Goal: Information Seeking & Learning: Find specific fact

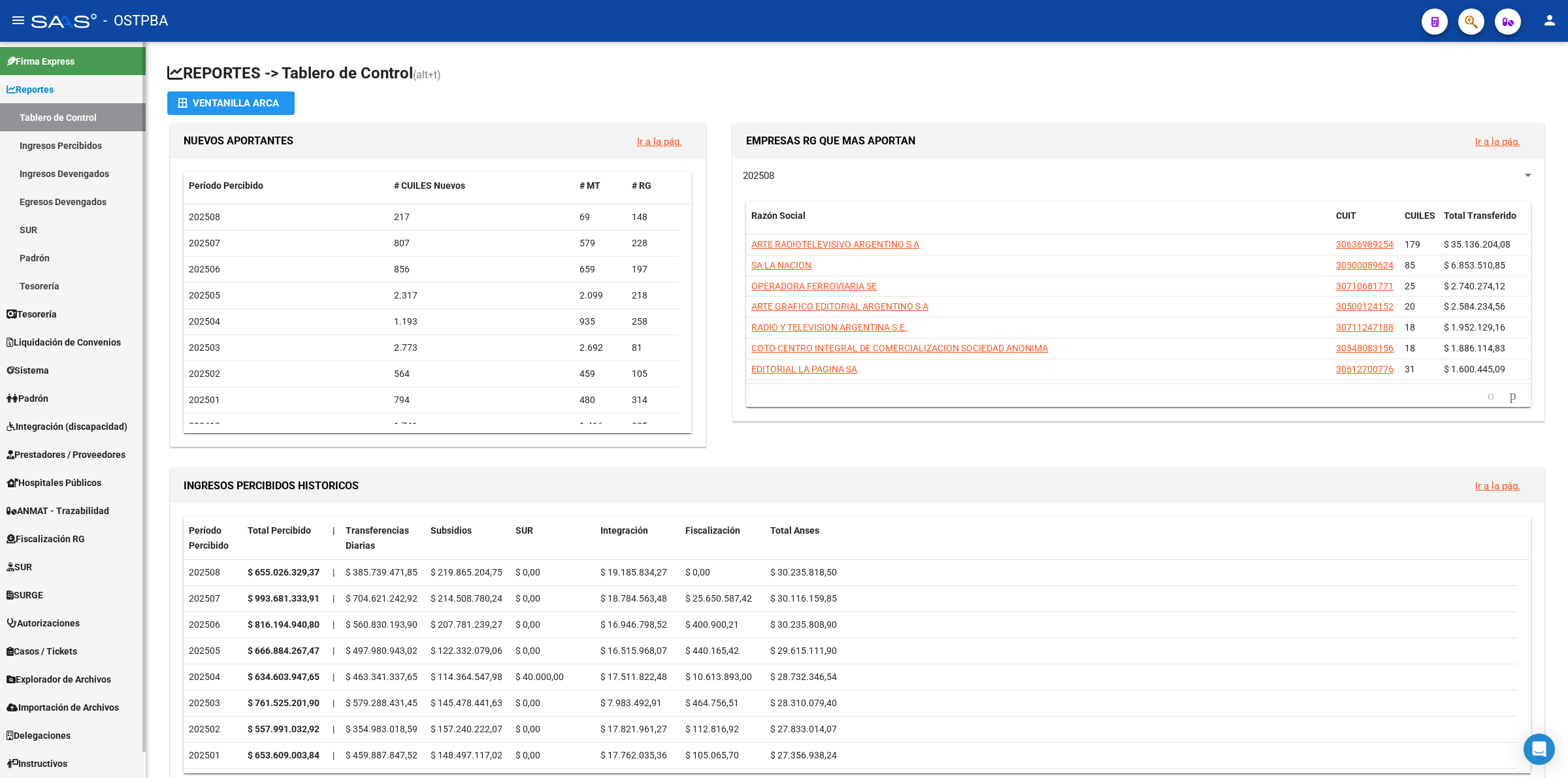
click at [79, 449] on span "Prestadores / Proveedores" at bounding box center [66, 454] width 119 height 15
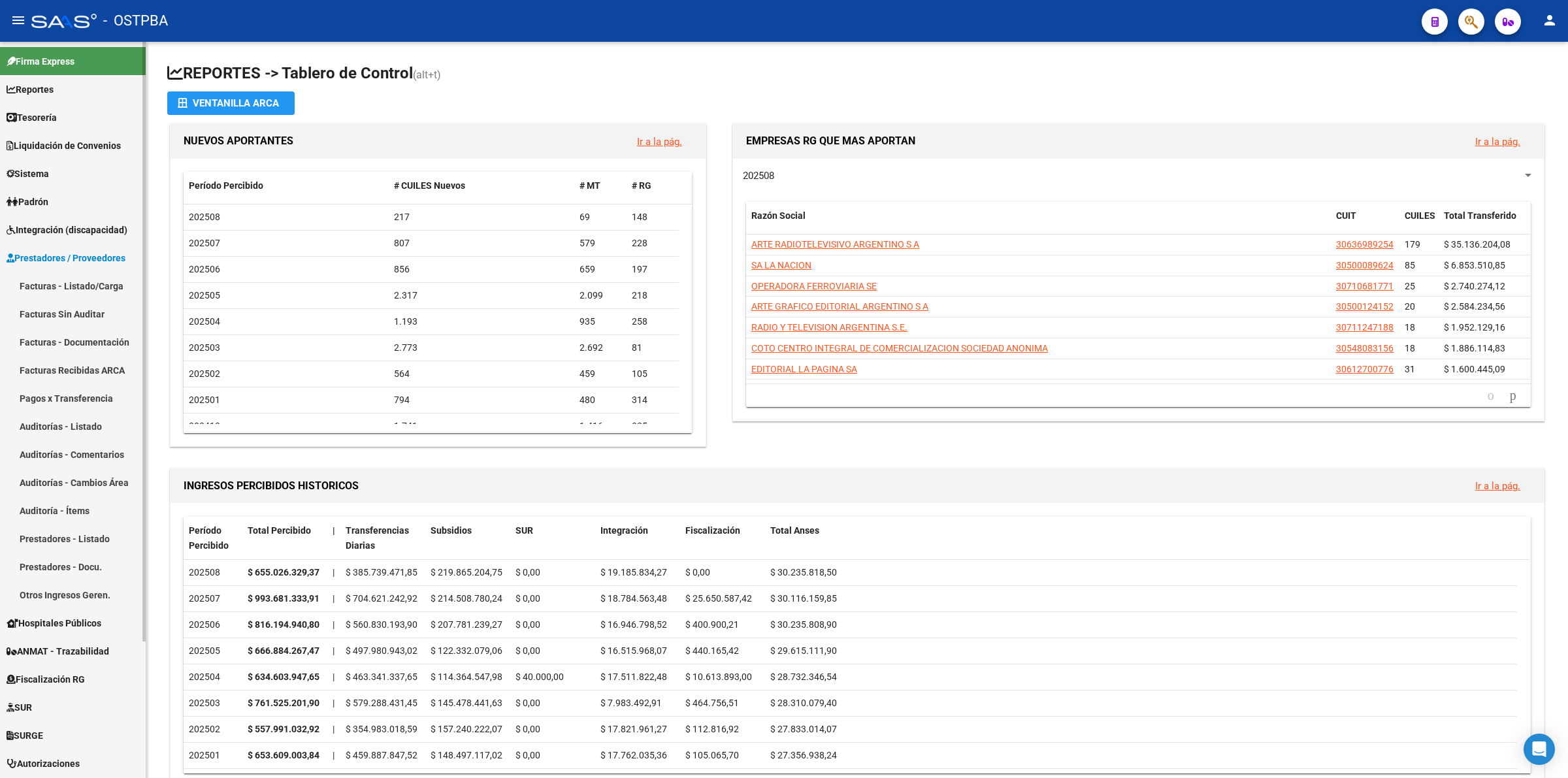
click at [88, 279] on link "Facturas - Listado/Carga" at bounding box center [73, 286] width 146 height 28
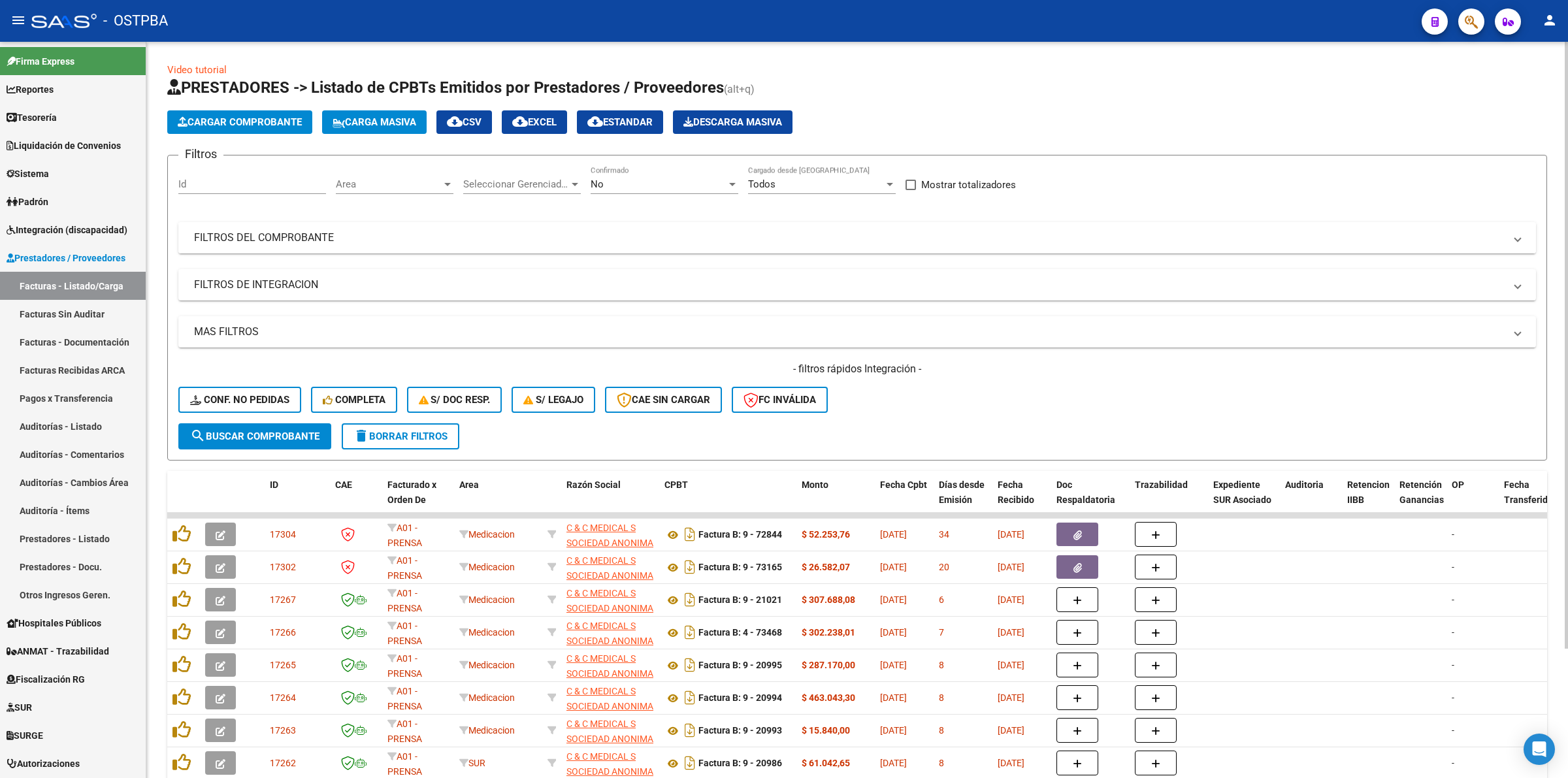
click at [311, 239] on mat-panel-title "FILTROS DEL COMPROBANTE" at bounding box center [850, 237] width 1310 height 15
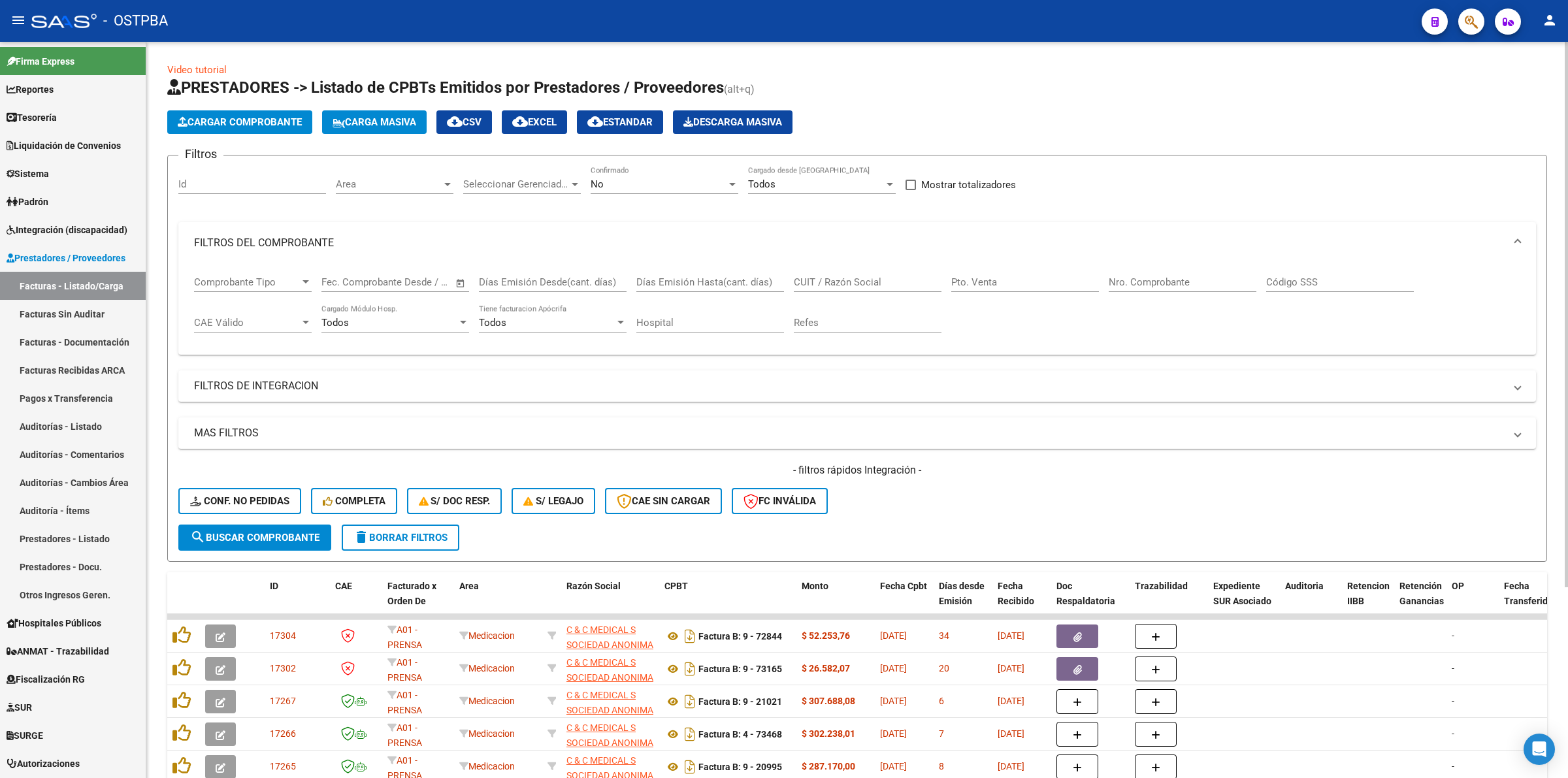
click at [1177, 284] on input "Nro. Comprobante" at bounding box center [1183, 282] width 148 height 12
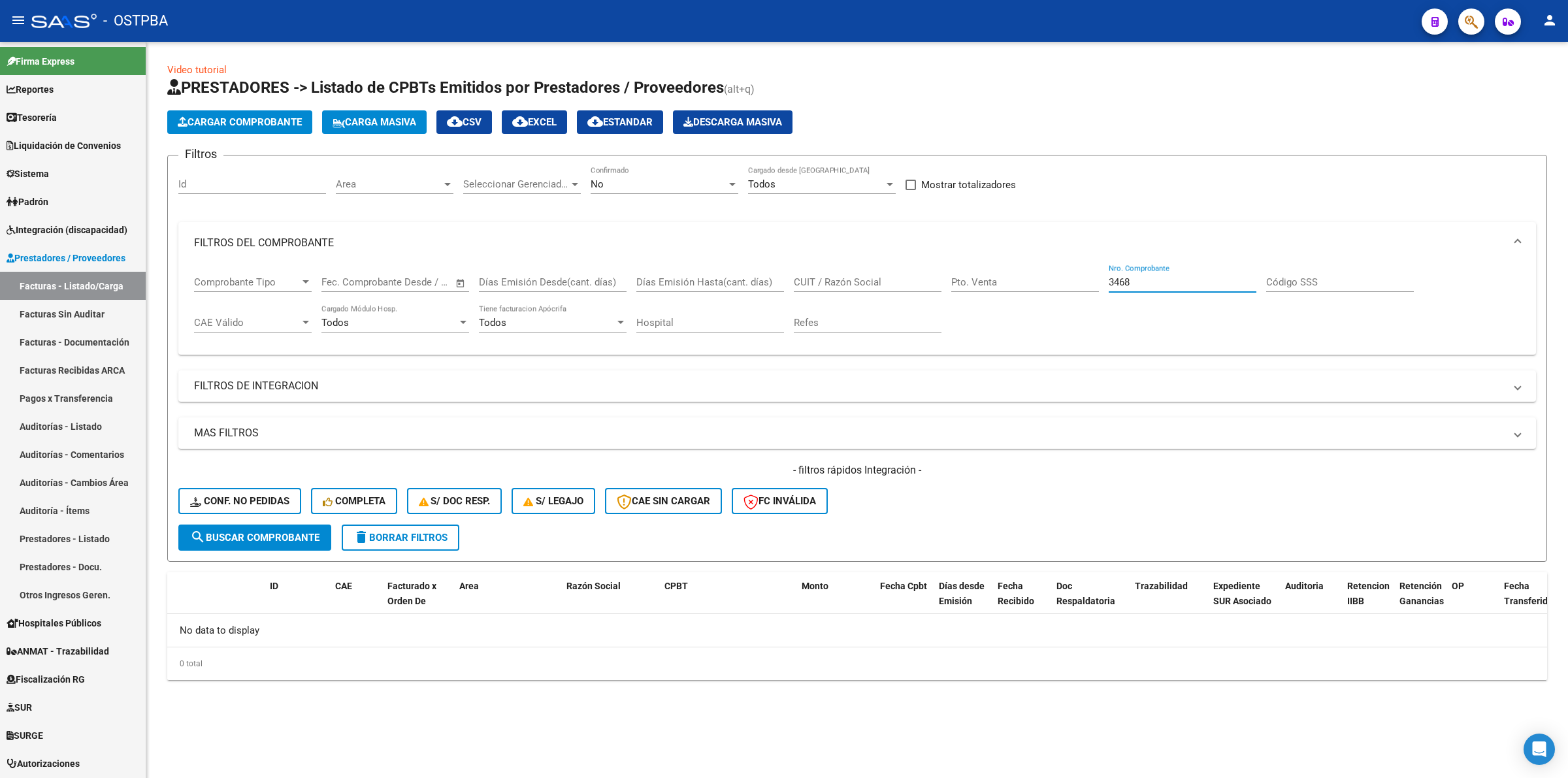
type input "3468"
click at [622, 181] on div "No" at bounding box center [659, 184] width 136 height 12
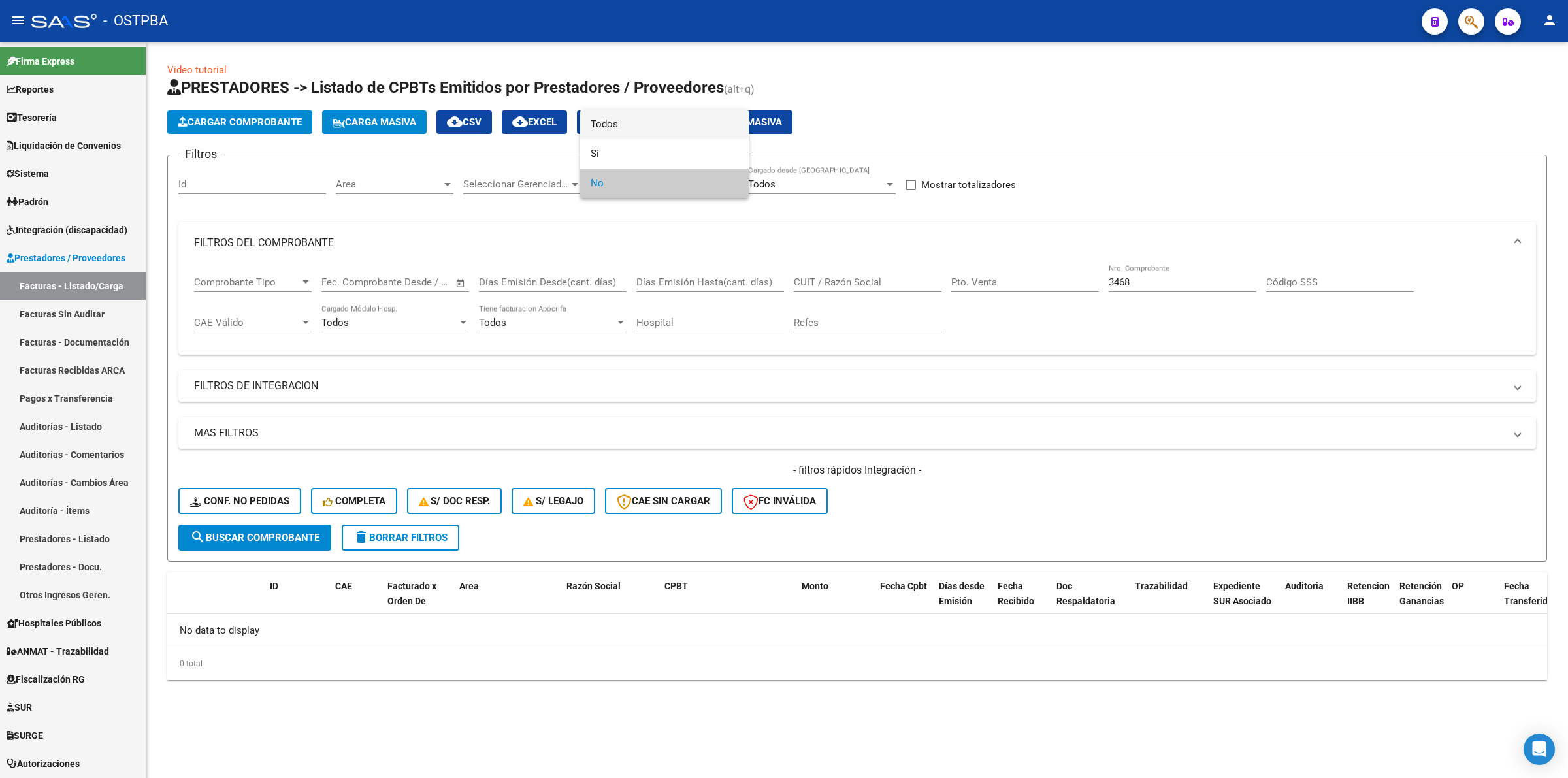
click at [623, 125] on span "Todos" at bounding box center [665, 124] width 148 height 29
click at [268, 541] on button "search Buscar Comprobante" at bounding box center [254, 538] width 153 height 26
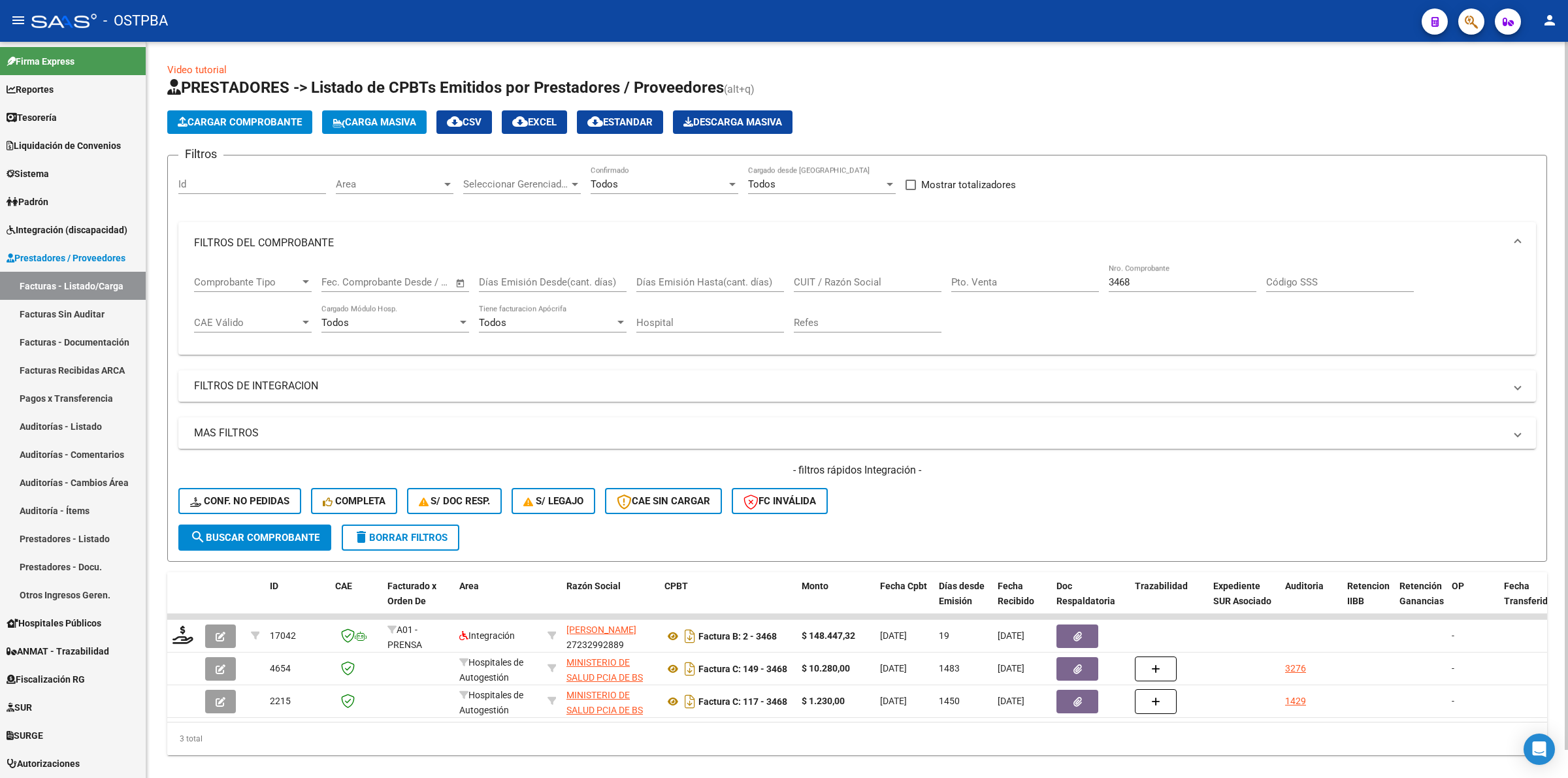
scroll to position [28, 0]
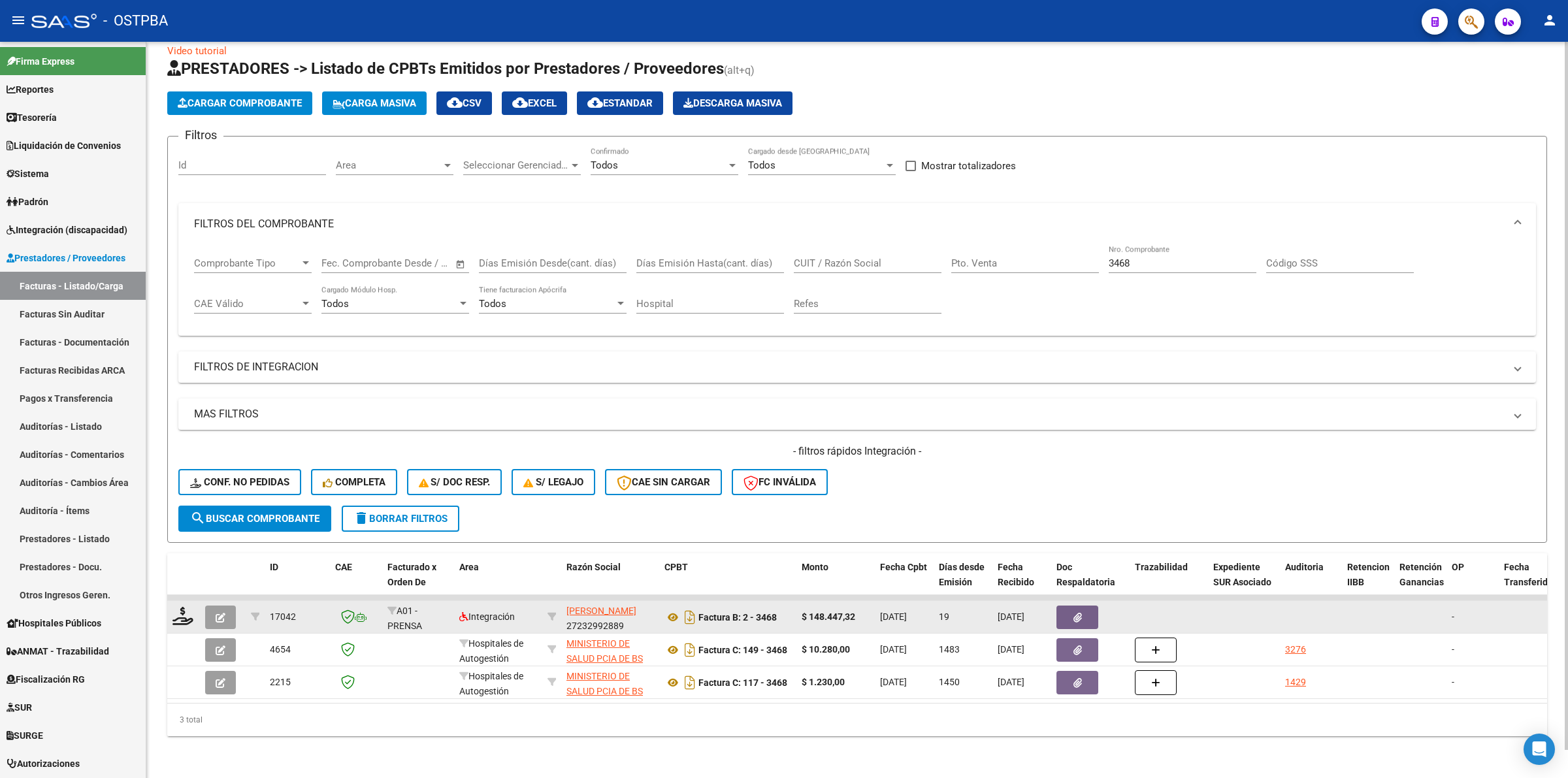
click at [1083, 609] on button "button" at bounding box center [1077, 618] width 42 height 23
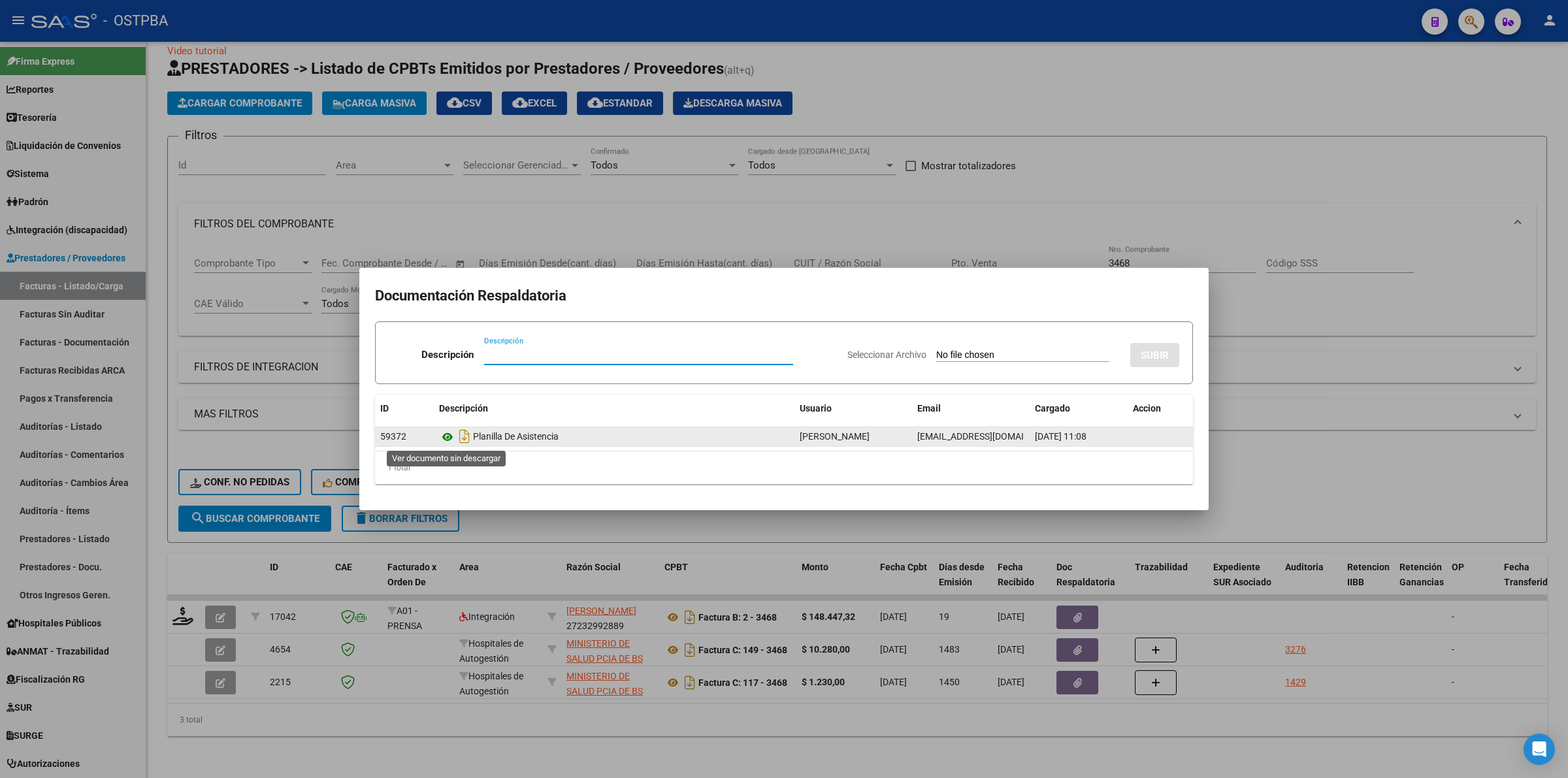
click at [445, 439] on icon at bounding box center [447, 438] width 17 height 16
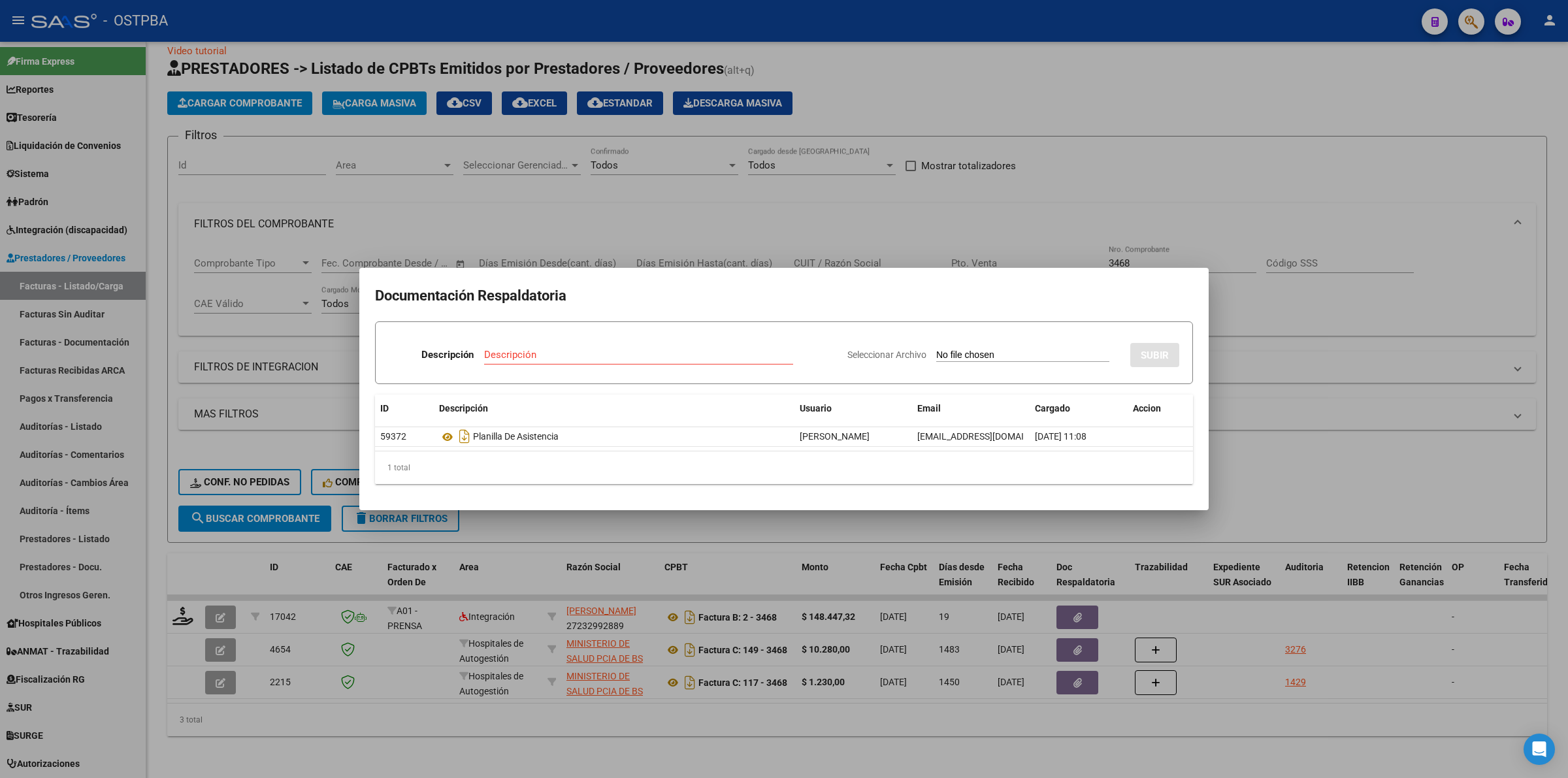
click at [1374, 472] on div at bounding box center [784, 389] width 1568 height 778
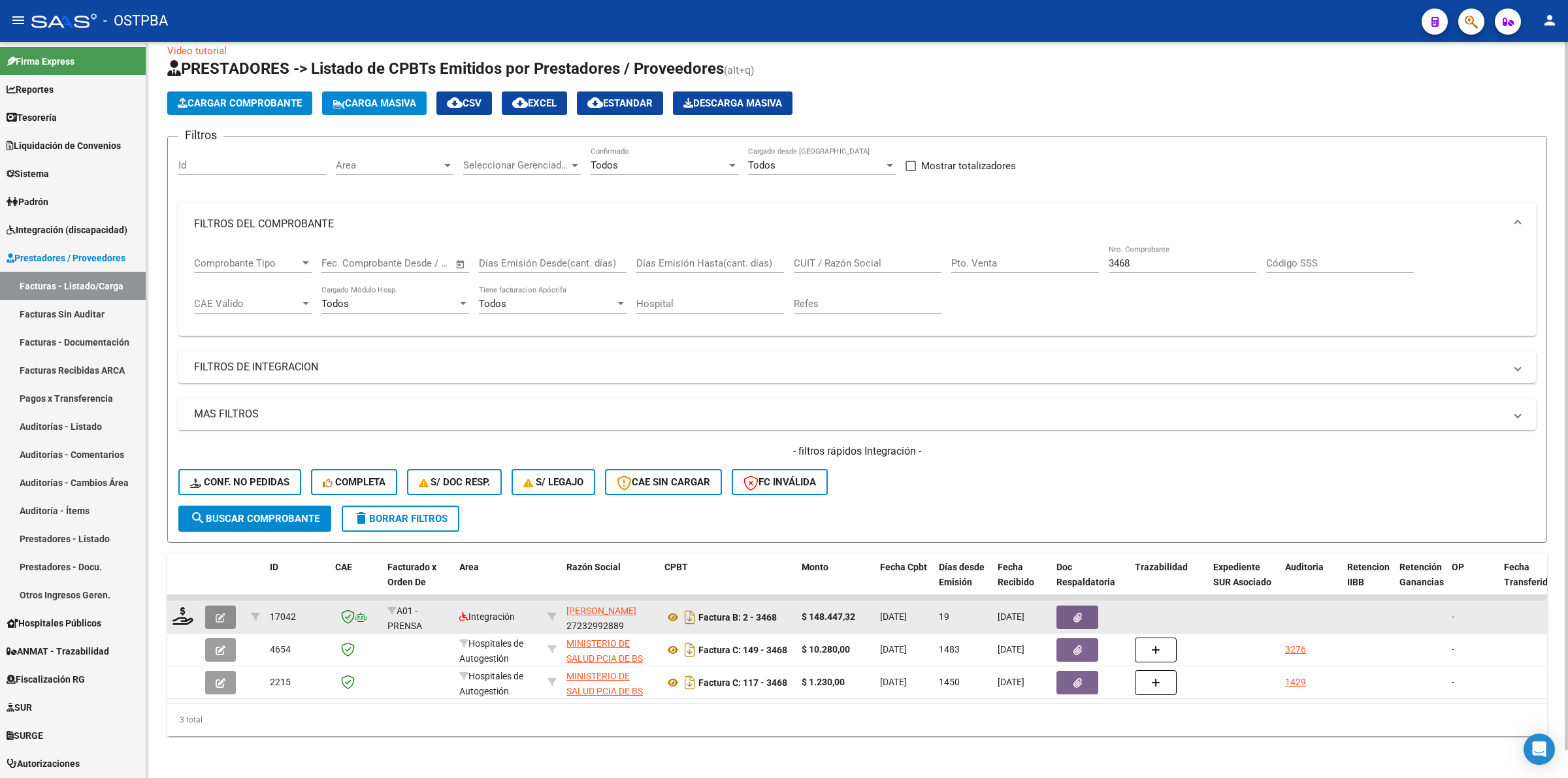
click at [225, 610] on button "button" at bounding box center [221, 618] width 31 height 23
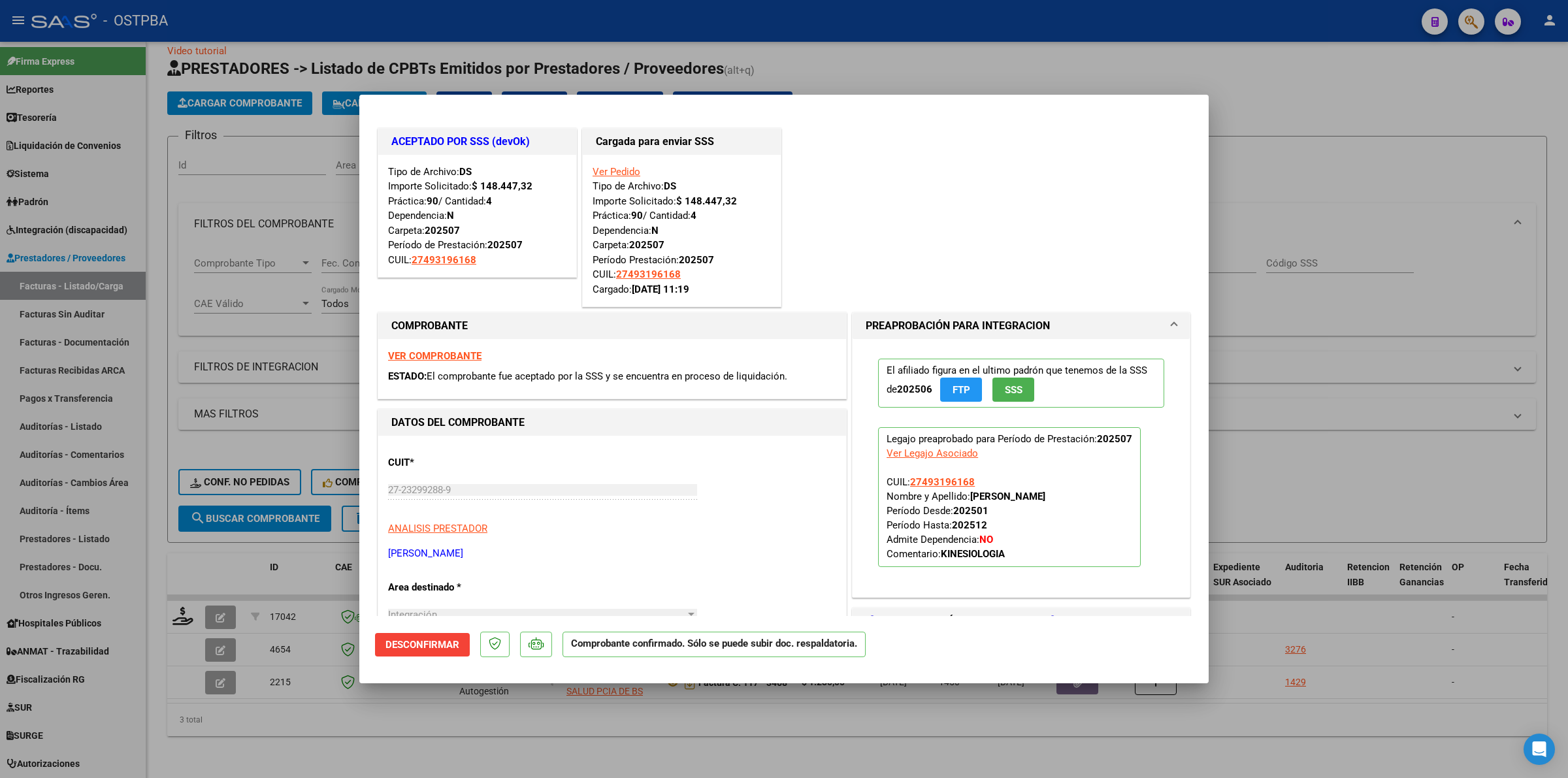
click at [1376, 482] on div at bounding box center [784, 389] width 1568 height 778
type input "$ 0,00"
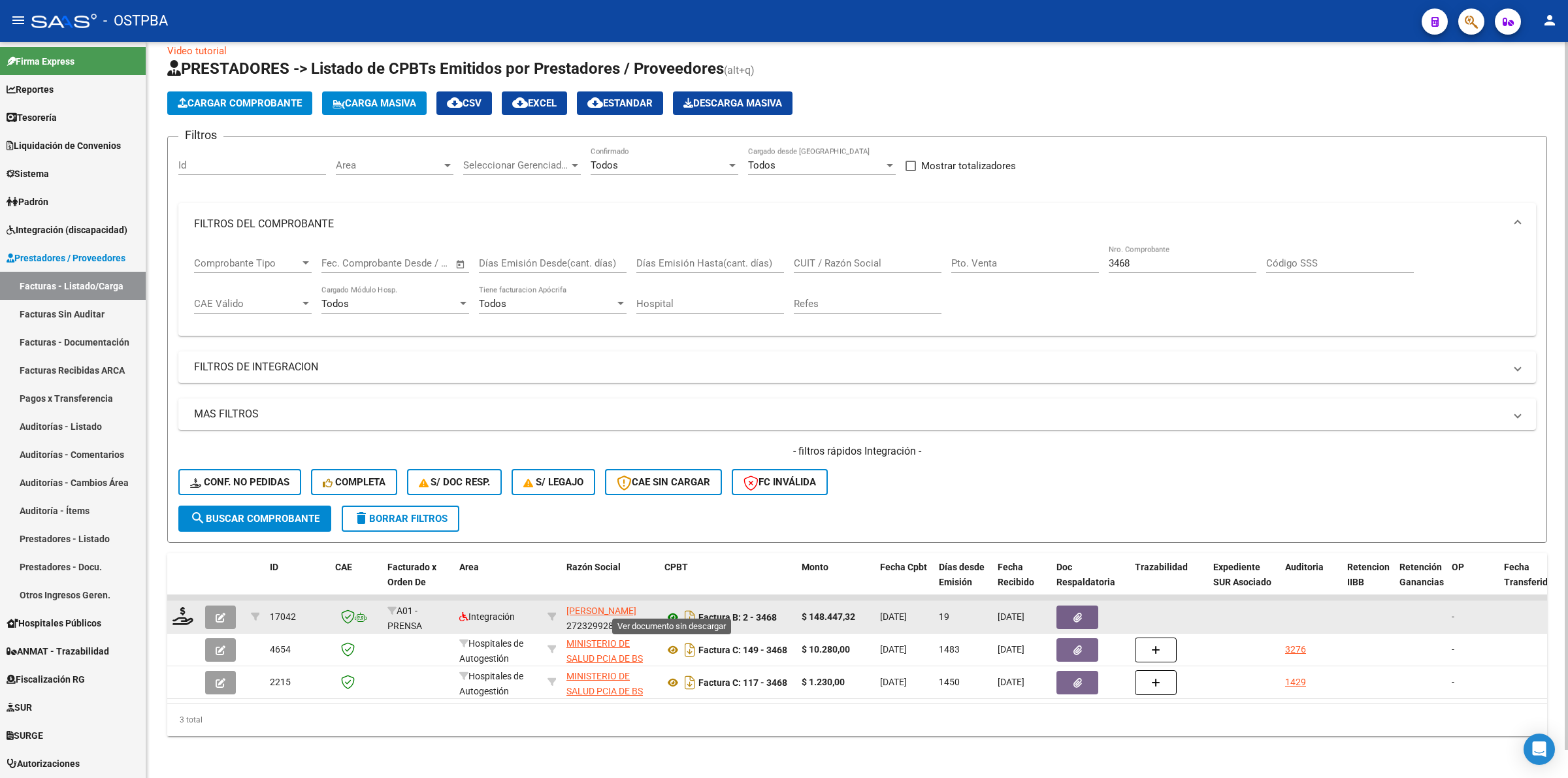
click at [673, 610] on icon at bounding box center [673, 618] width 17 height 16
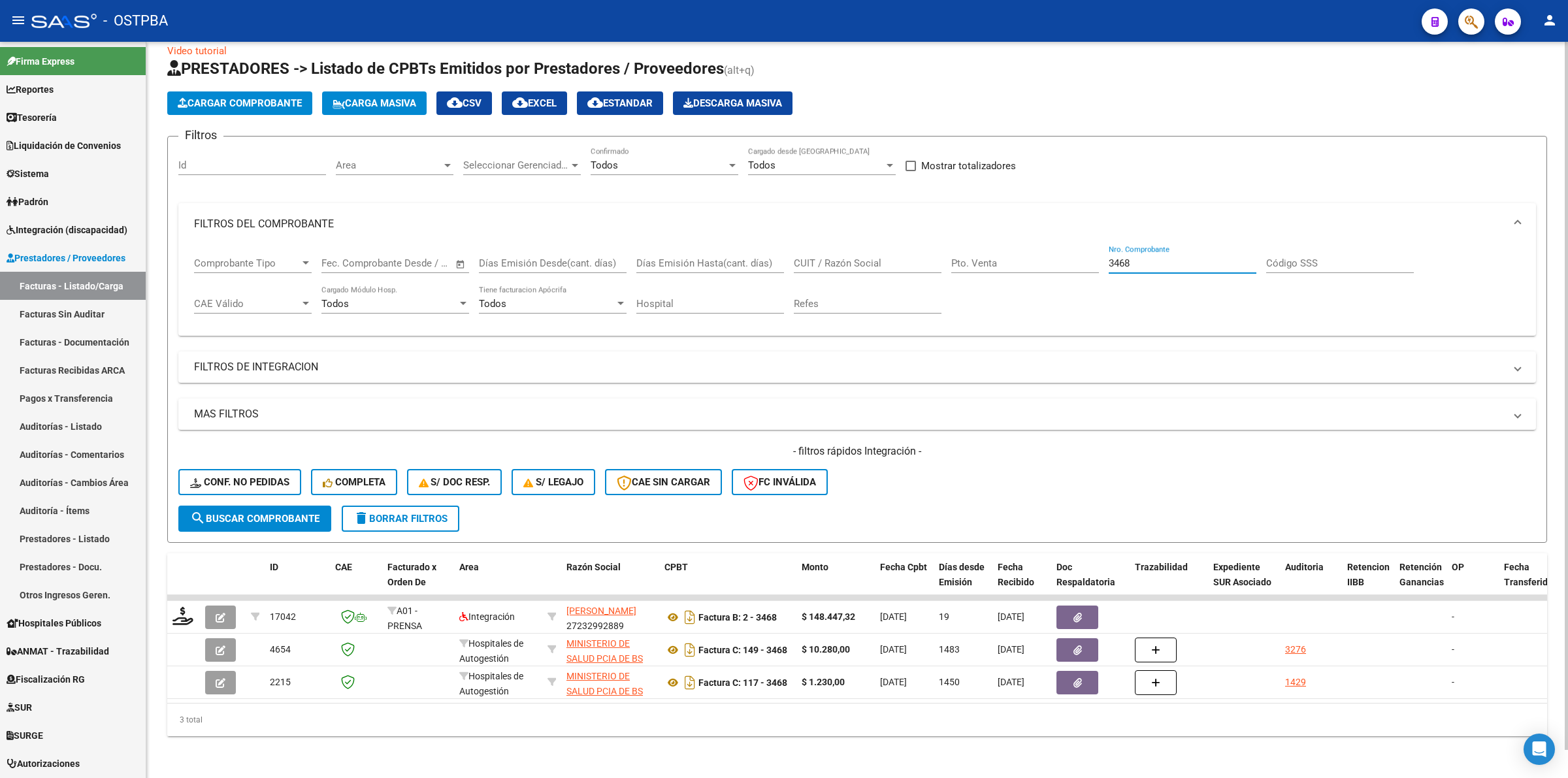
drag, startPoint x: 1149, startPoint y: 252, endPoint x: 1023, endPoint y: 256, distance: 126.1
click at [1023, 256] on div "Comprobante Tipo Comprobante Tipo Start date – End date Fec. Comprobante Desde …" at bounding box center [857, 285] width 1326 height 81
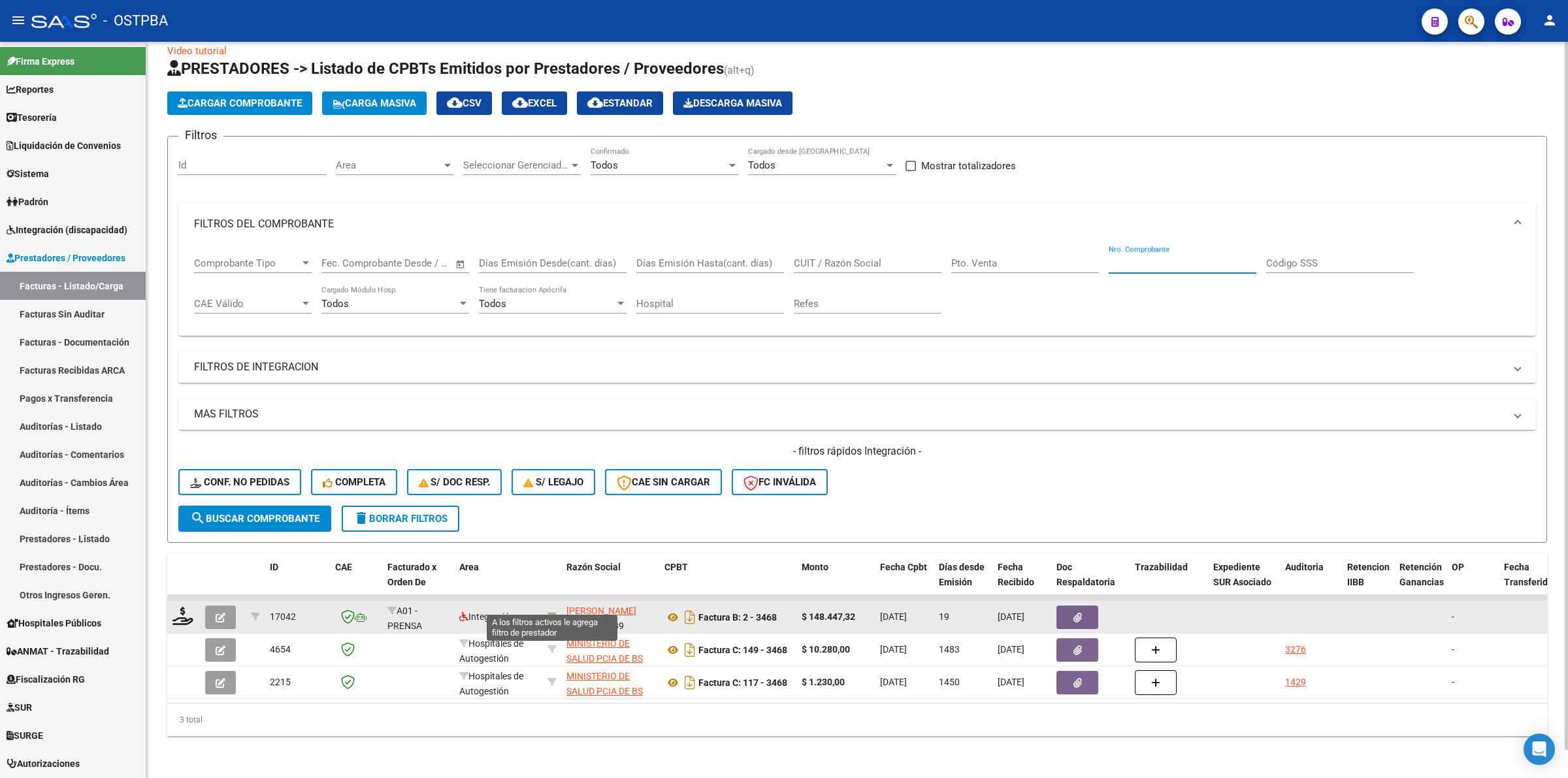
click at [551, 613] on icon at bounding box center [551, 617] width 9 height 9
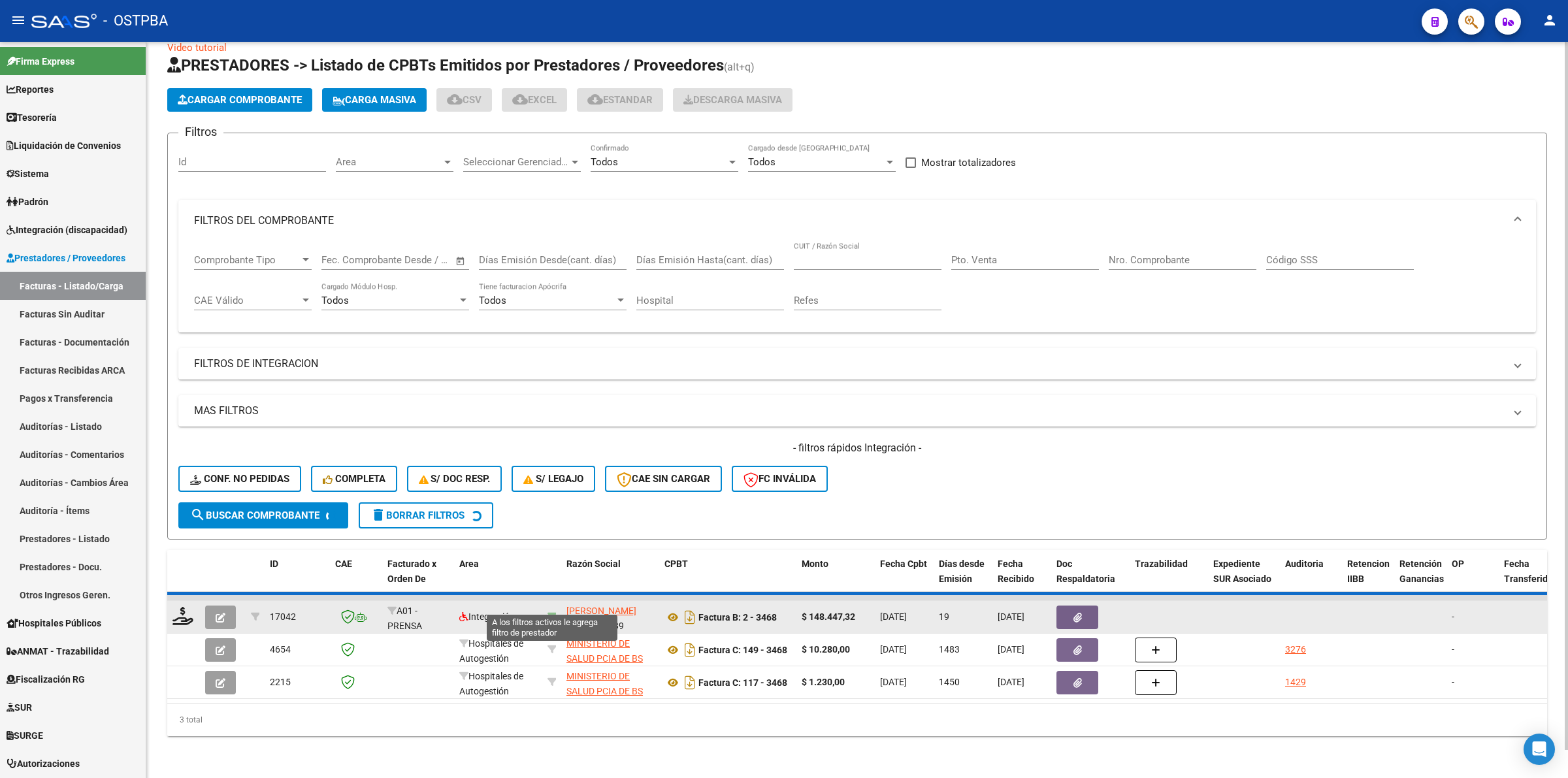
type input "27232992889"
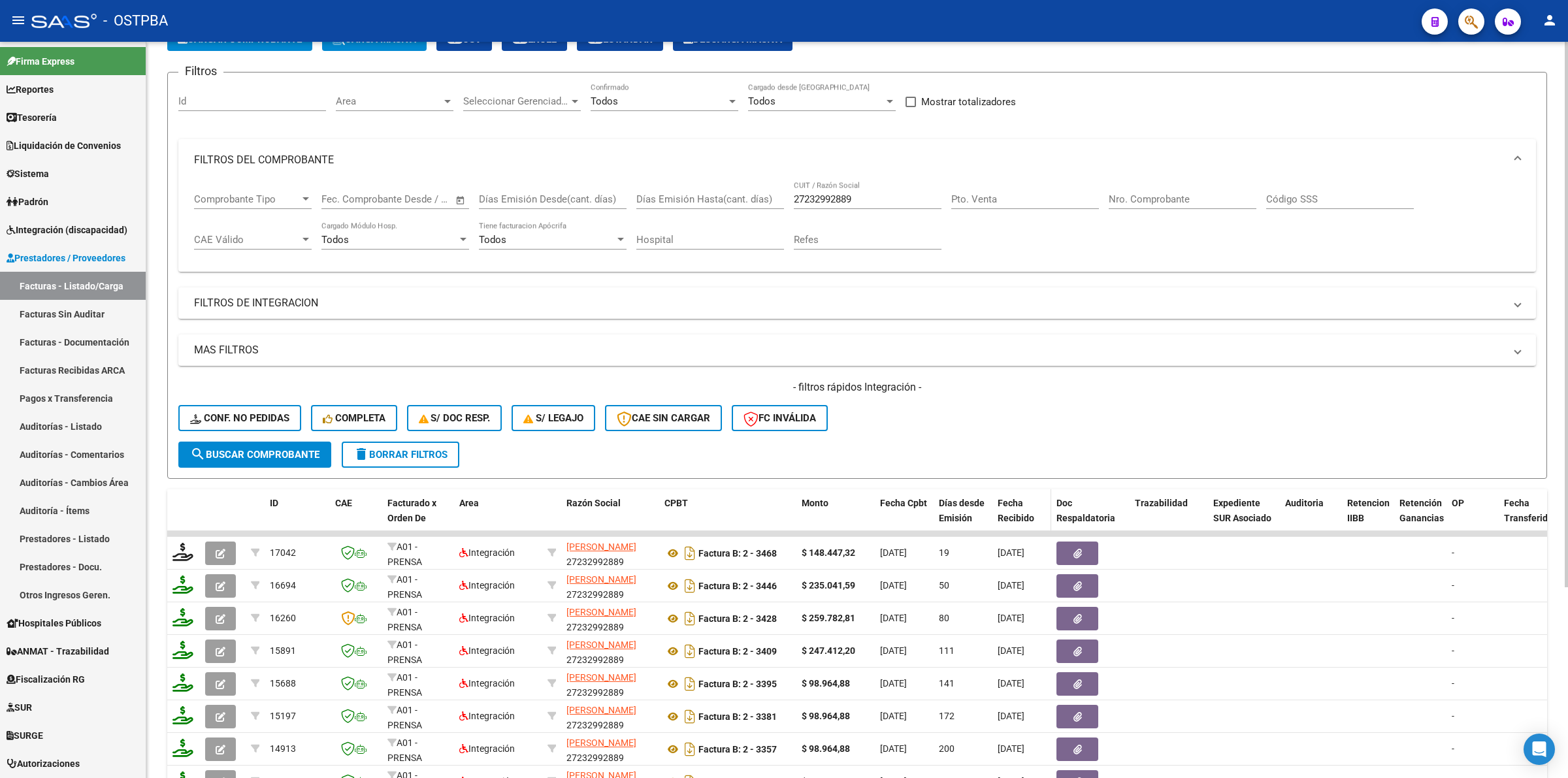
scroll to position [257, 0]
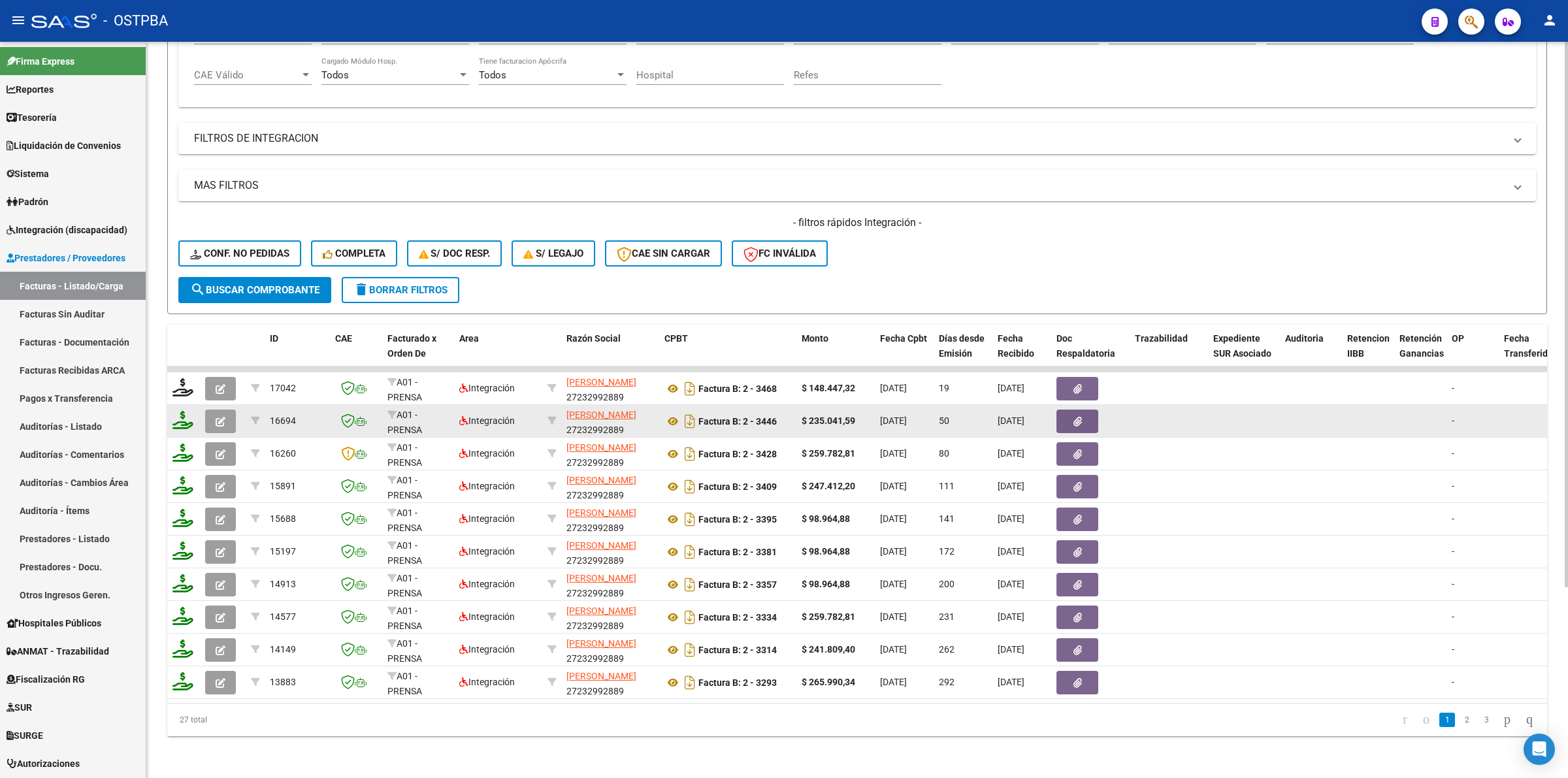
click at [1083, 409] on button "button" at bounding box center [1077, 421] width 42 height 23
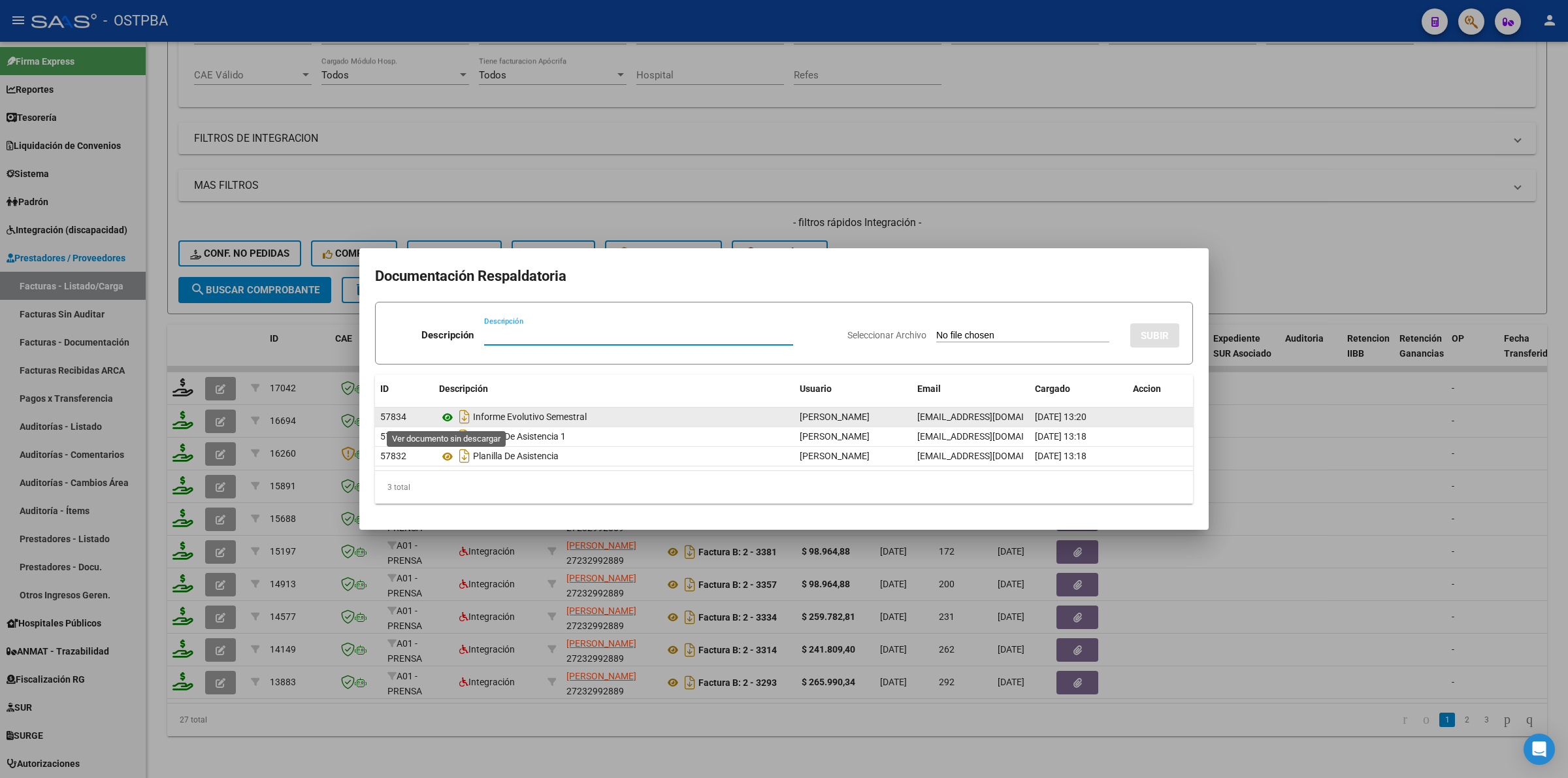
click at [445, 417] on icon at bounding box center [447, 417] width 17 height 16
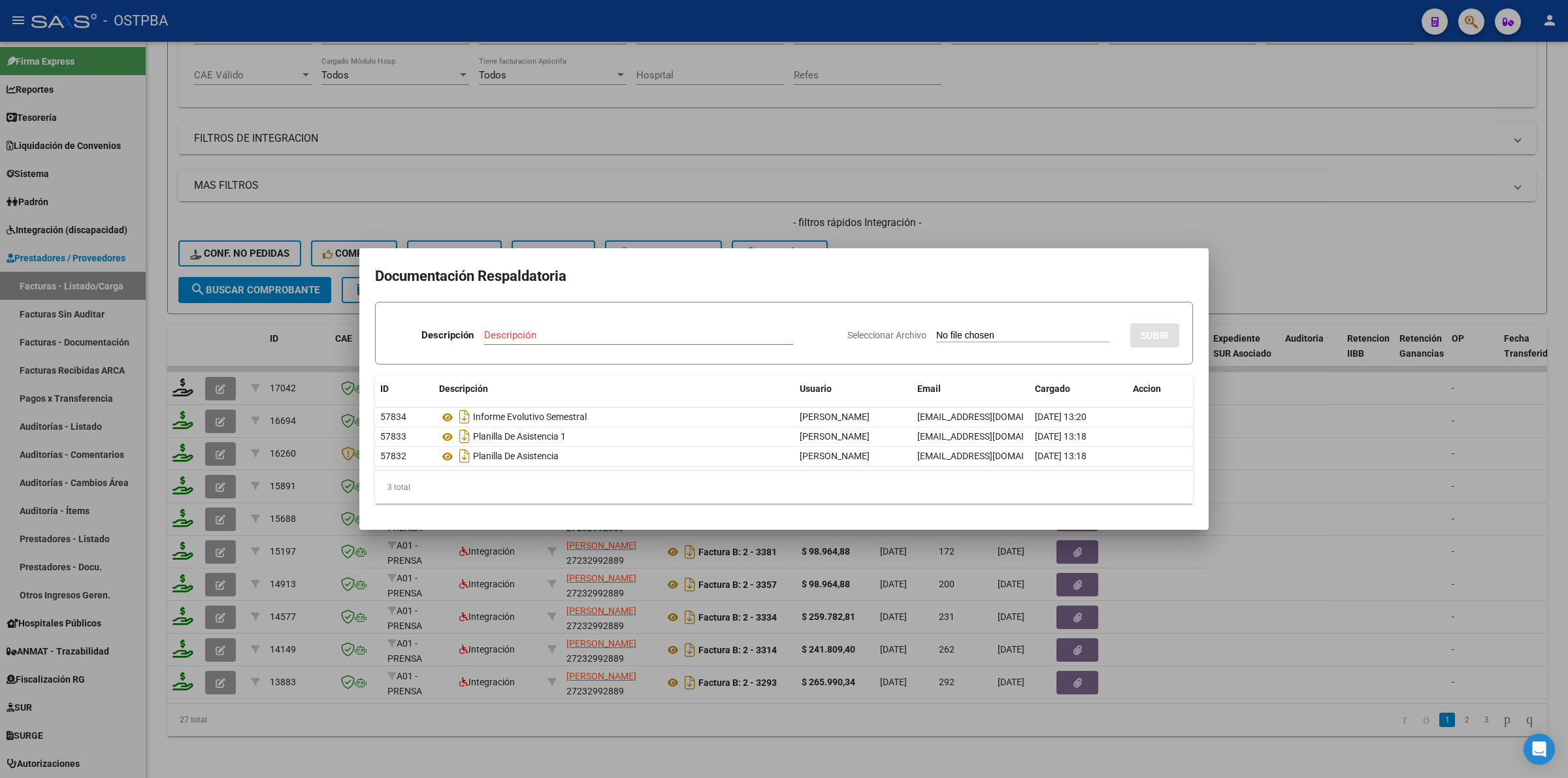
click at [1417, 492] on div at bounding box center [784, 389] width 1568 height 778
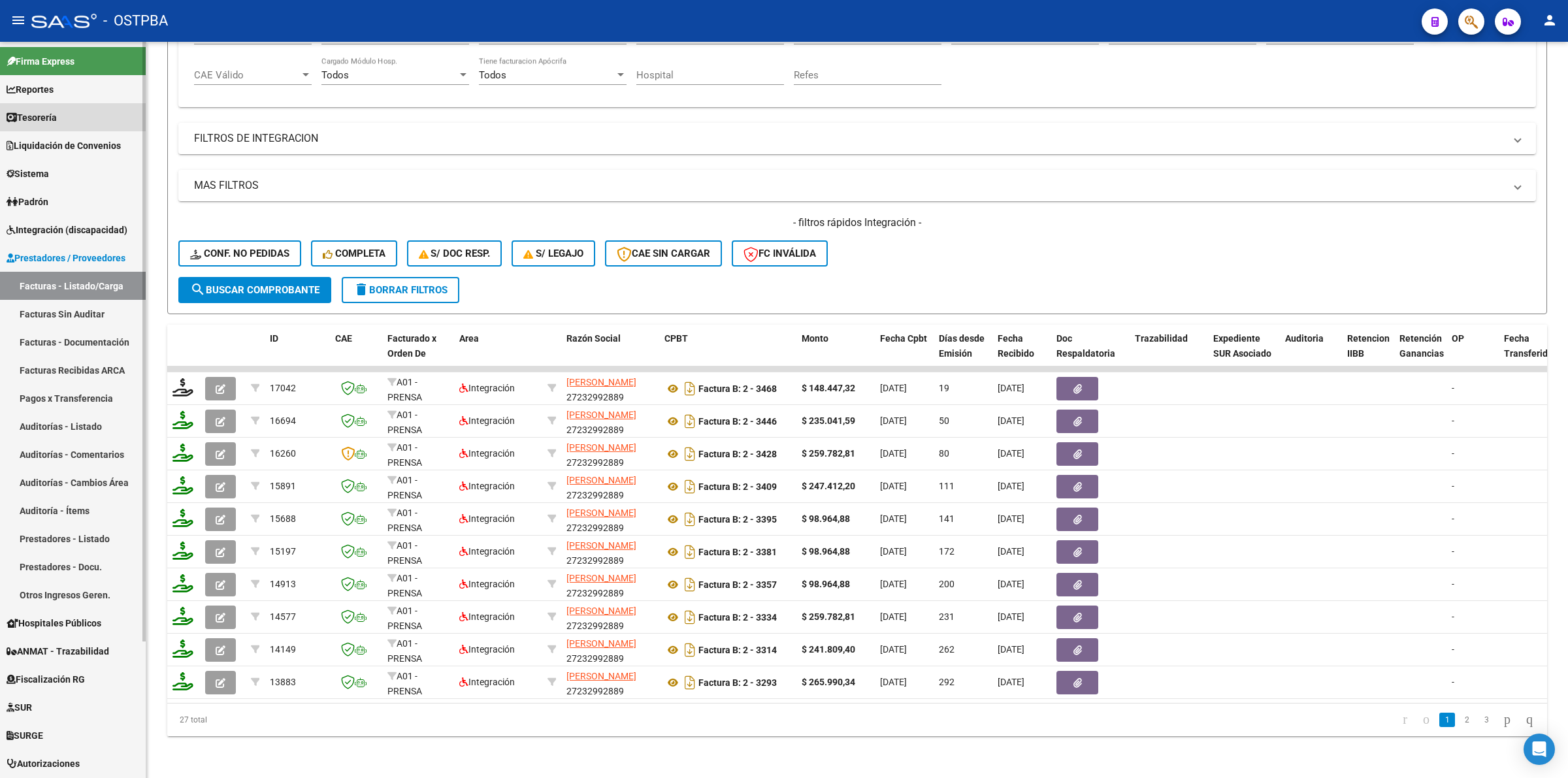
click at [77, 109] on link "Tesorería" at bounding box center [73, 117] width 146 height 28
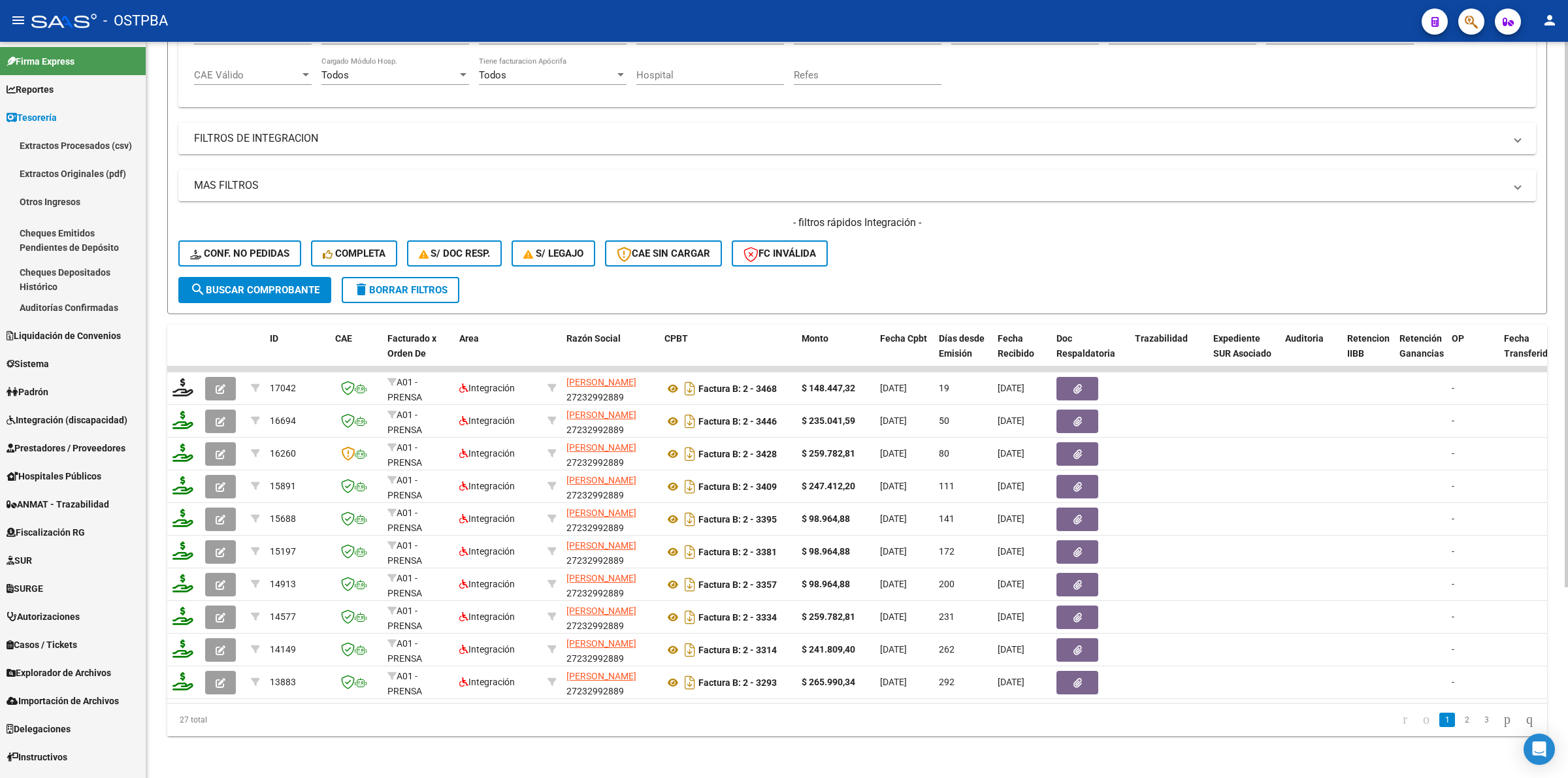
scroll to position [0, 0]
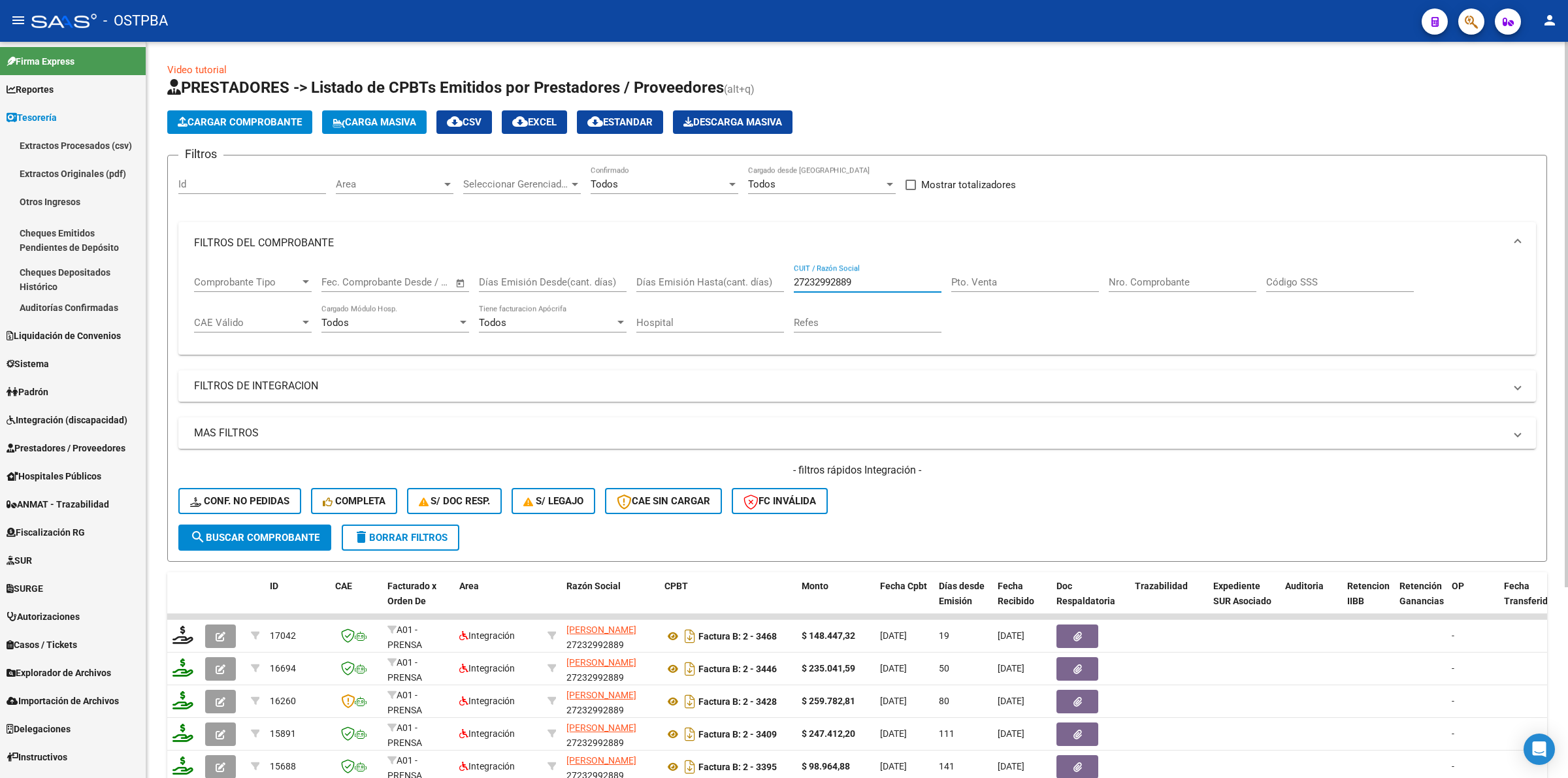
drag, startPoint x: 876, startPoint y: 281, endPoint x: 621, endPoint y: 272, distance: 255.2
click at [621, 272] on div "Comprobante Tipo Comprobante Tipo Start date – End date Fec. Comprobante Desde …" at bounding box center [857, 304] width 1326 height 81
click at [1158, 427] on mat-panel-title "MAS FILTROS" at bounding box center [850, 433] width 1310 height 15
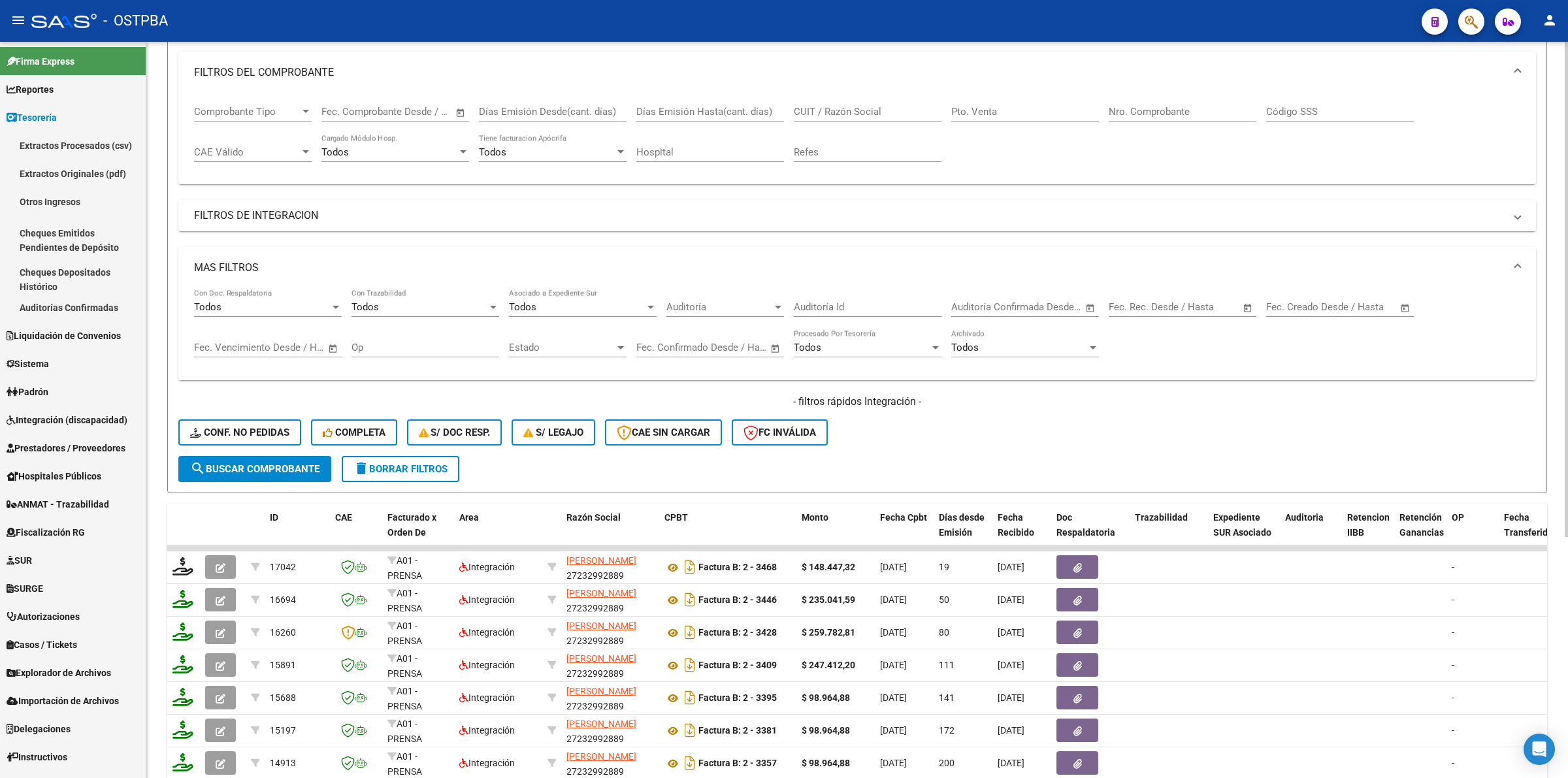
scroll to position [163, 0]
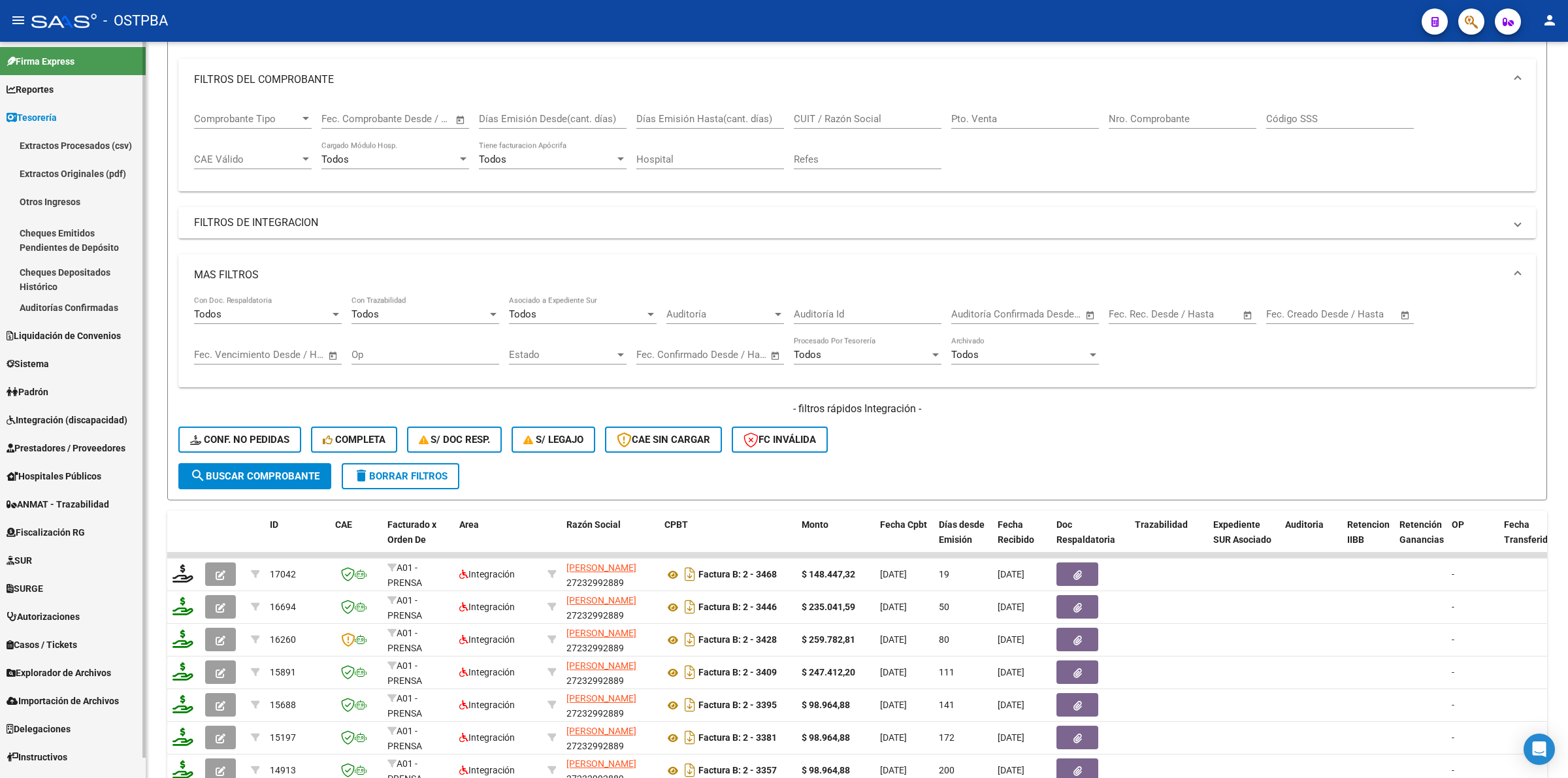
click at [57, 81] on link "Reportes" at bounding box center [73, 88] width 146 height 28
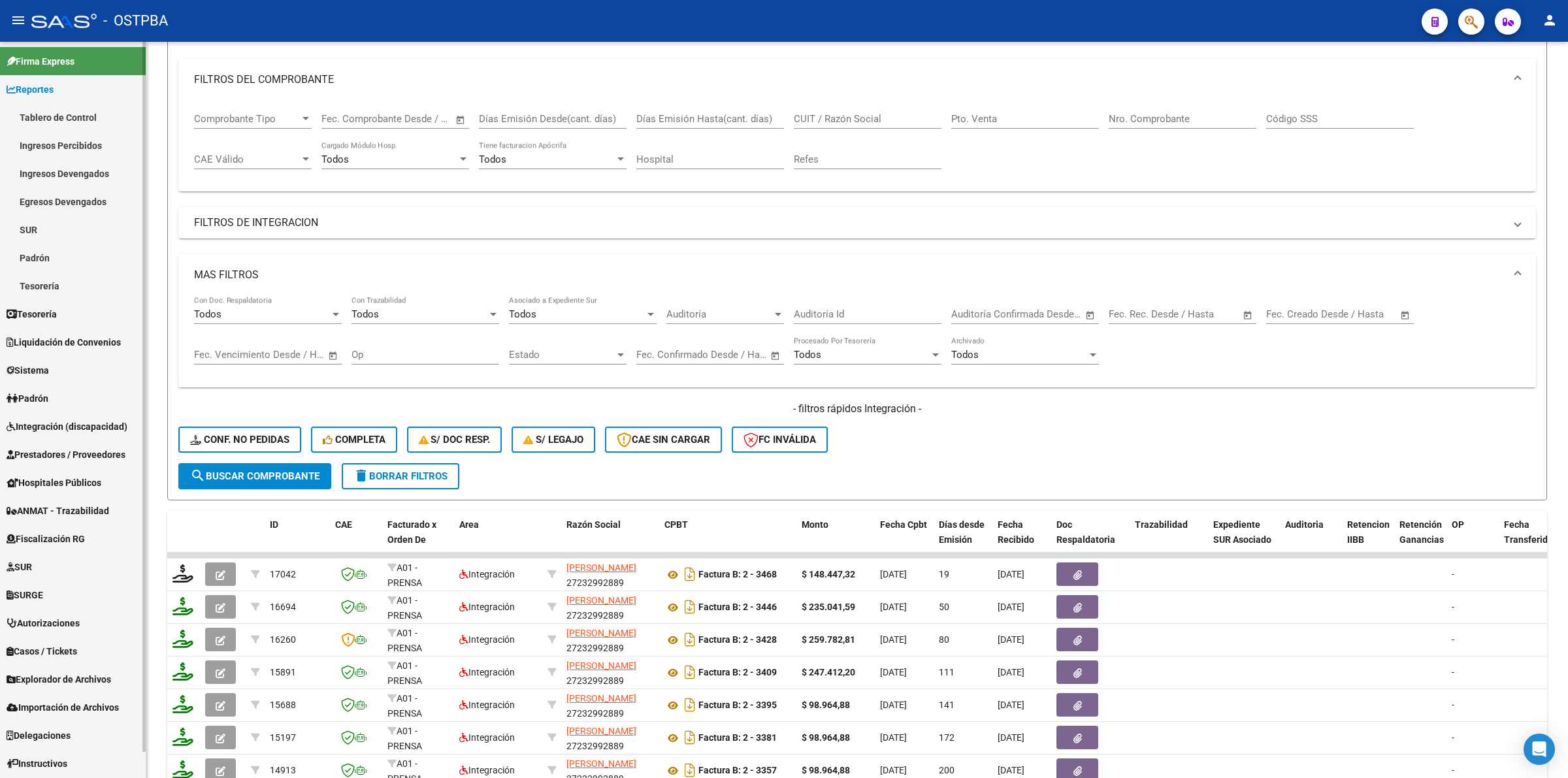
click at [71, 140] on link "Ingresos Percibidos" at bounding box center [73, 145] width 146 height 28
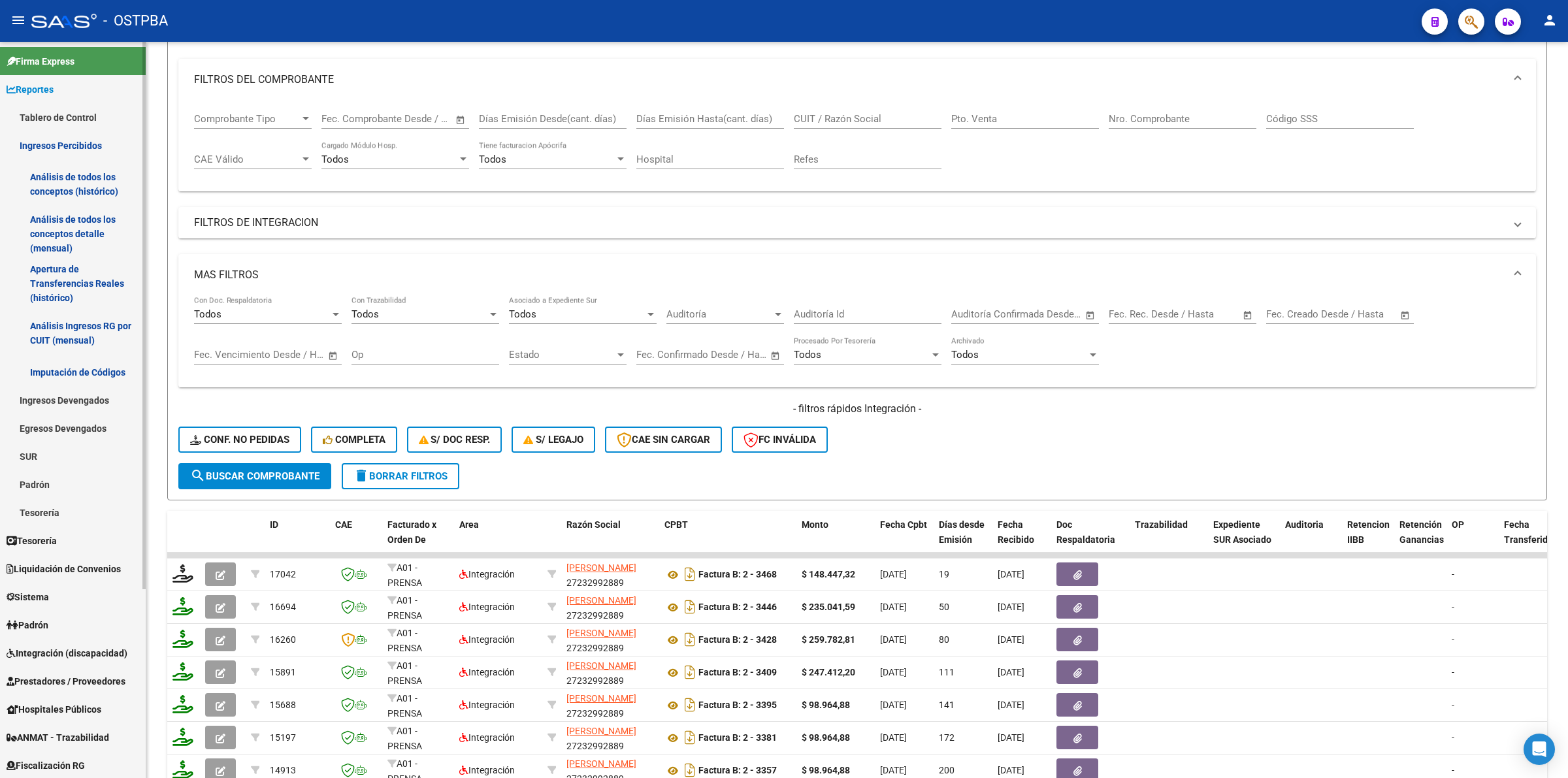
click at [73, 234] on link "Análisis de todos los conceptos detalle (mensual)" at bounding box center [73, 233] width 146 height 50
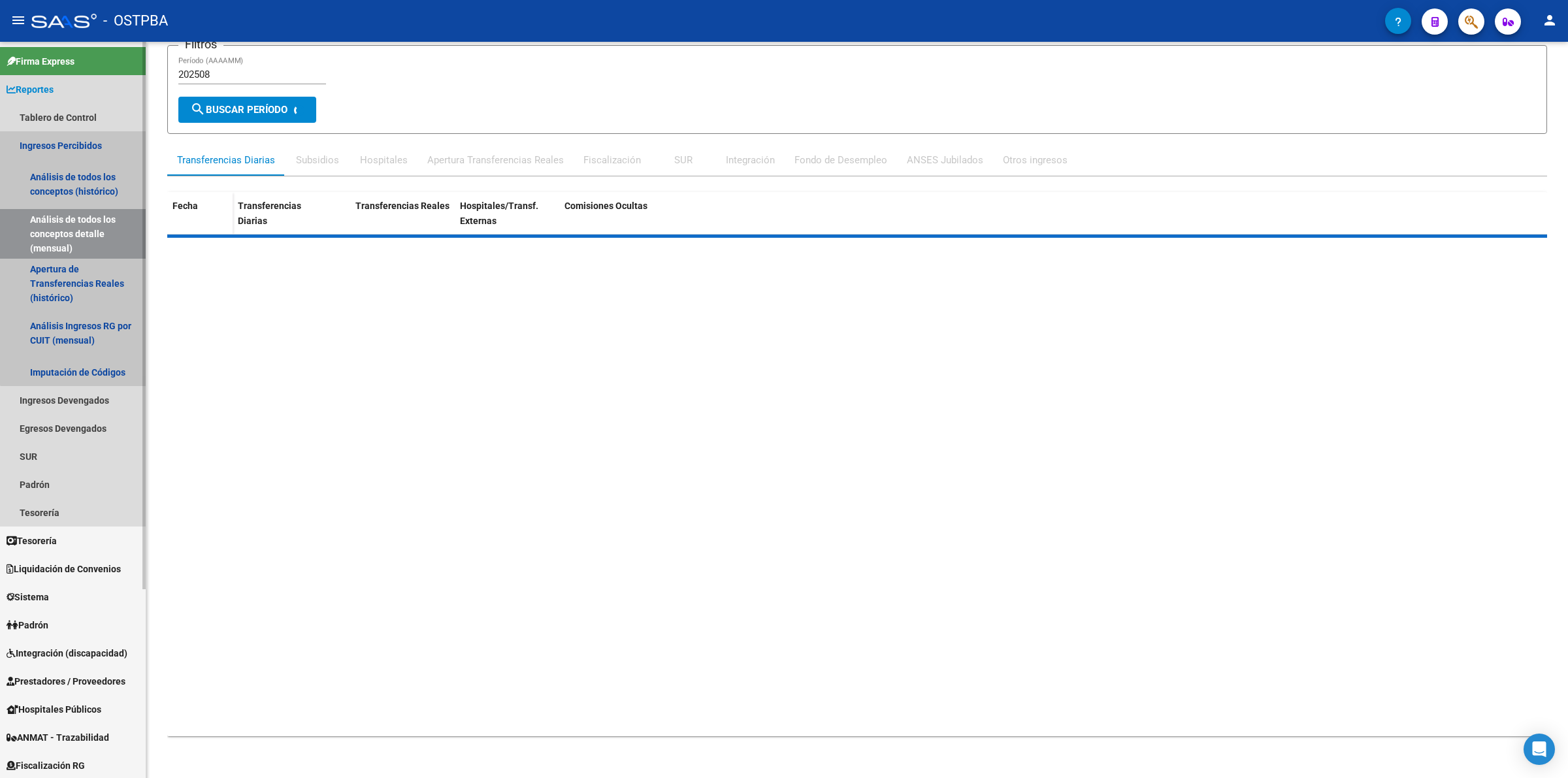
scroll to position [93, 0]
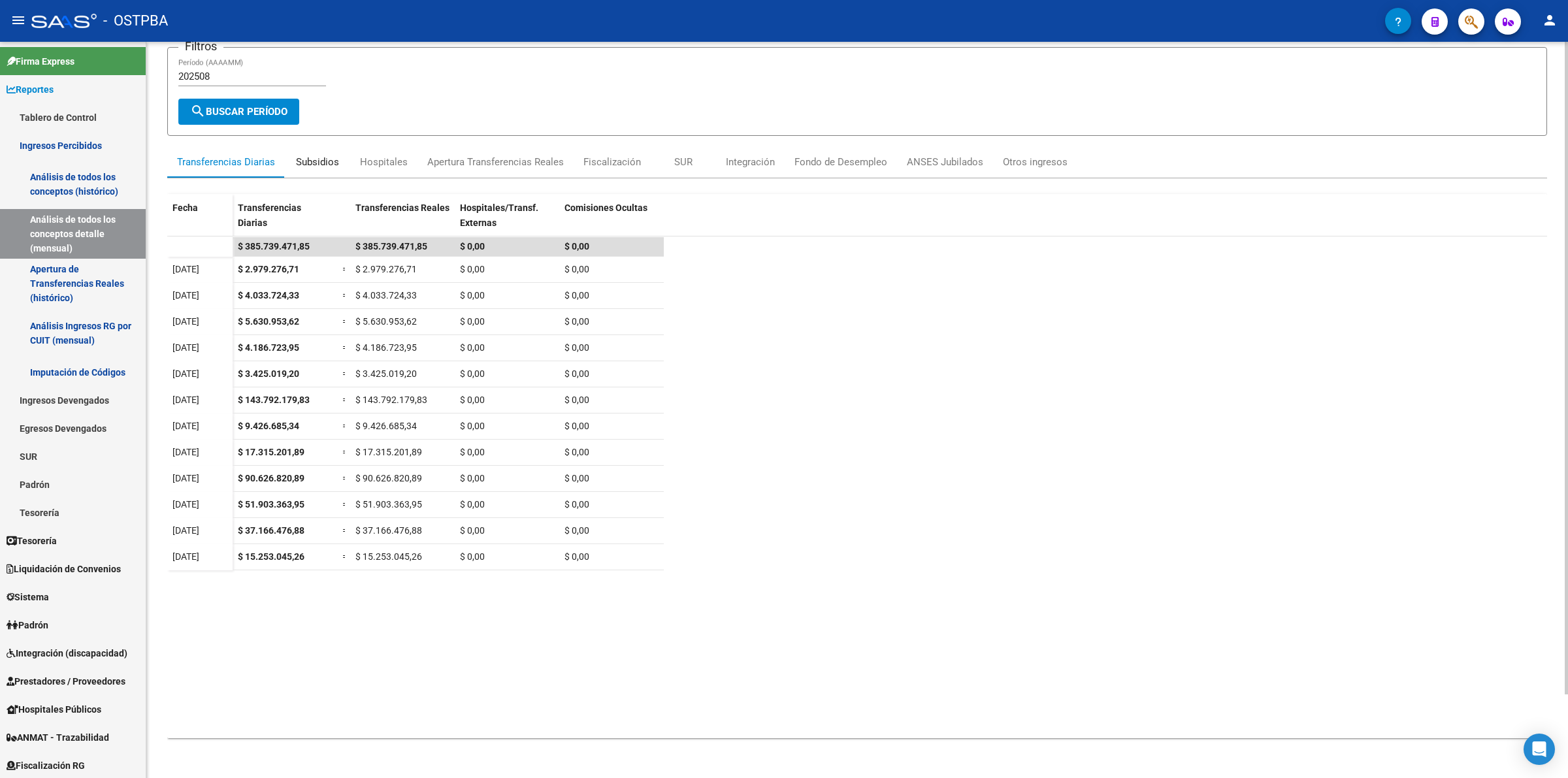
click at [309, 157] on div "Subsidios" at bounding box center [317, 161] width 43 height 15
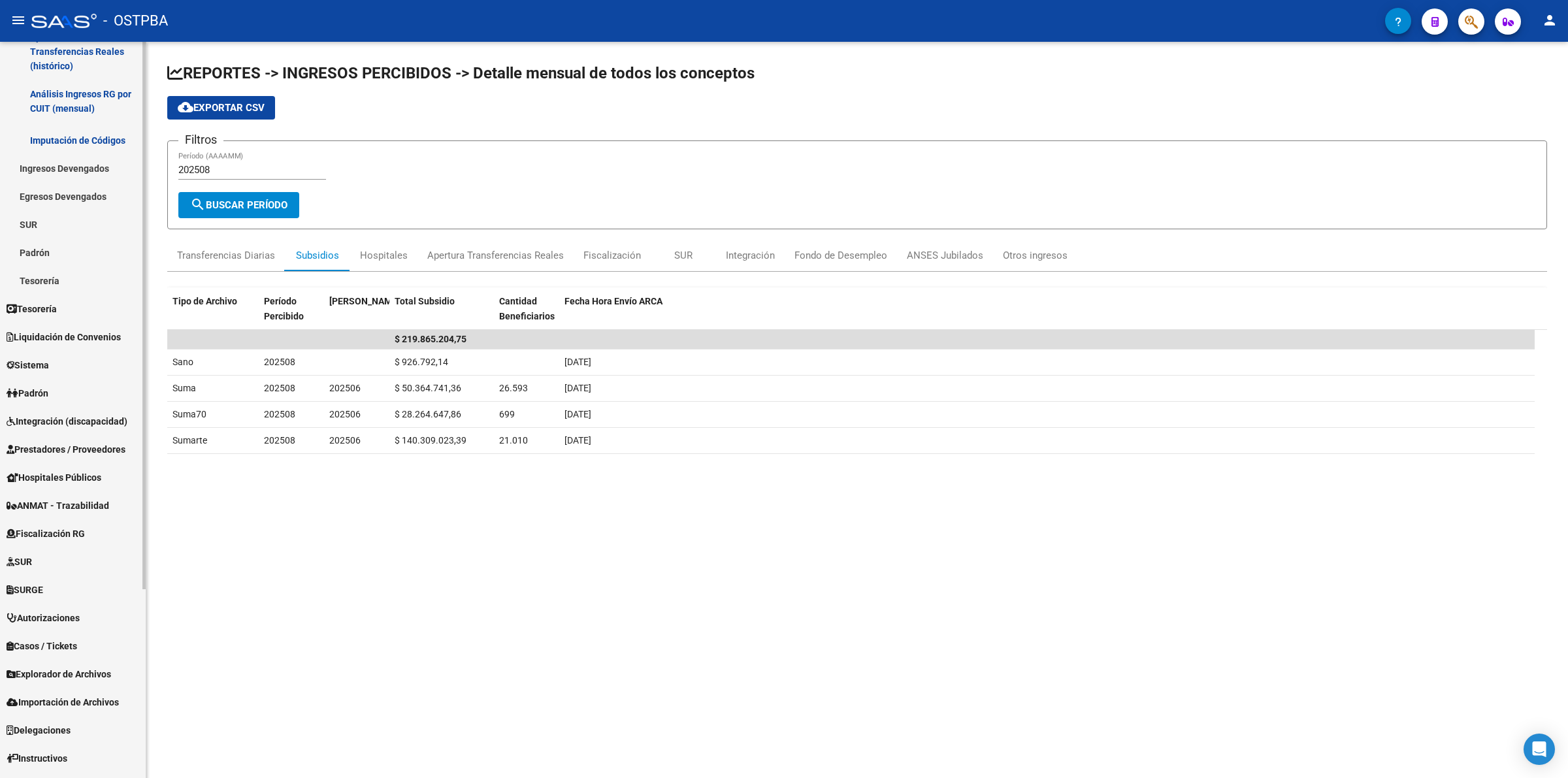
scroll to position [254, 0]
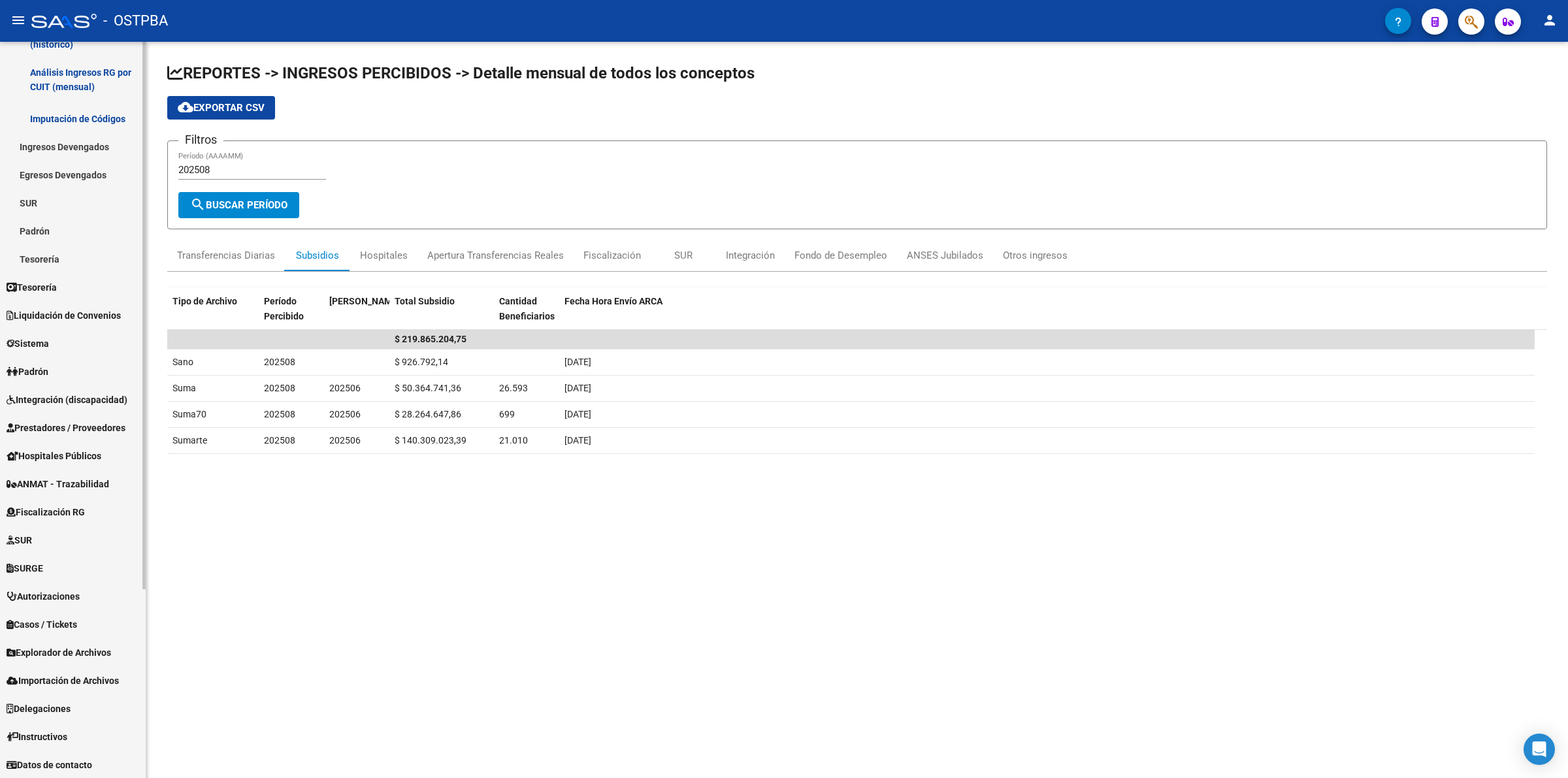
click at [74, 567] on link "SURGE" at bounding box center [73, 568] width 146 height 28
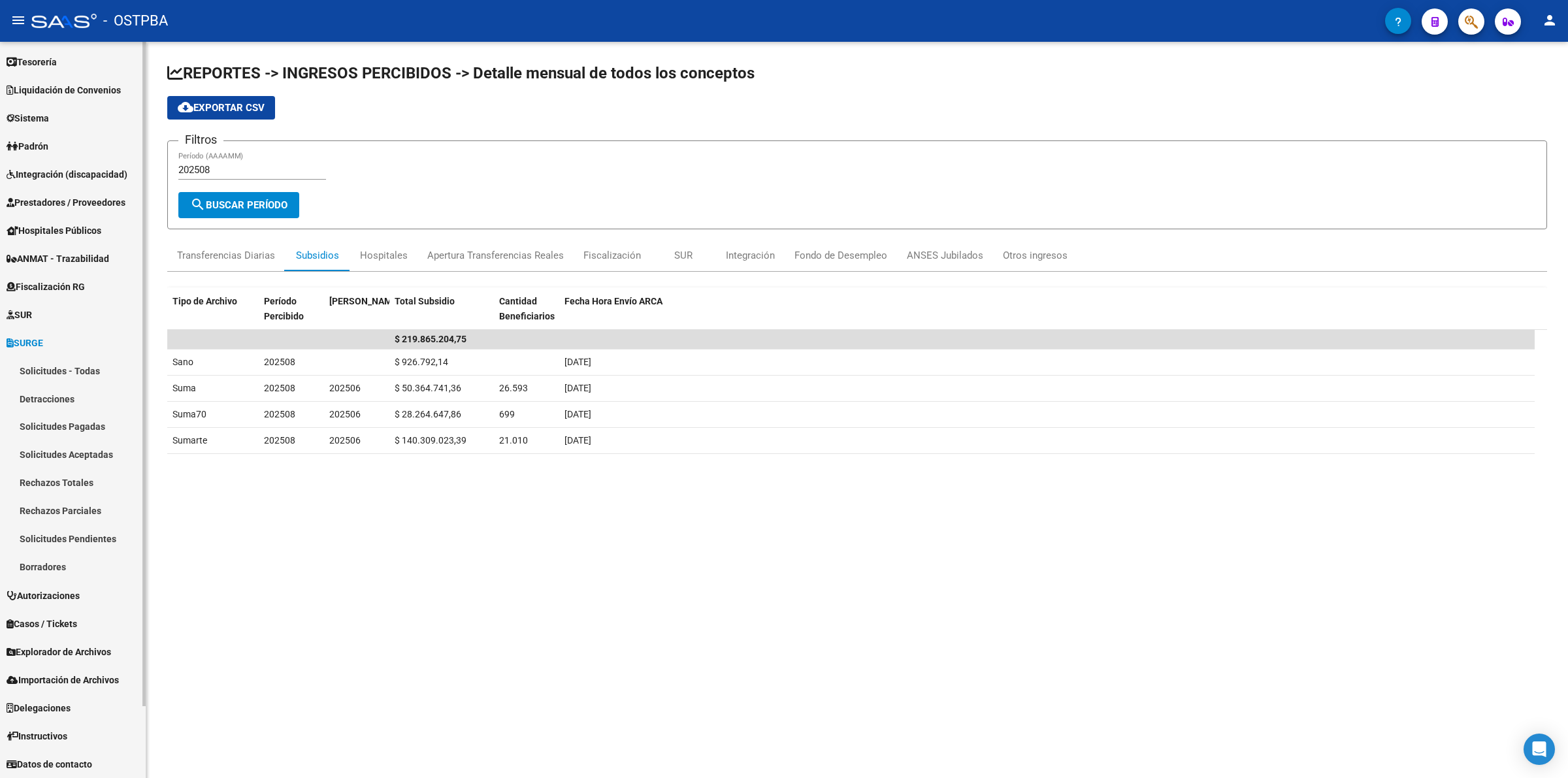
scroll to position [54, 0]
click at [96, 373] on link "Solicitudes - Todas" at bounding box center [73, 371] width 146 height 28
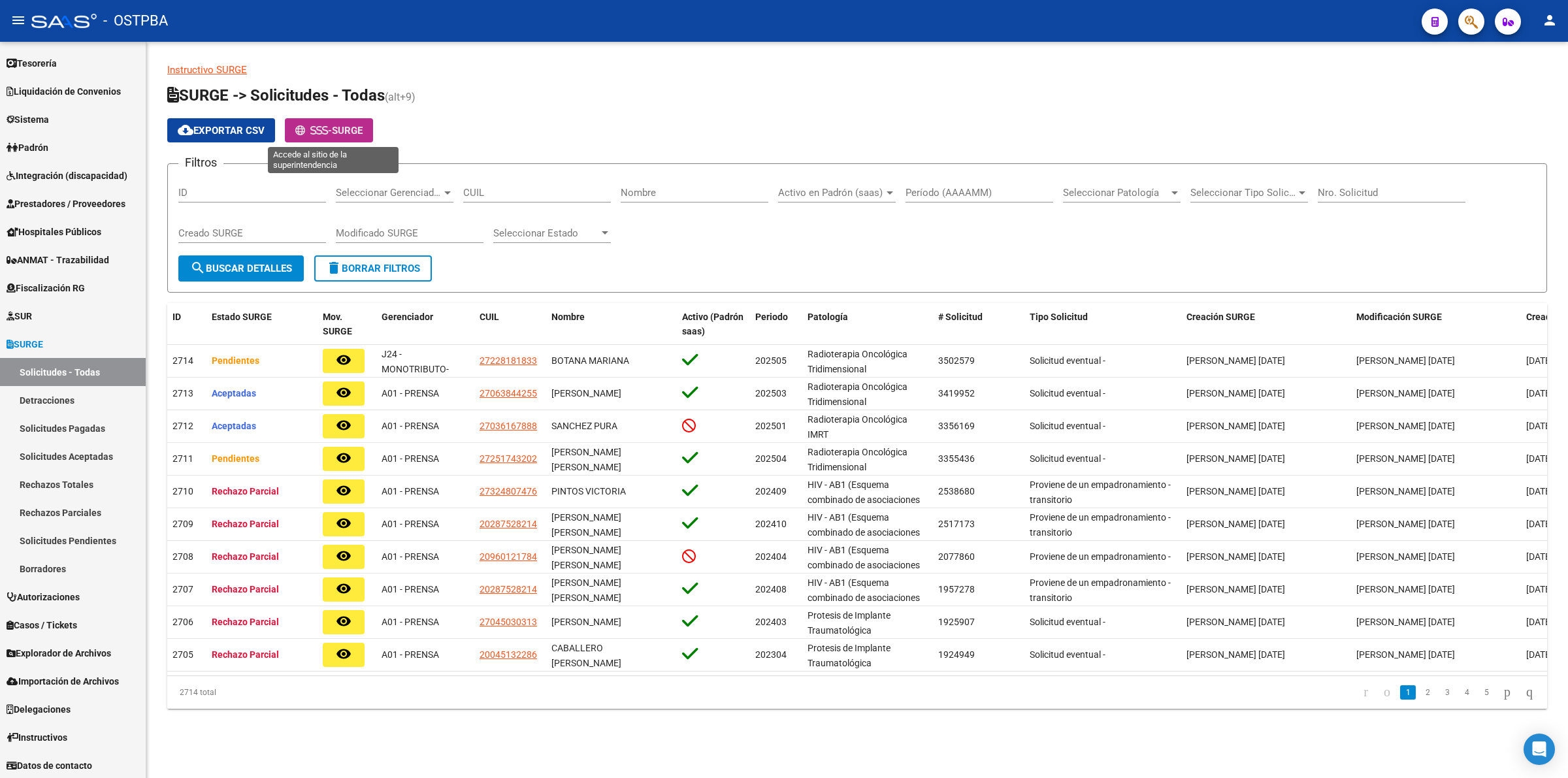
click at [331, 129] on span "-" at bounding box center [314, 130] width 37 height 12
click at [88, 675] on span "Importación de Archivos" at bounding box center [63, 682] width 113 height 15
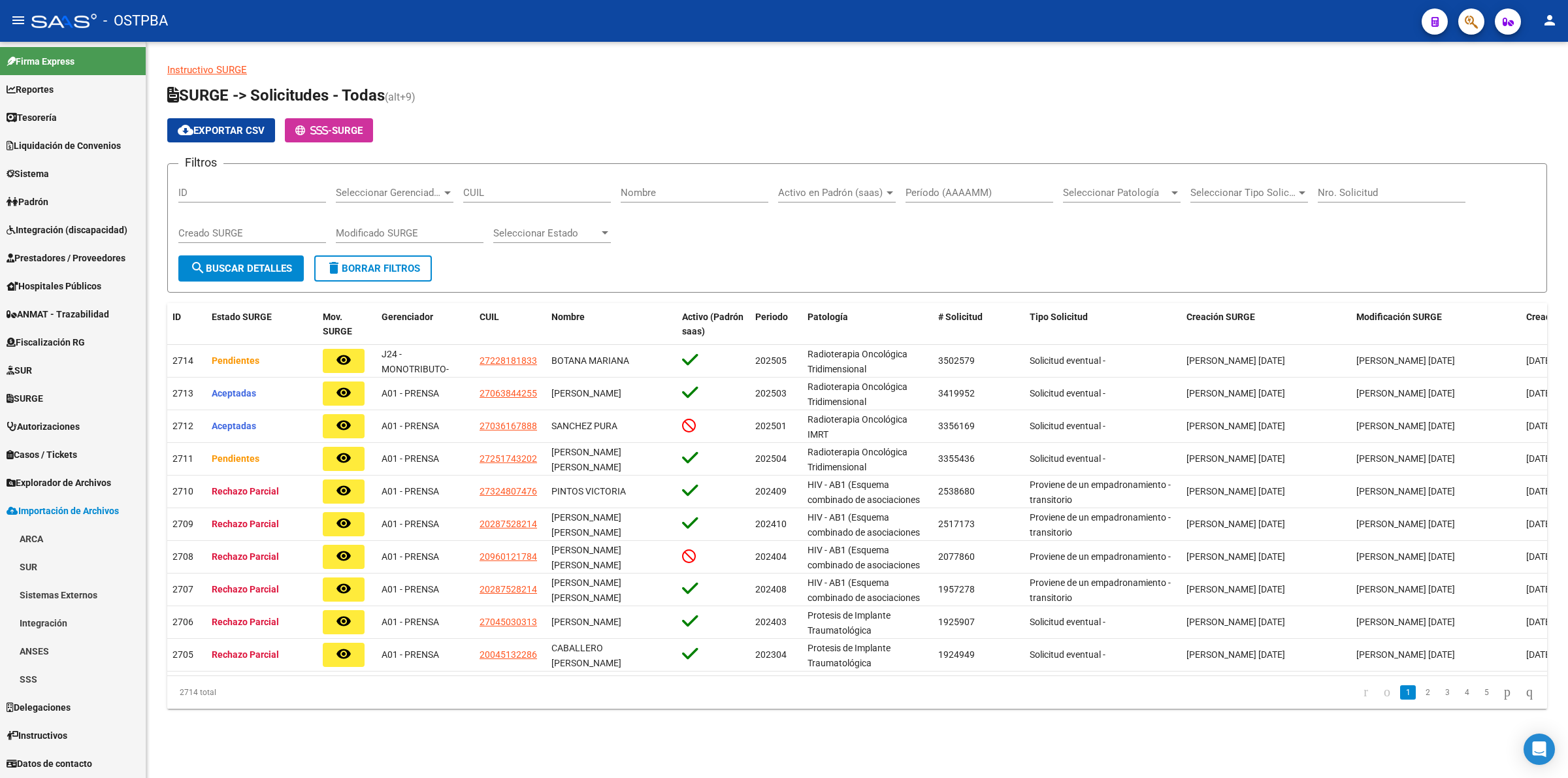
click at [79, 487] on span "Explorador de Archivos" at bounding box center [59, 482] width 105 height 15
click at [50, 508] on link "ARCA" at bounding box center [73, 511] width 146 height 28
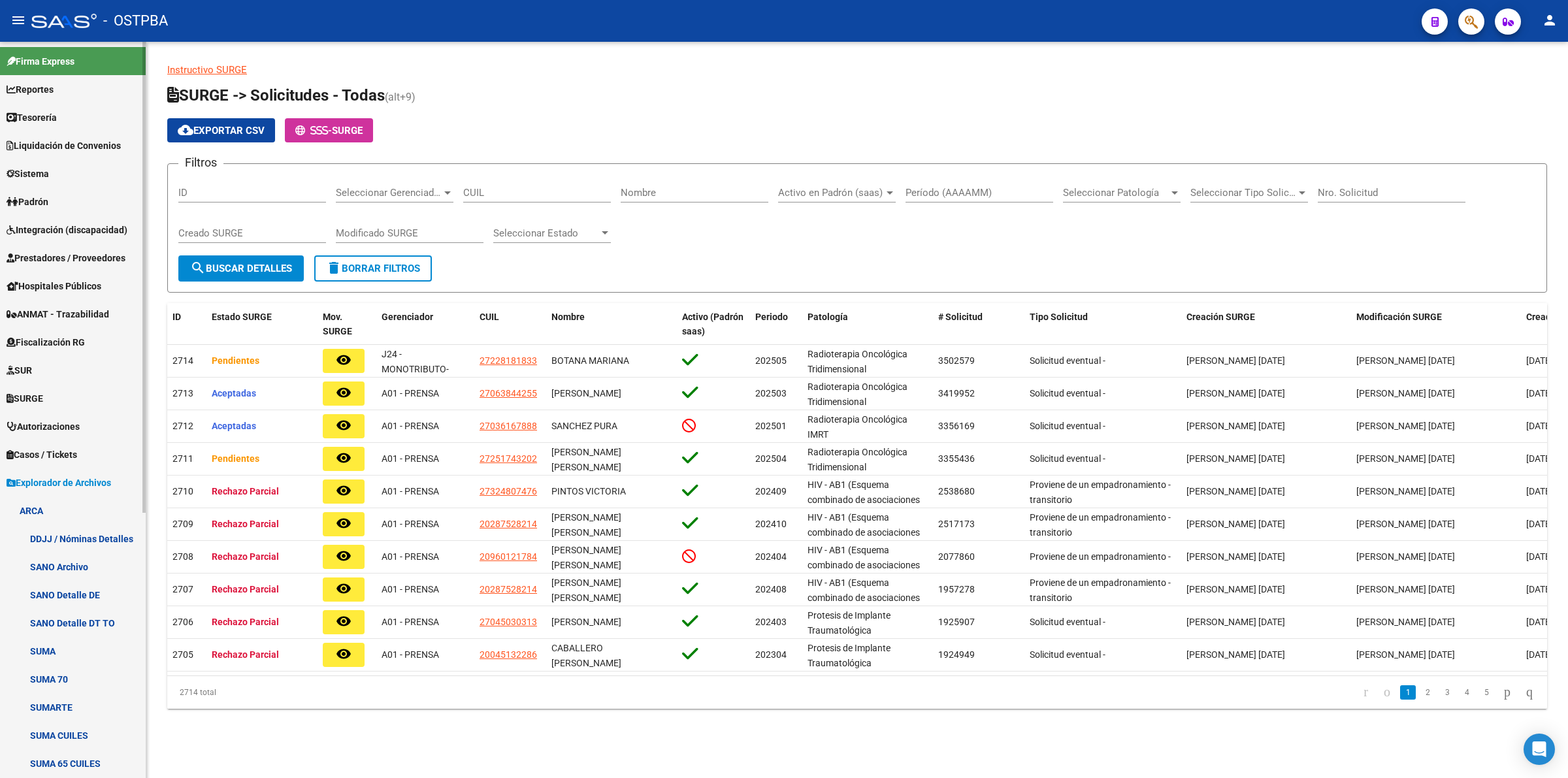
drag, startPoint x: 146, startPoint y: 436, endPoint x: 140, endPoint y: 491, distance: 55.3
click at [140, 491] on mat-sidenav "Firma Express Reportes Tablero de Control Ingresos Percibidos Análisis de todos…" at bounding box center [73, 409] width 147 height 736
click at [128, 368] on link "SUR" at bounding box center [73, 370] width 146 height 28
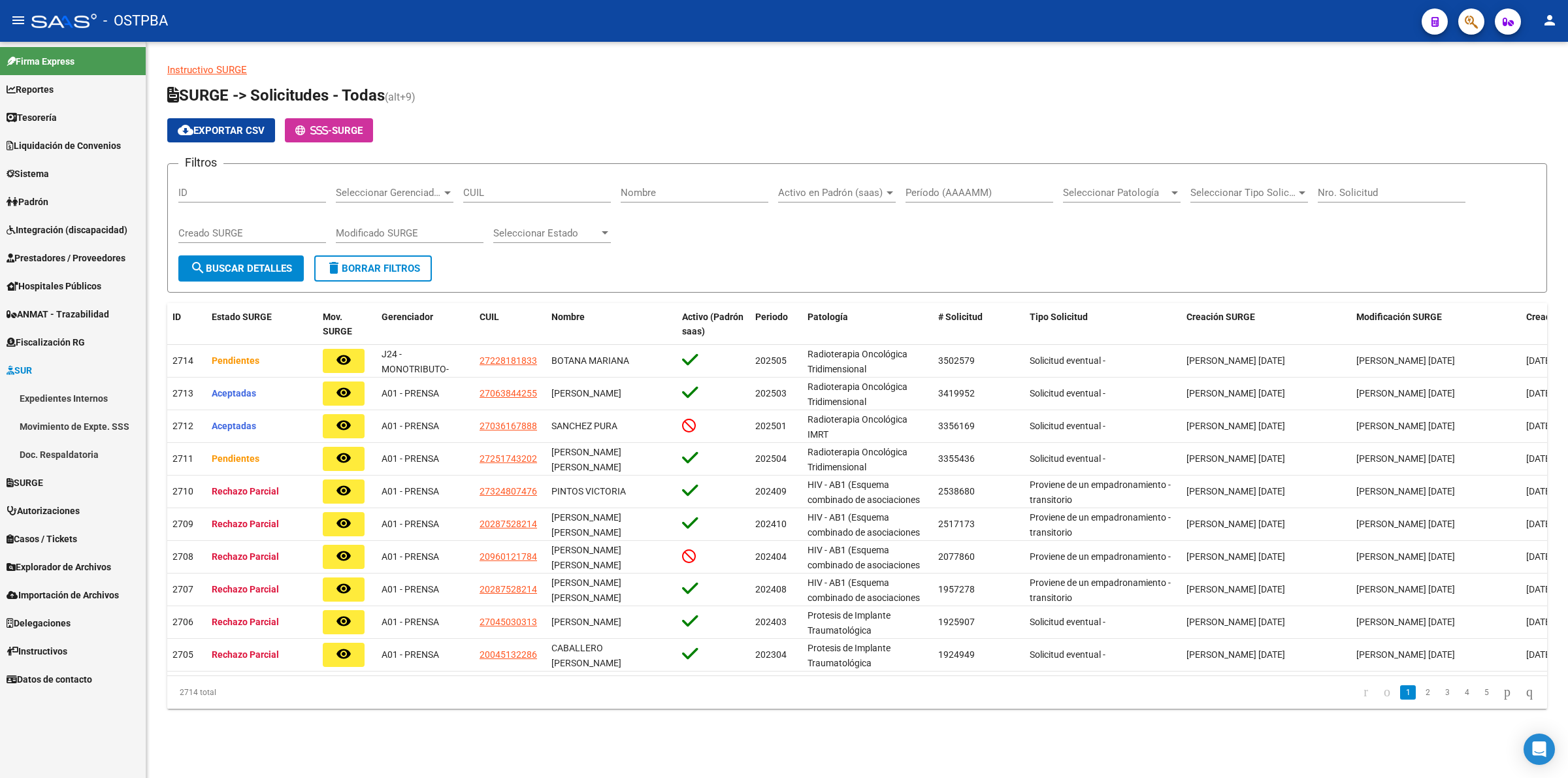
click at [71, 249] on link "Prestadores / Proveedores" at bounding box center [73, 258] width 146 height 28
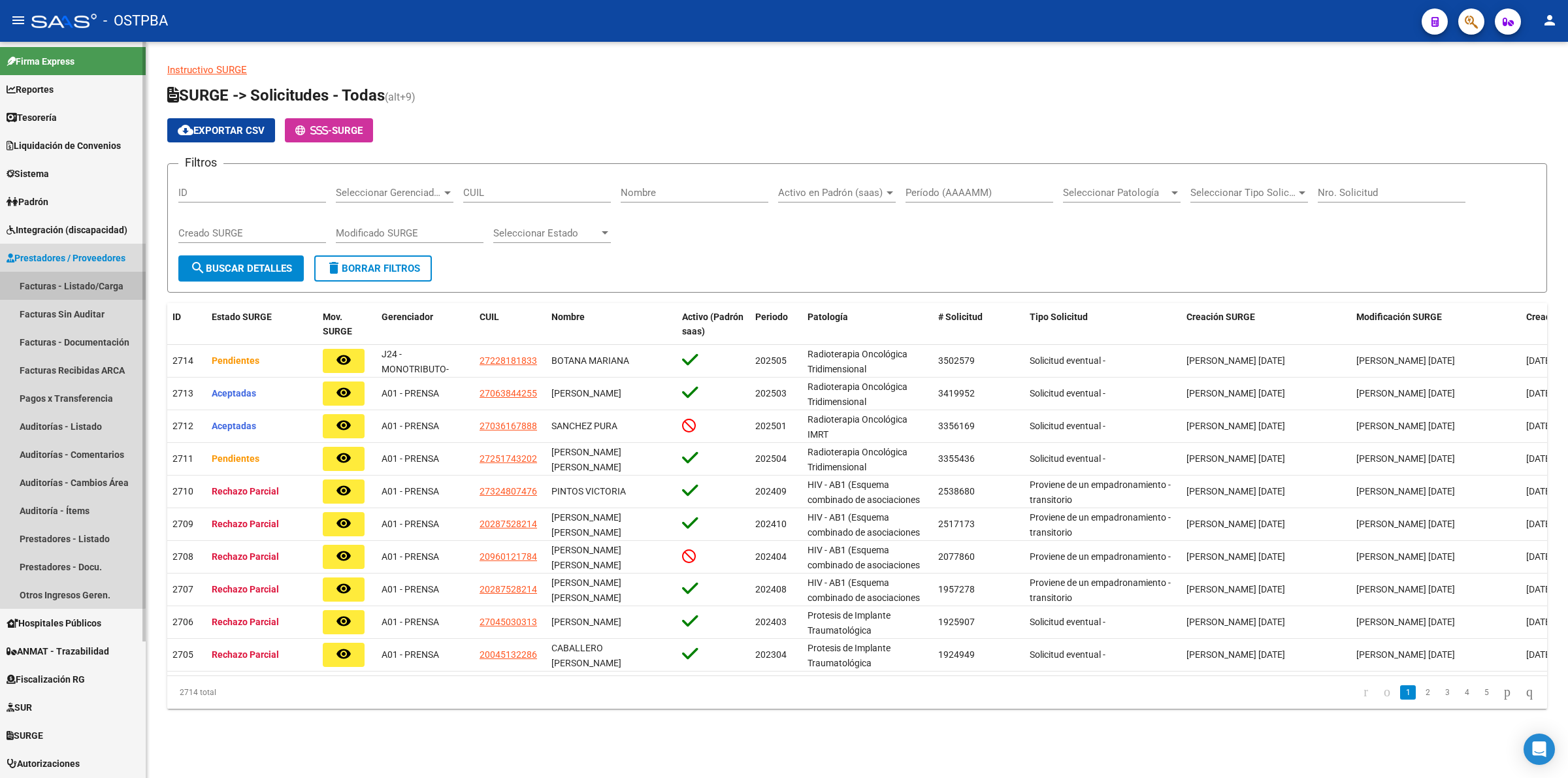
click at [73, 283] on link "Facturas - Listado/Carga" at bounding box center [73, 286] width 146 height 28
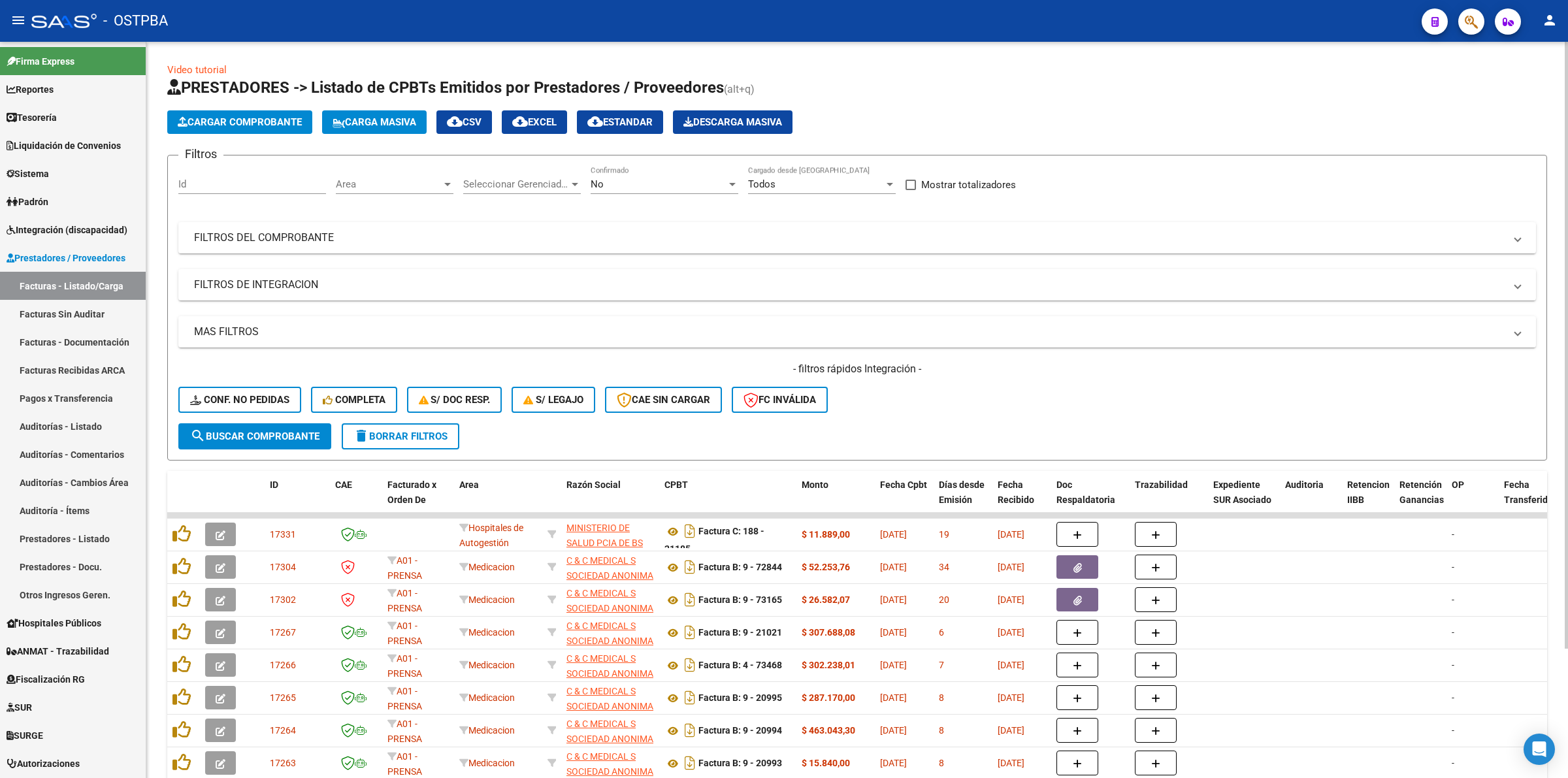
click at [650, 188] on div "No" at bounding box center [659, 184] width 136 height 12
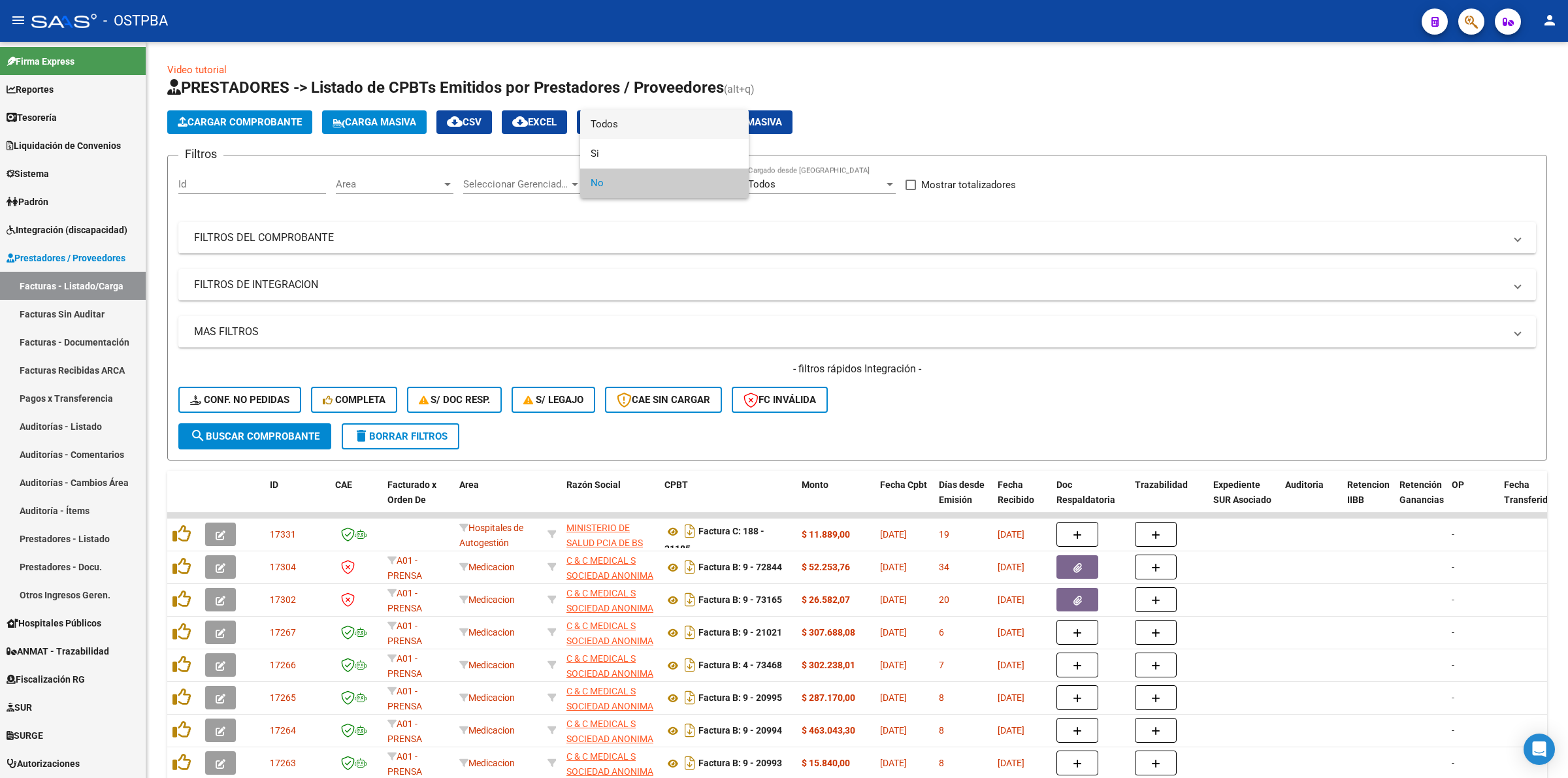
click at [639, 127] on span "Todos" at bounding box center [665, 124] width 148 height 29
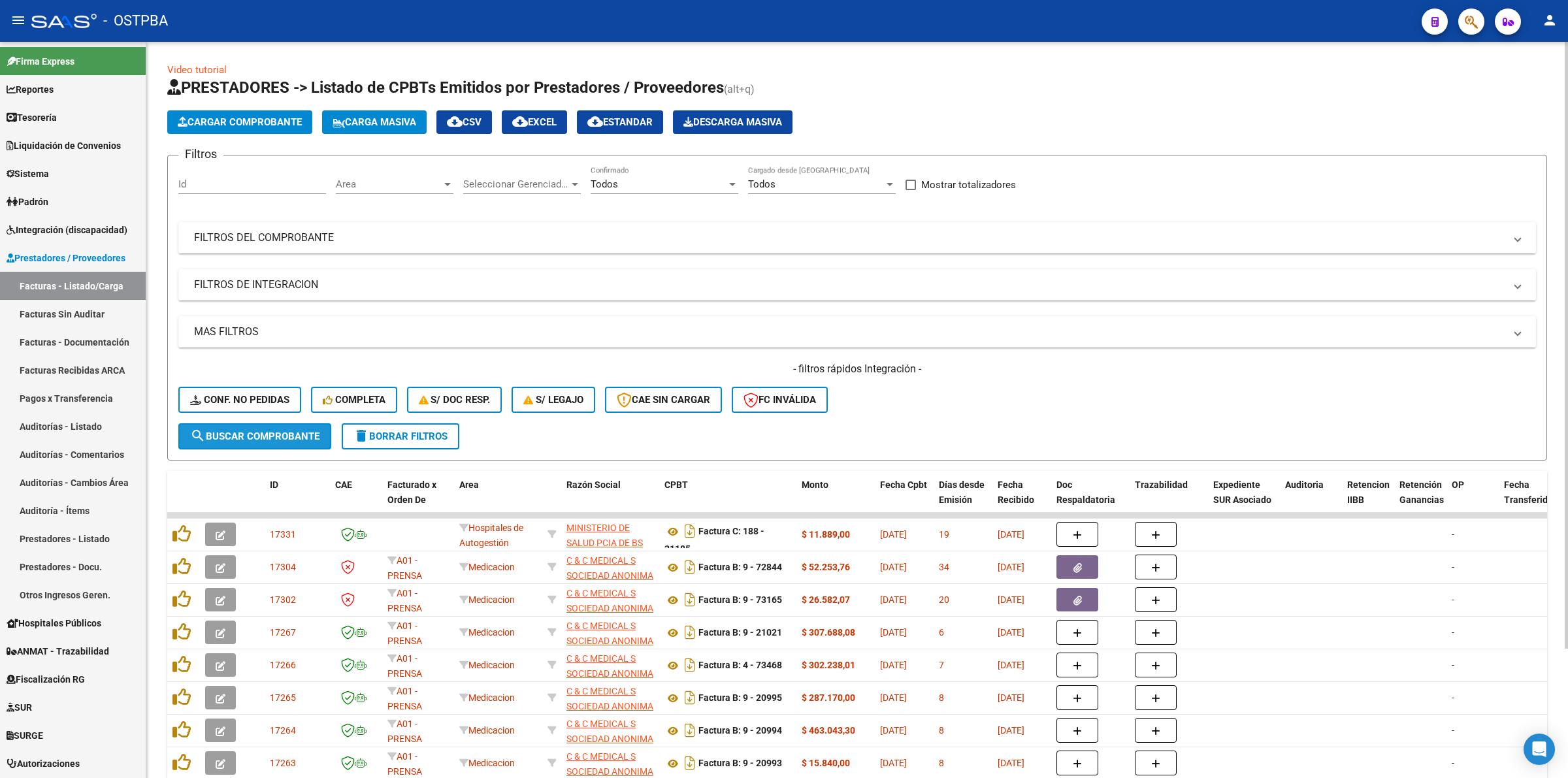
click at [286, 427] on button "search Buscar Comprobante" at bounding box center [254, 437] width 153 height 26
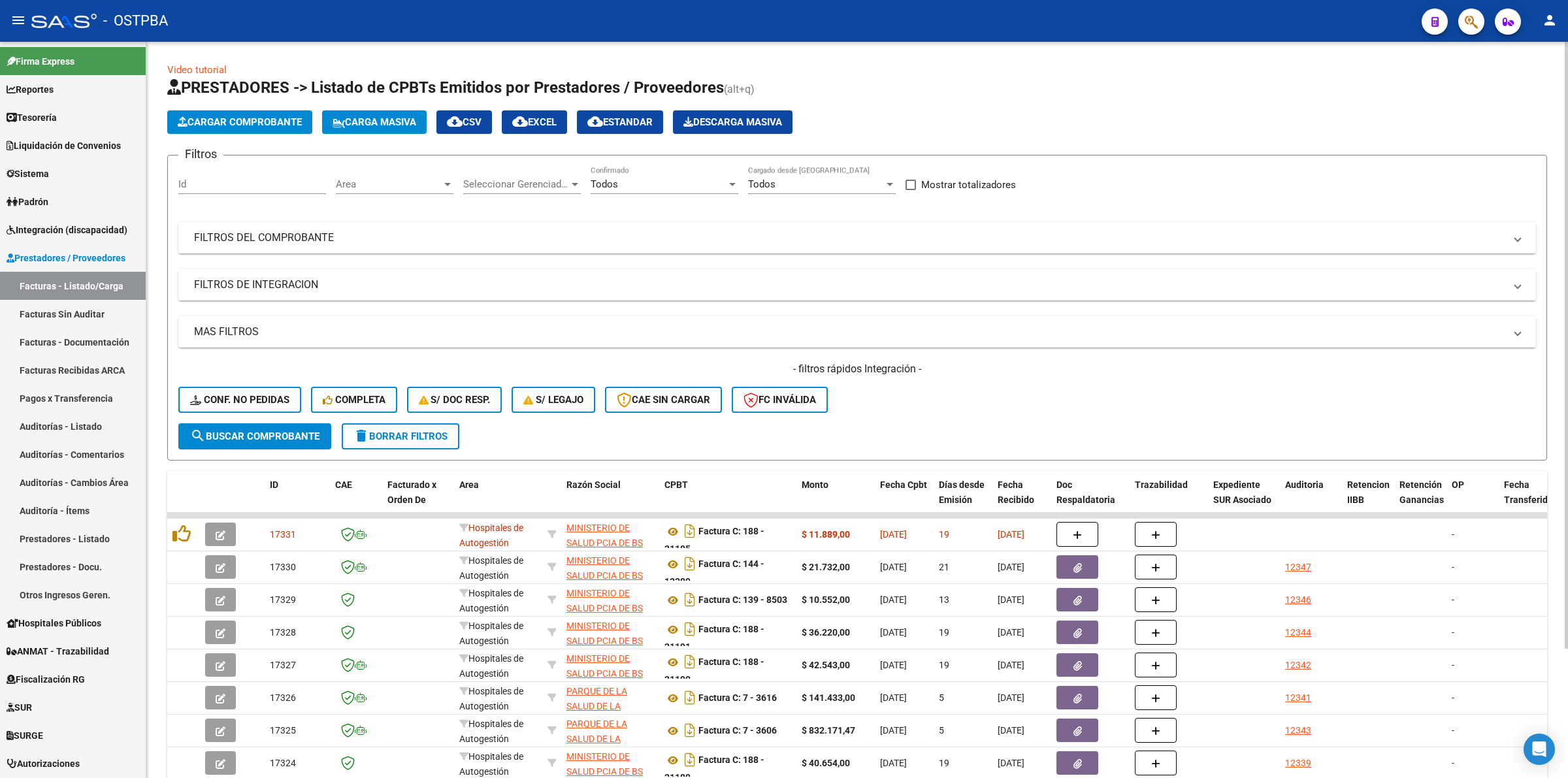
click at [379, 184] on span "Area" at bounding box center [388, 184] width 106 height 12
drag, startPoint x: 387, startPoint y: 278, endPoint x: 373, endPoint y: 294, distance: 21.3
click at [388, 278] on span "Integración" at bounding box center [420, 271] width 170 height 29
click at [309, 436] on span "search Buscar Comprobante" at bounding box center [255, 437] width 129 height 12
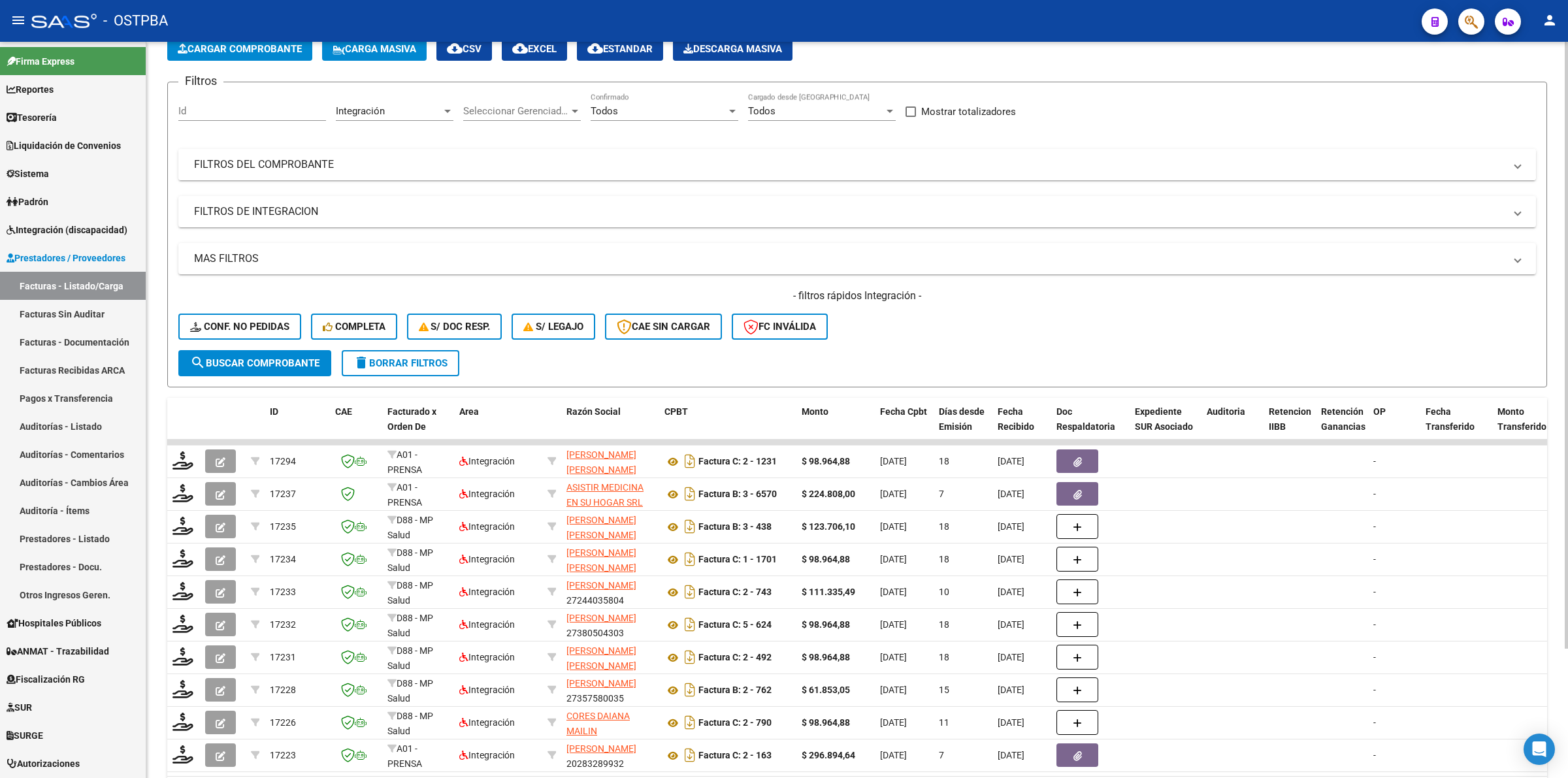
scroll to position [0, 0]
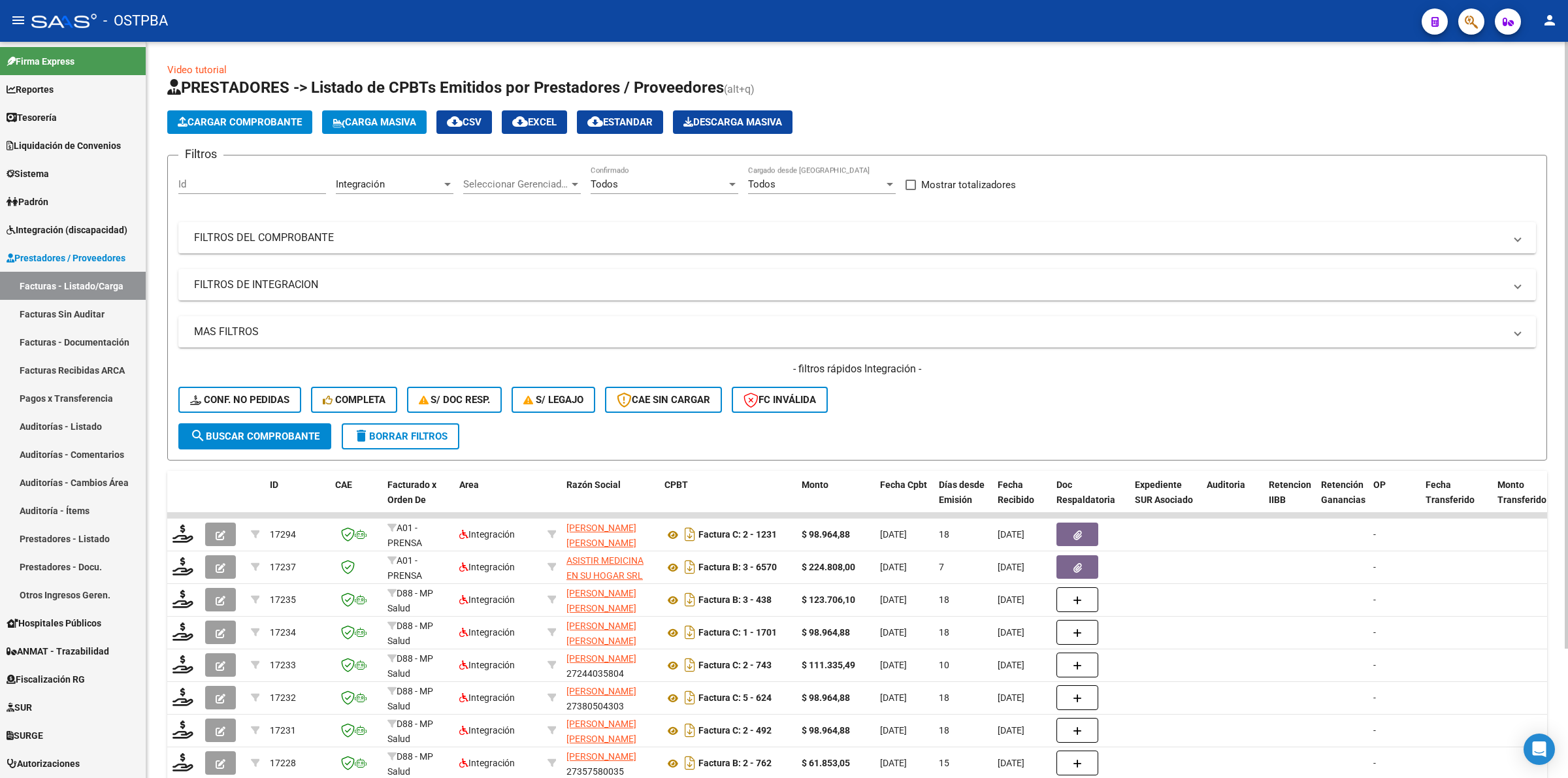
click at [1095, 87] on h1 "PRESTADORES -> Listado de CPBTs Emitidos por Prestadores / Proveedores (alt+q)" at bounding box center [856, 88] width 1379 height 23
click at [69, 171] on link "Sistema" at bounding box center [73, 173] width 146 height 28
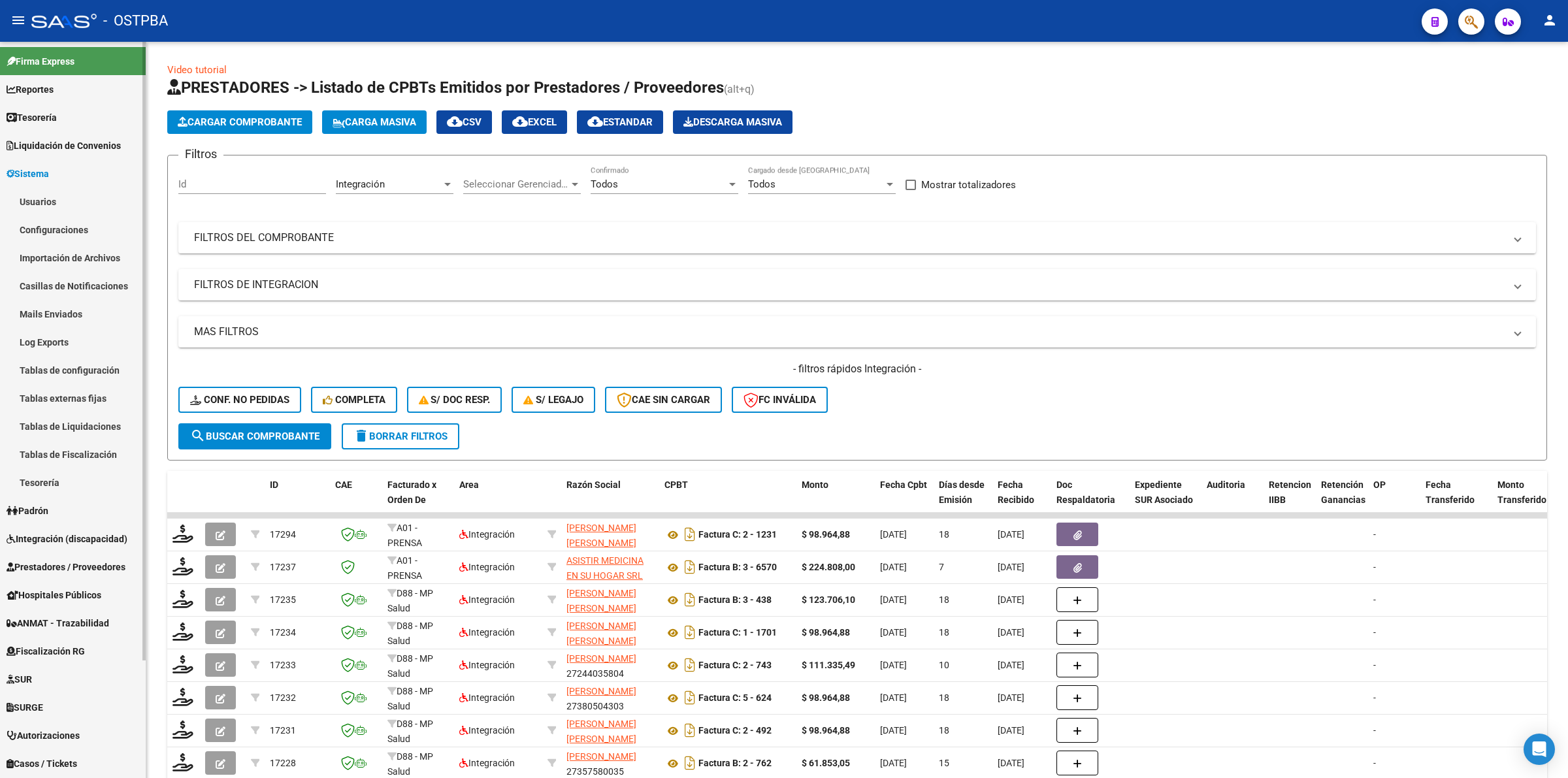
click at [59, 199] on link "Usuarios" at bounding box center [73, 201] width 146 height 28
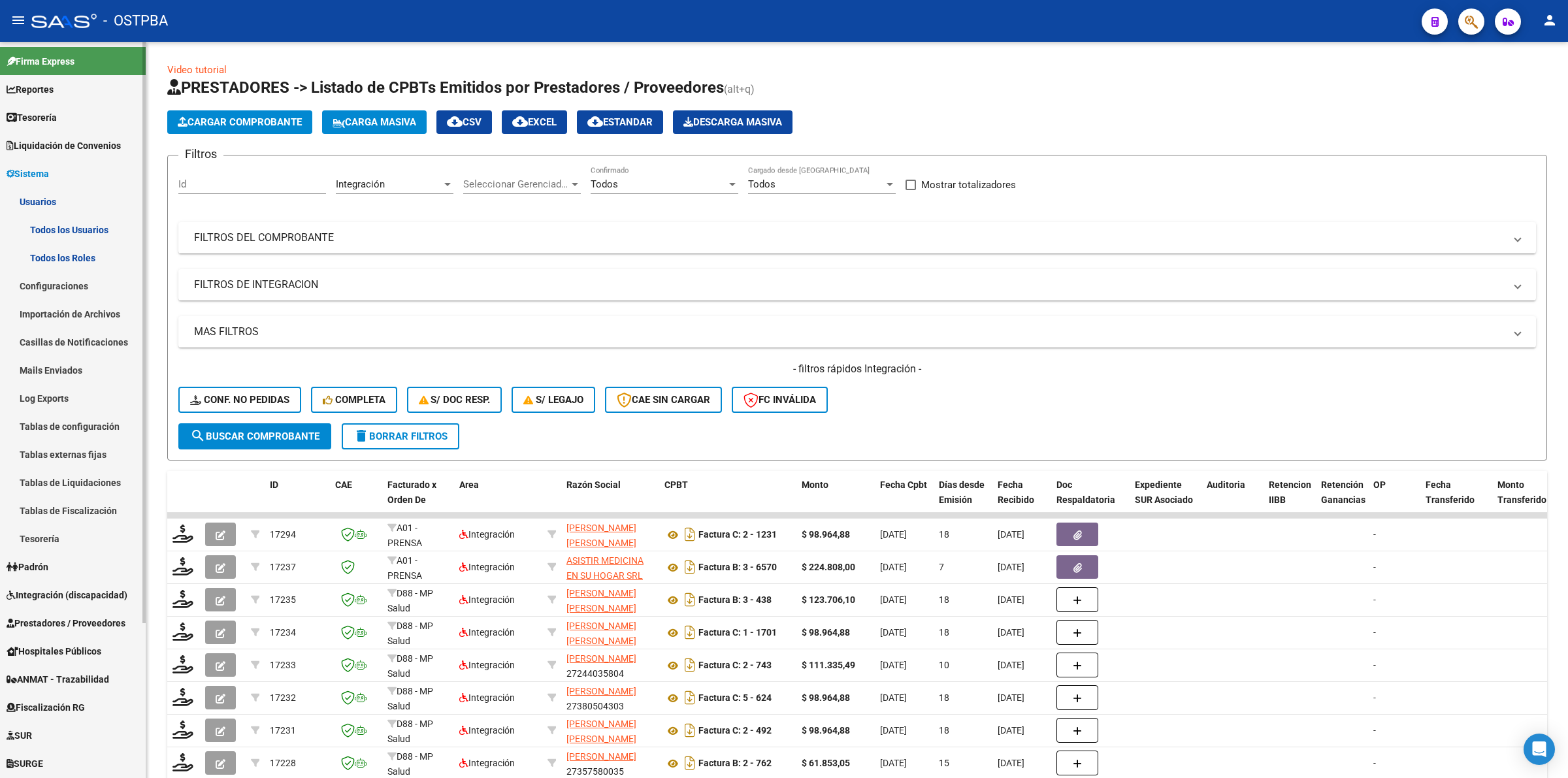
click at [82, 229] on link "Todos los Usuarios" at bounding box center [73, 230] width 146 height 28
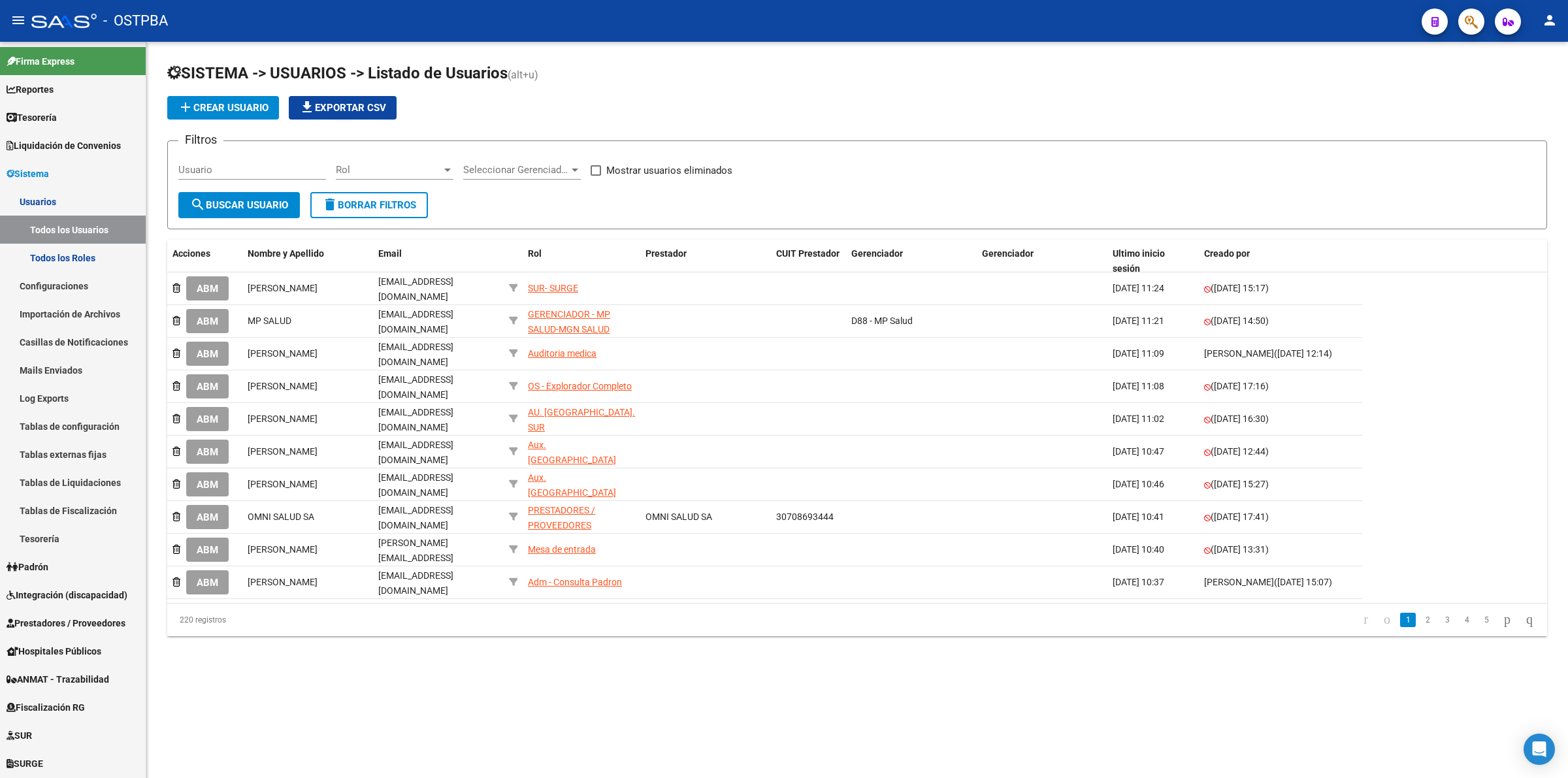
click at [290, 160] on div "Usuario" at bounding box center [252, 165] width 148 height 28
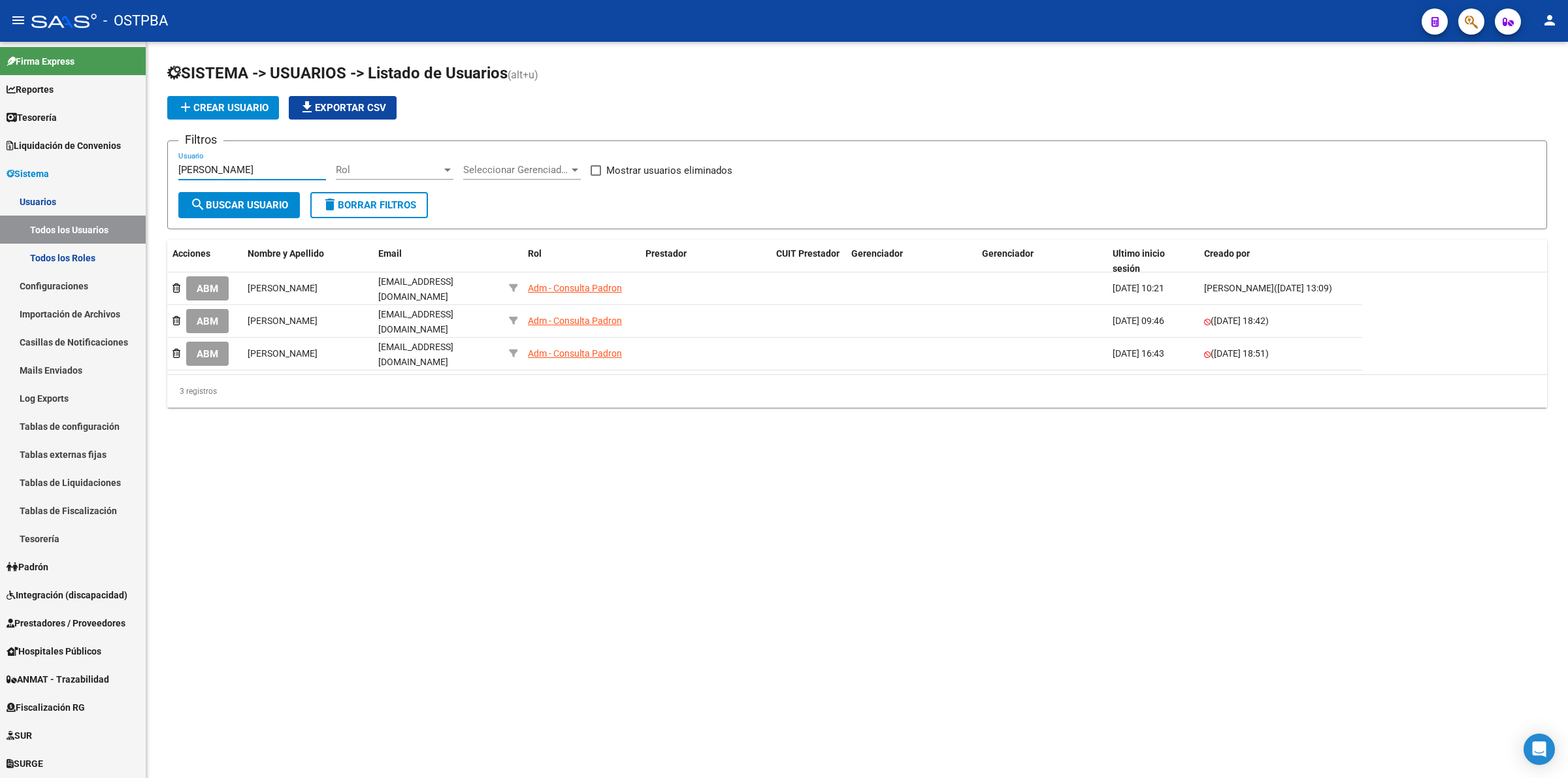
type input "[PERSON_NAME]"
drag, startPoint x: 897, startPoint y: 500, endPoint x: 1124, endPoint y: 74, distance: 482.7
click at [898, 500] on mat-sidenav-content "SISTEMA -> USUARIOS -> Listado de Usuarios (alt+u) add Crear Usuario file_downl…" at bounding box center [857, 409] width 1421 height 736
click at [98, 597] on span "Integración (discapacidad)" at bounding box center [67, 595] width 121 height 15
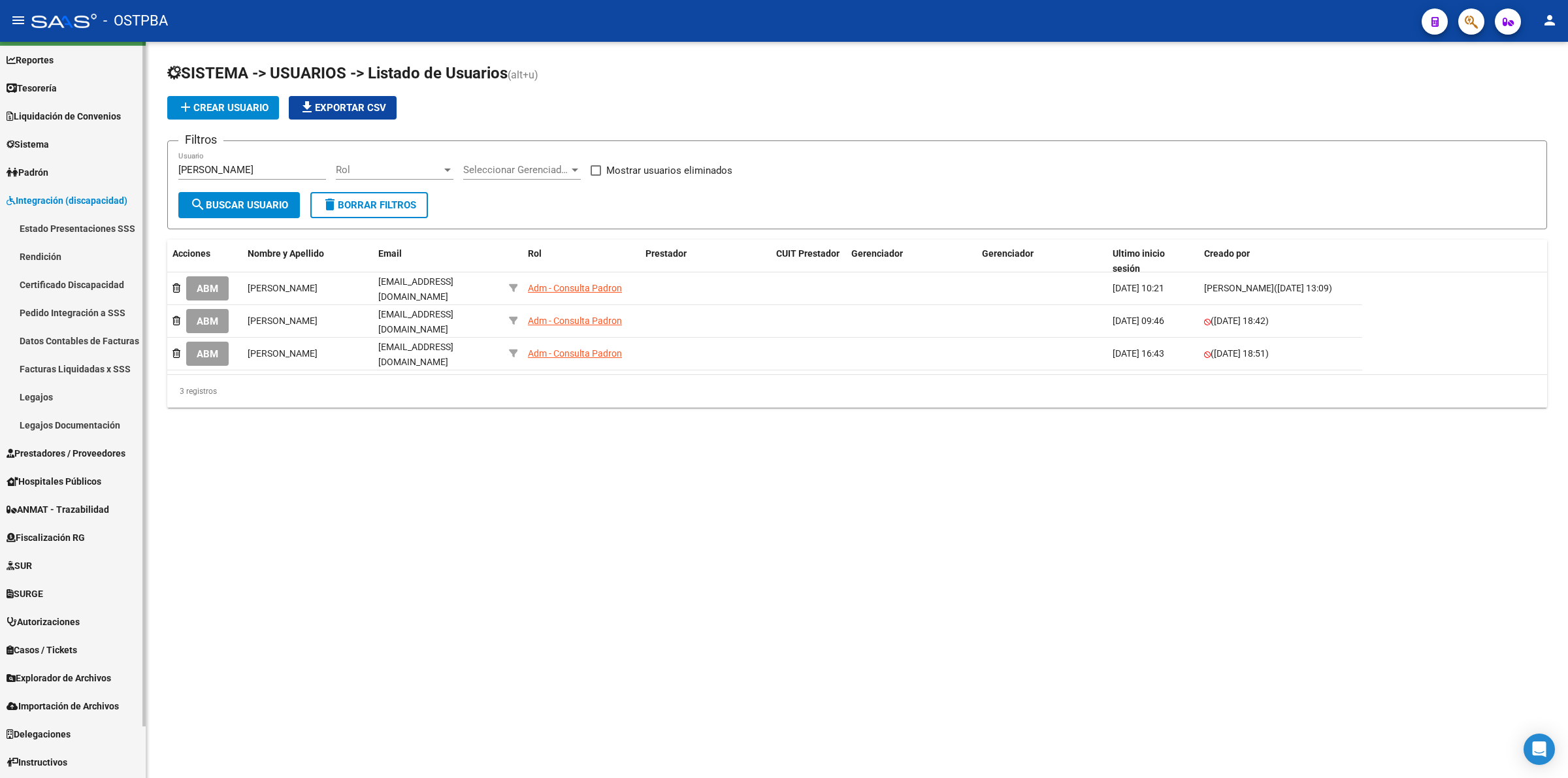
scroll to position [54, 0]
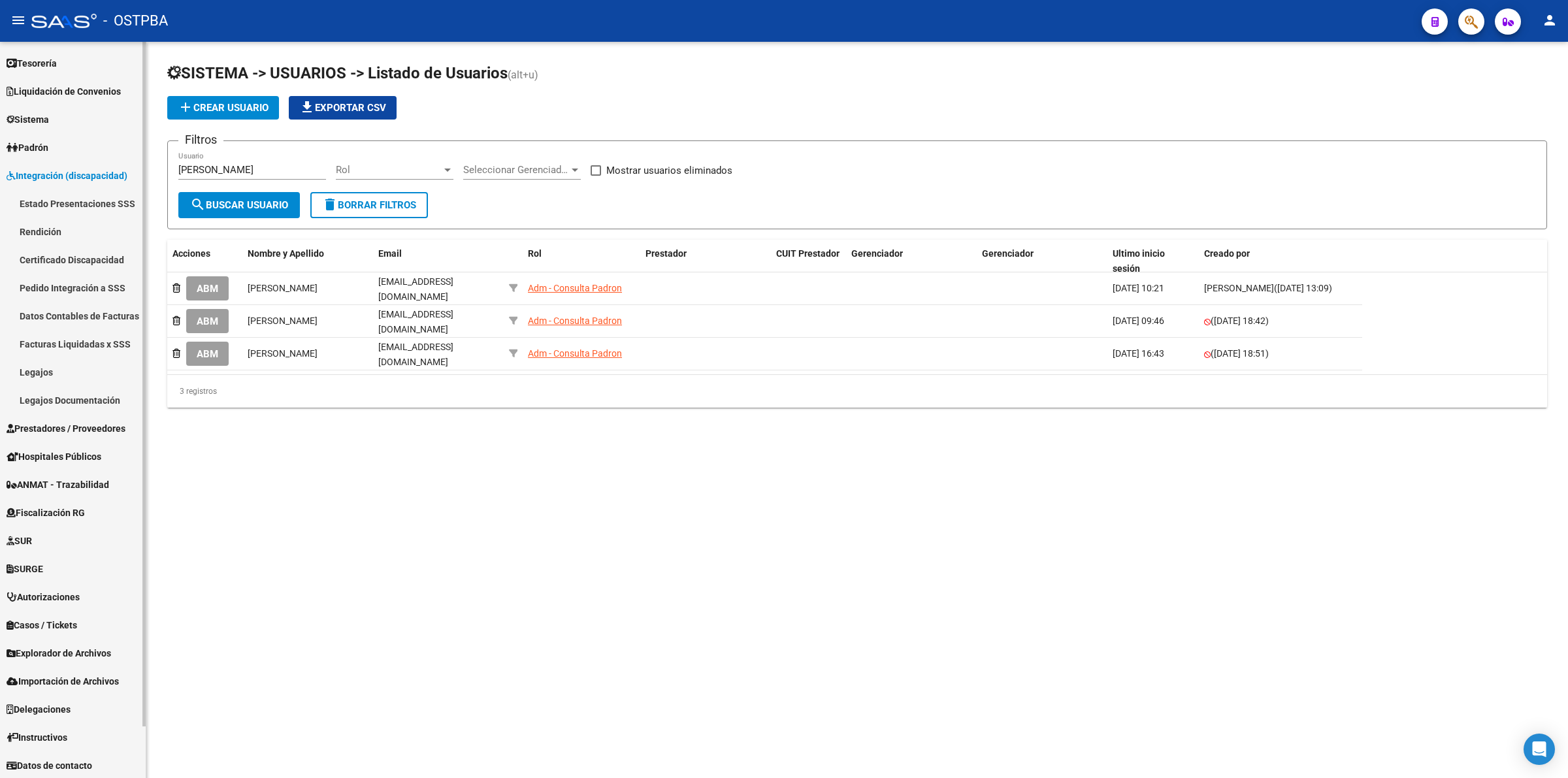
click at [59, 256] on link "Certificado Discapacidad" at bounding box center [73, 260] width 146 height 28
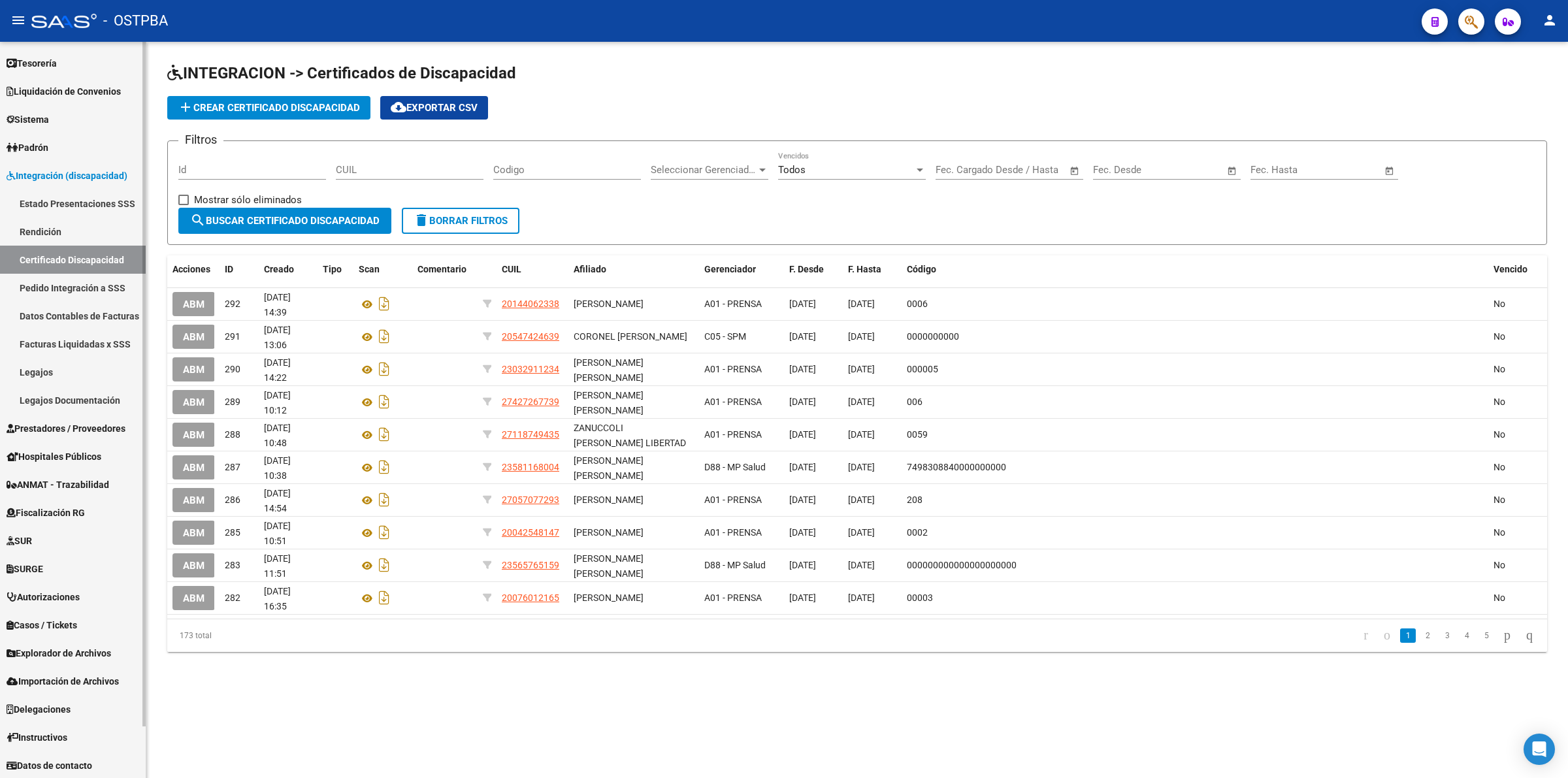
click at [69, 432] on span "Prestadores / Proveedores" at bounding box center [66, 428] width 119 height 15
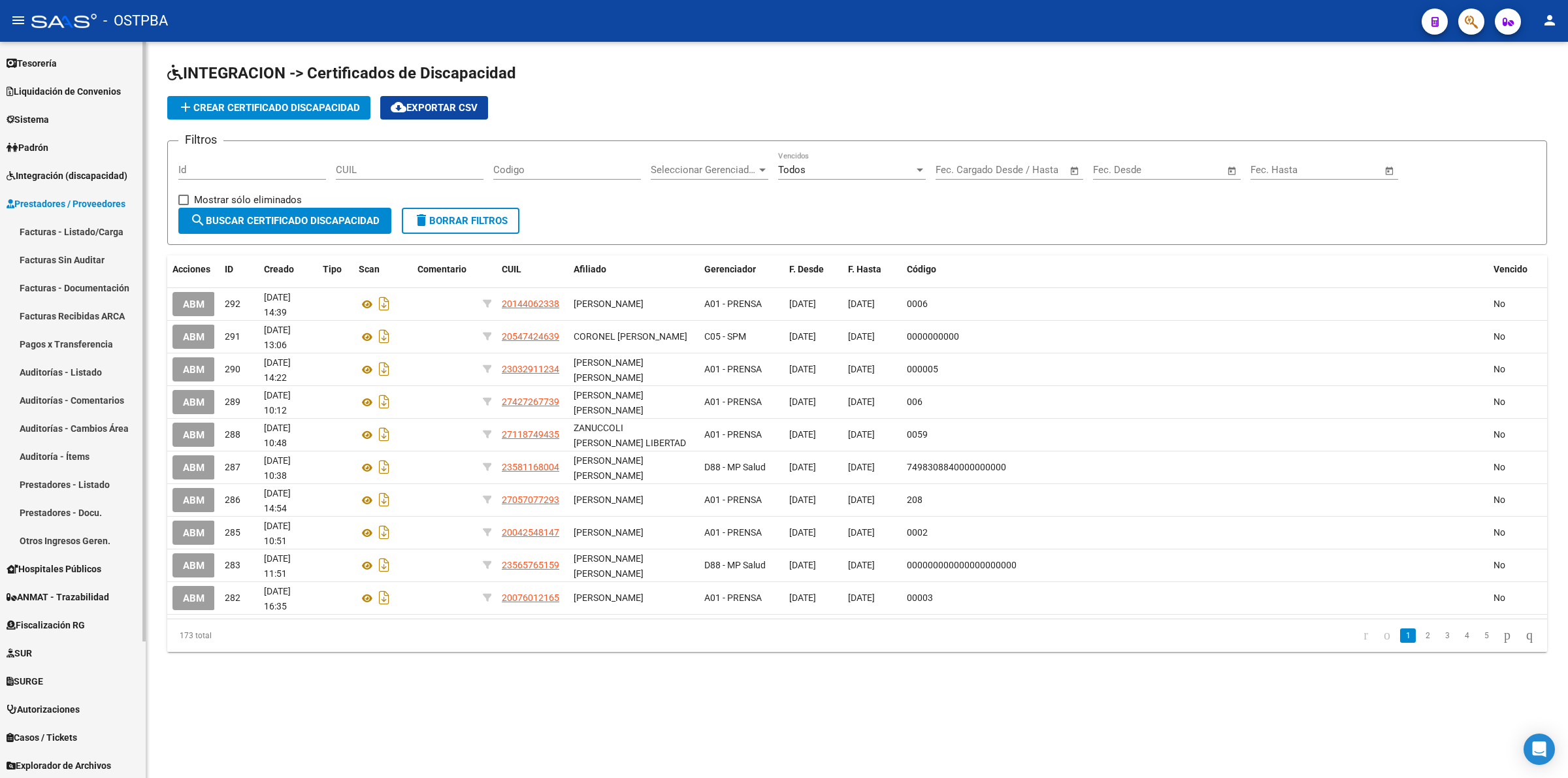
click at [82, 224] on link "Facturas - Listado/Carga" at bounding box center [73, 231] width 146 height 28
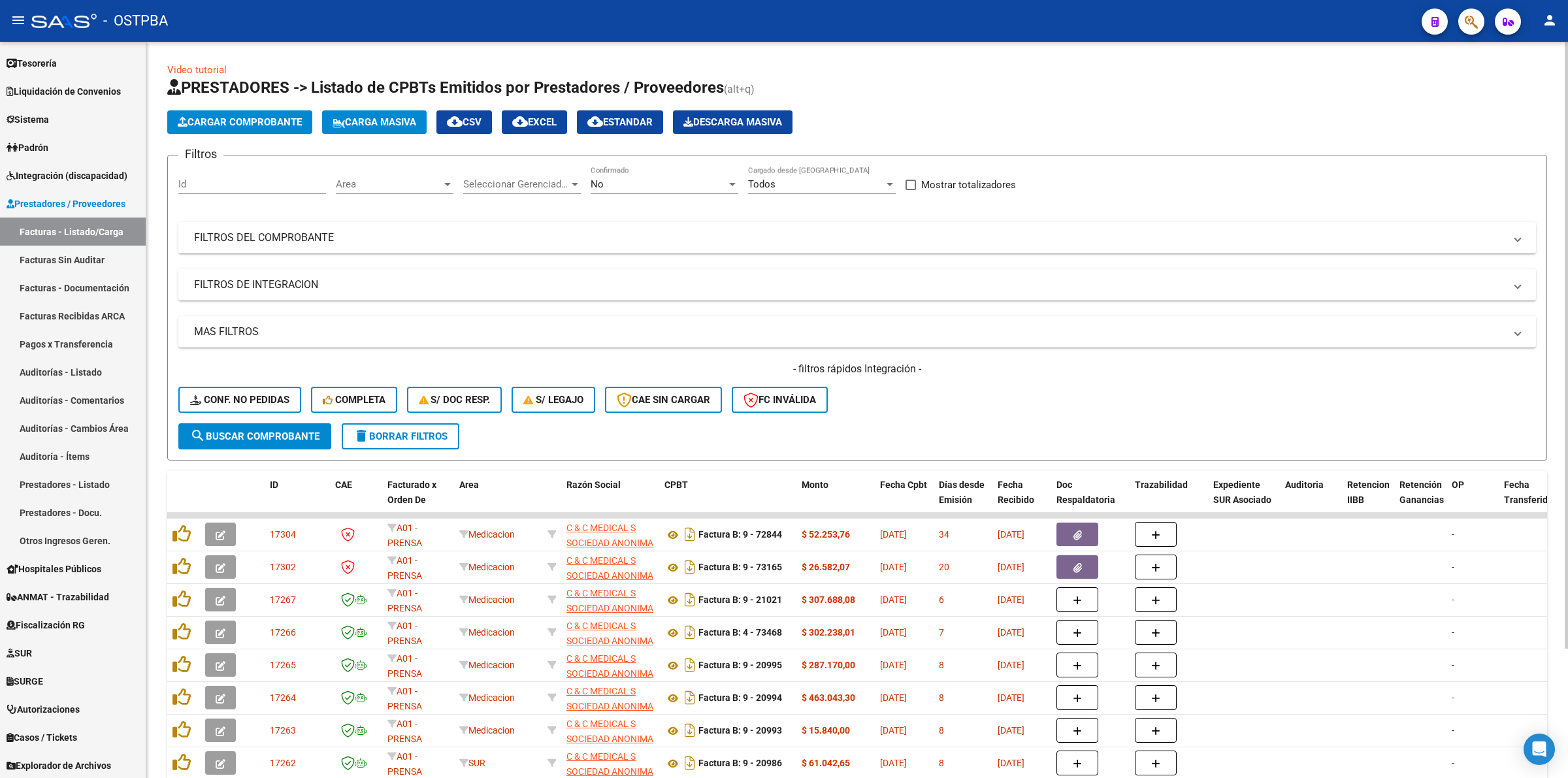
click at [348, 236] on mat-panel-title "FILTROS DEL COMPROBANTE" at bounding box center [850, 237] width 1310 height 15
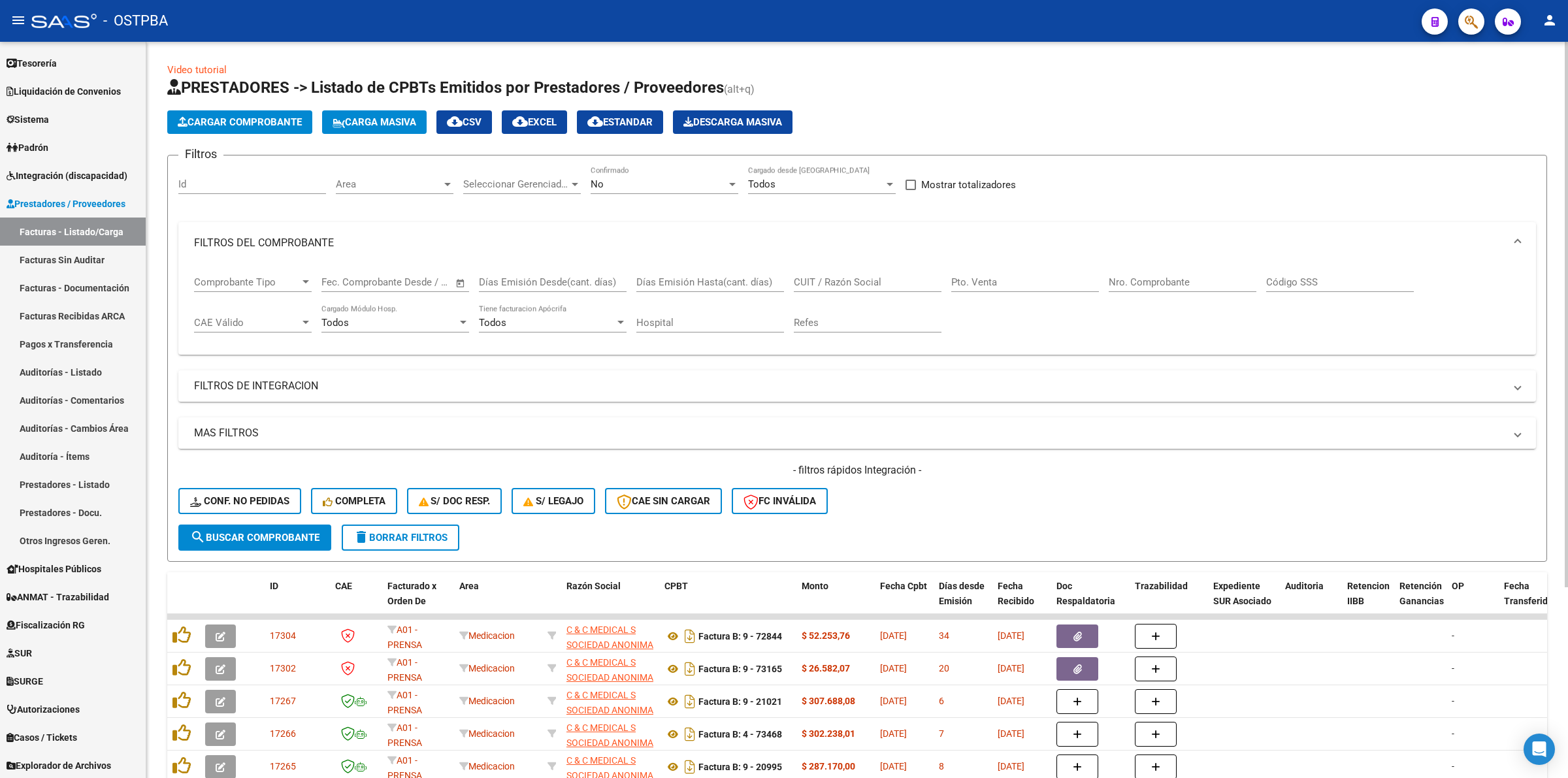
click at [1127, 276] on input "Nro. Comprobante" at bounding box center [1183, 282] width 148 height 12
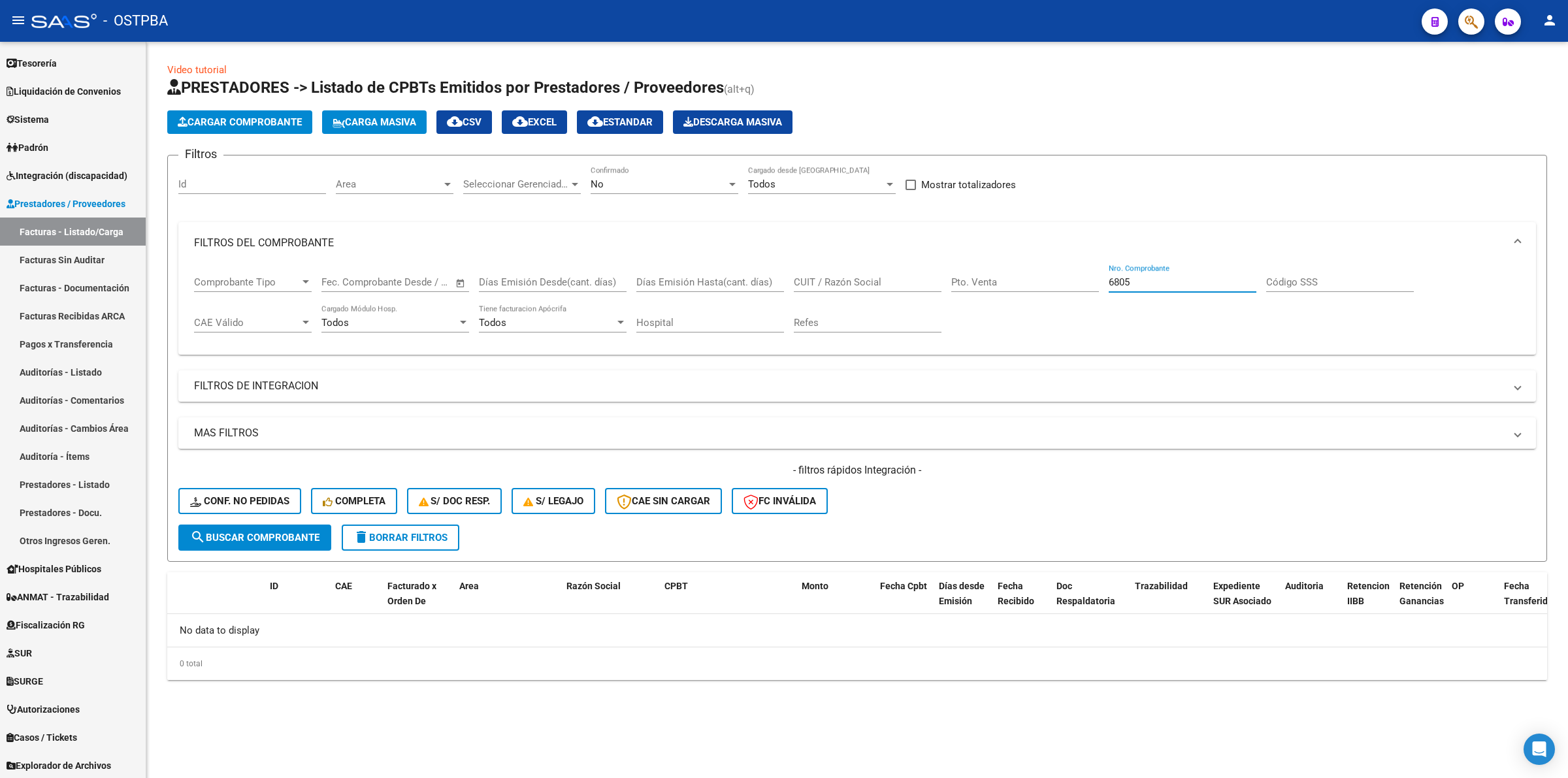
type input "6805"
click at [627, 185] on div "No" at bounding box center [659, 184] width 136 height 12
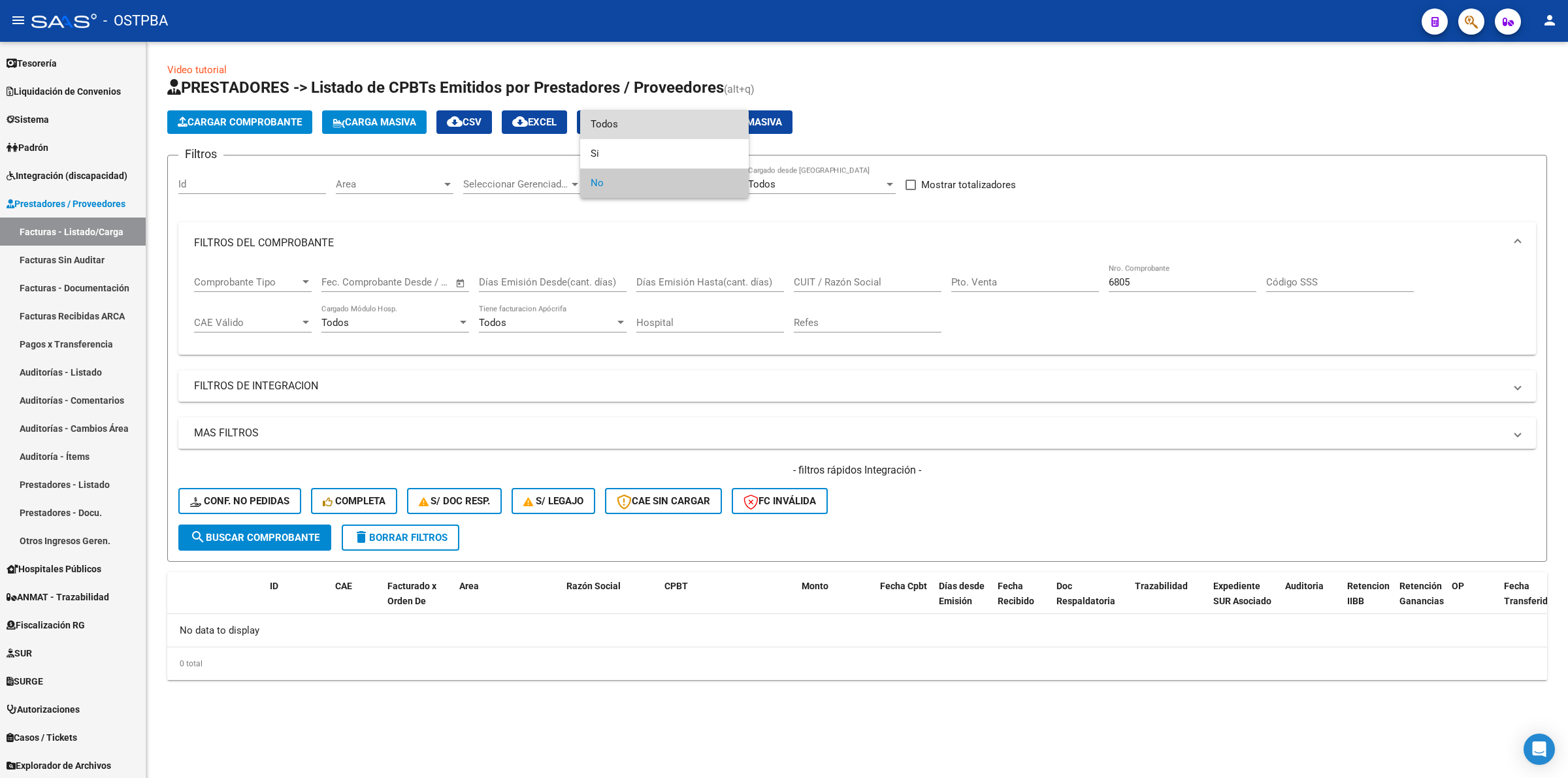
click at [625, 123] on span "Todos" at bounding box center [665, 124] width 148 height 29
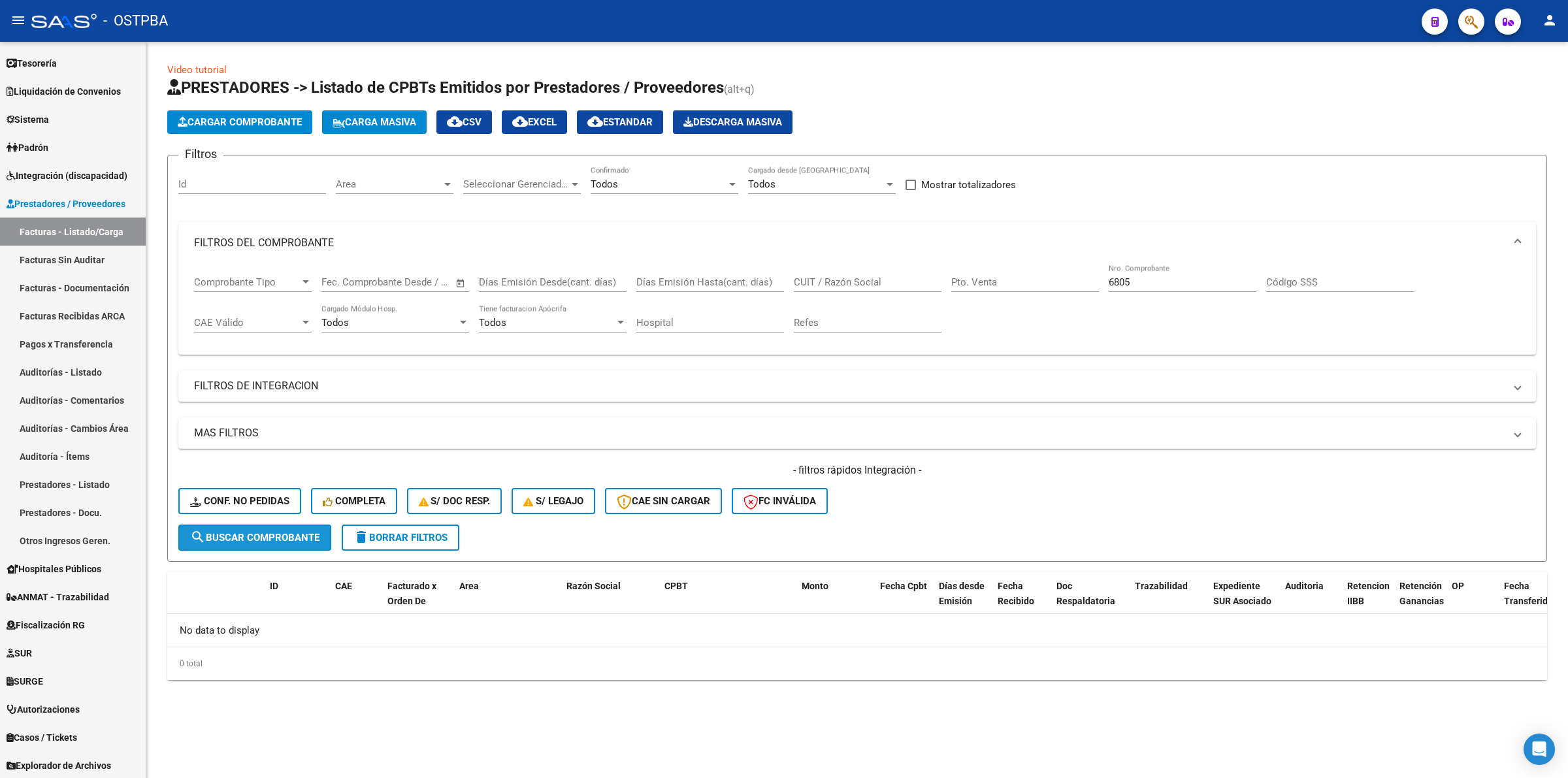
click at [256, 541] on button "search Buscar Comprobante" at bounding box center [254, 538] width 153 height 26
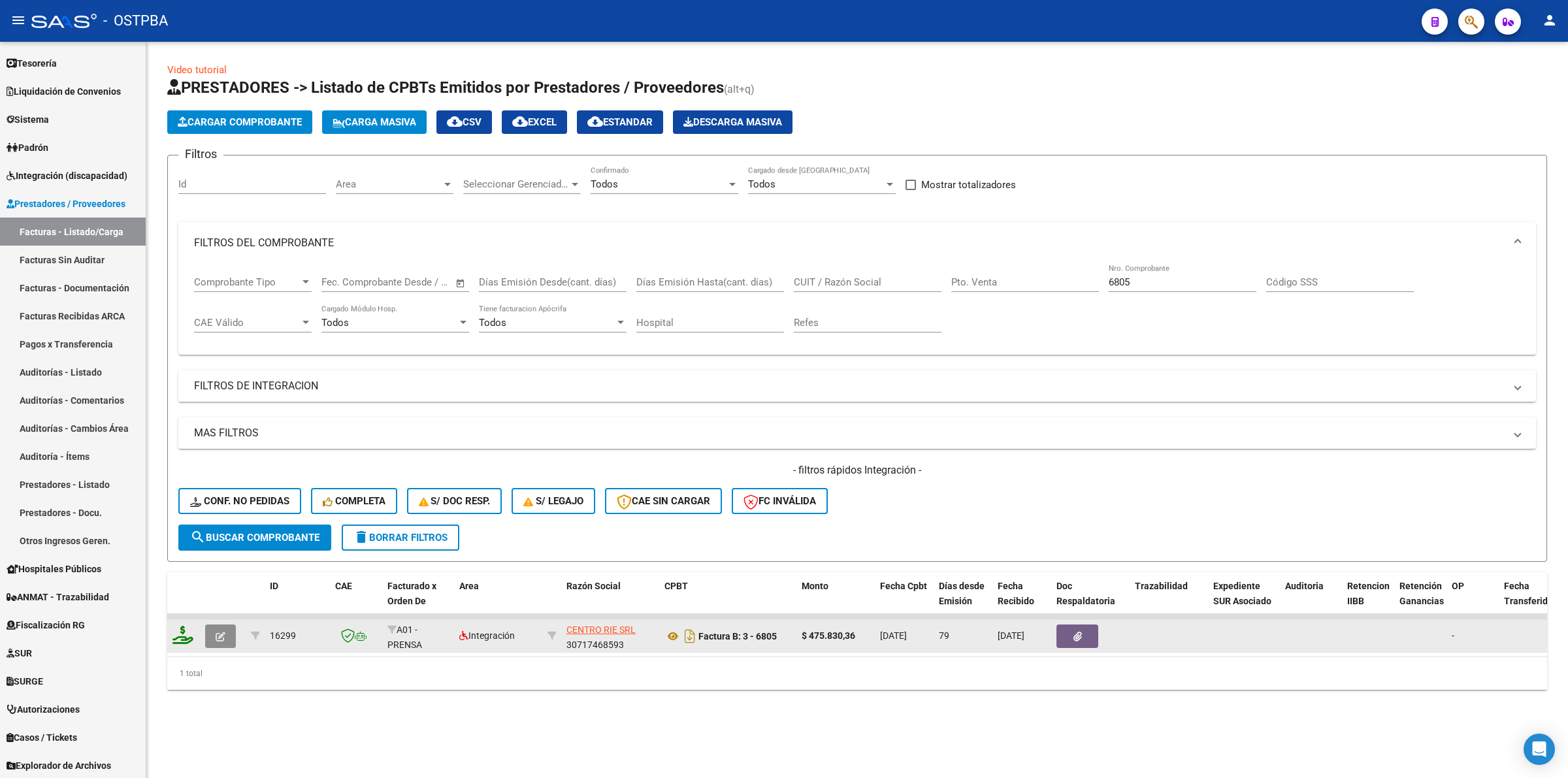
click at [218, 632] on icon "button" at bounding box center [221, 637] width 10 height 10
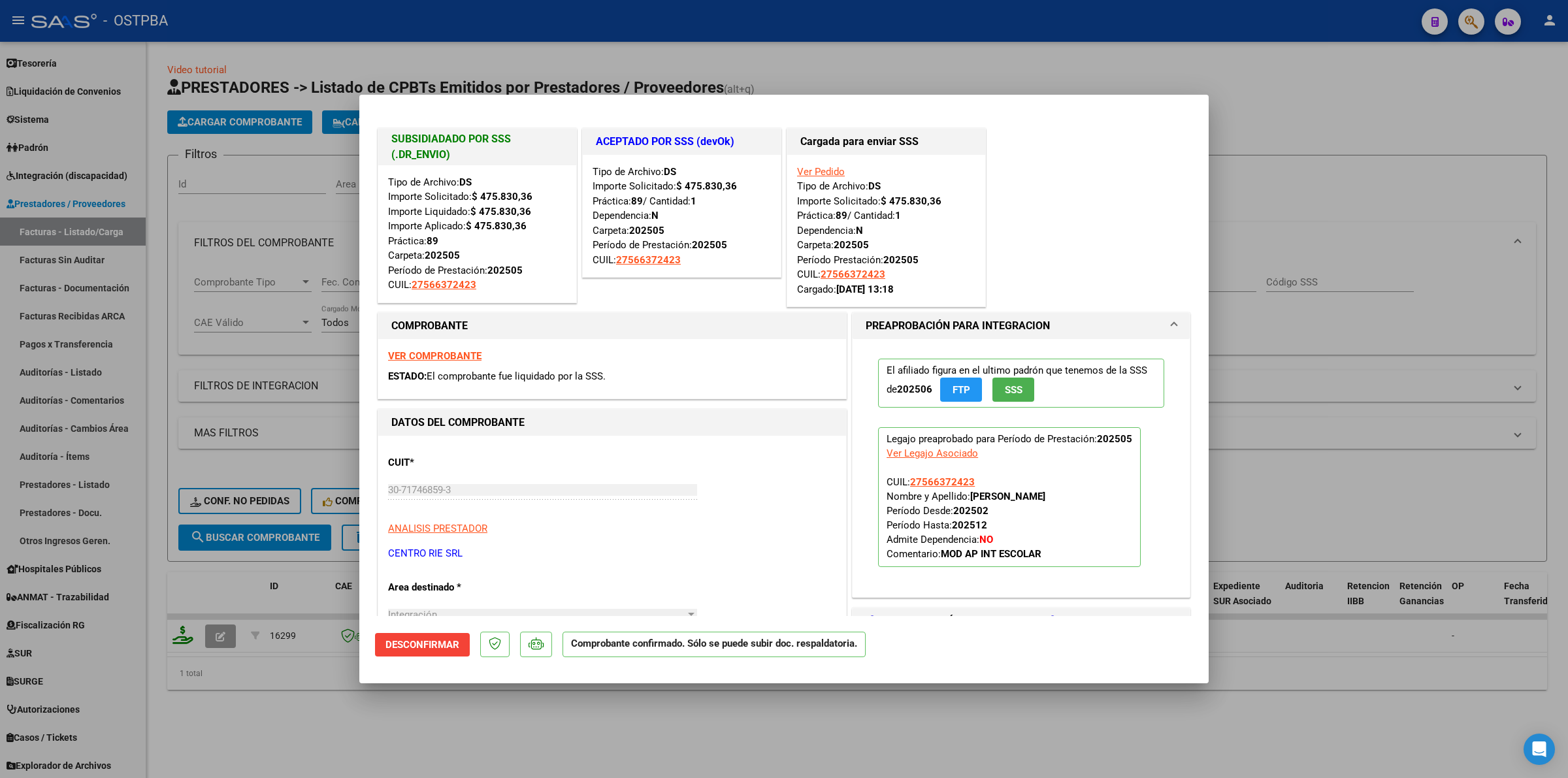
click at [1341, 463] on div at bounding box center [784, 389] width 1568 height 778
type input "$ 0,00"
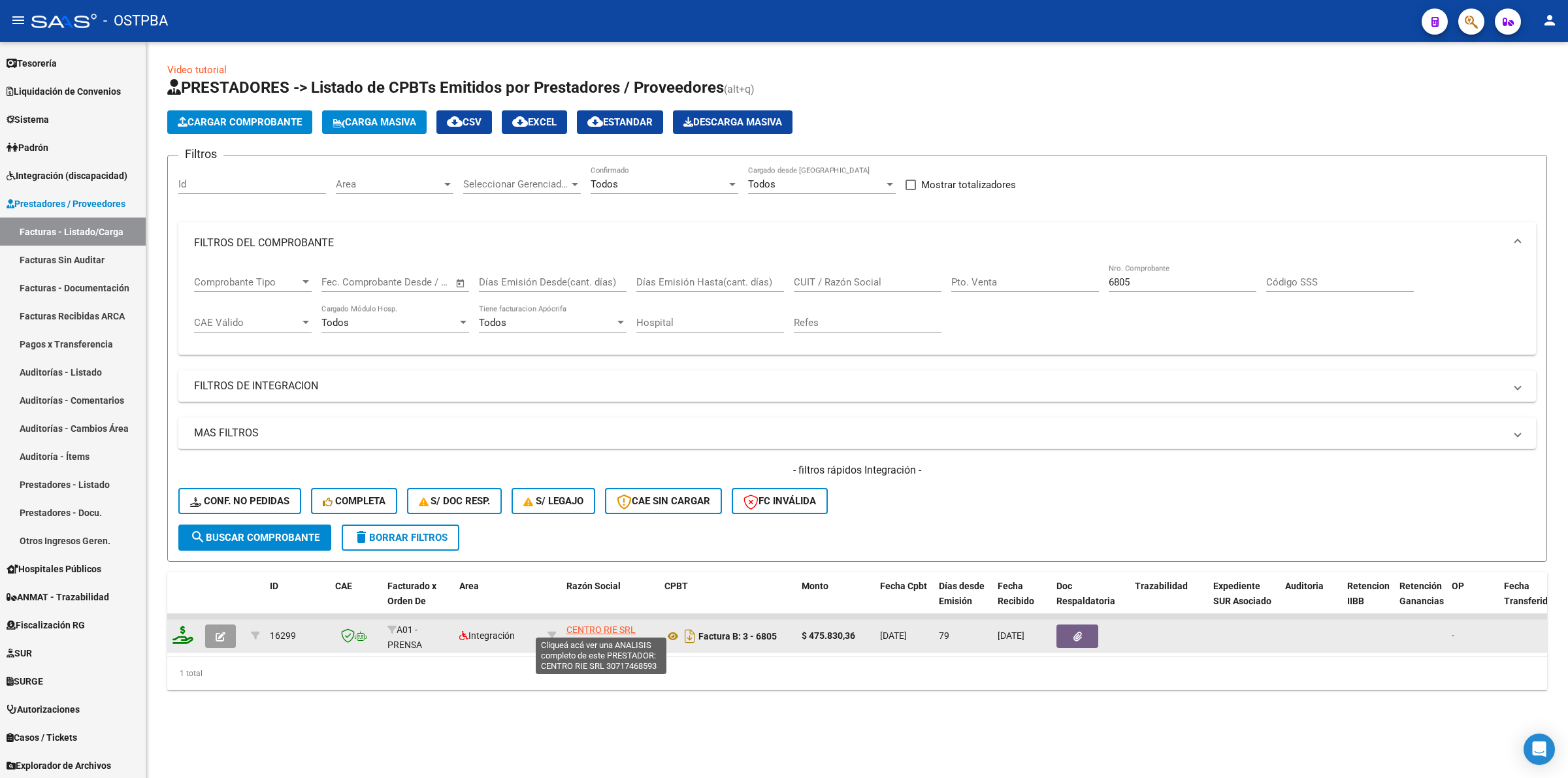
click at [610, 625] on span "CENTRO RIE SRL" at bounding box center [601, 630] width 69 height 11
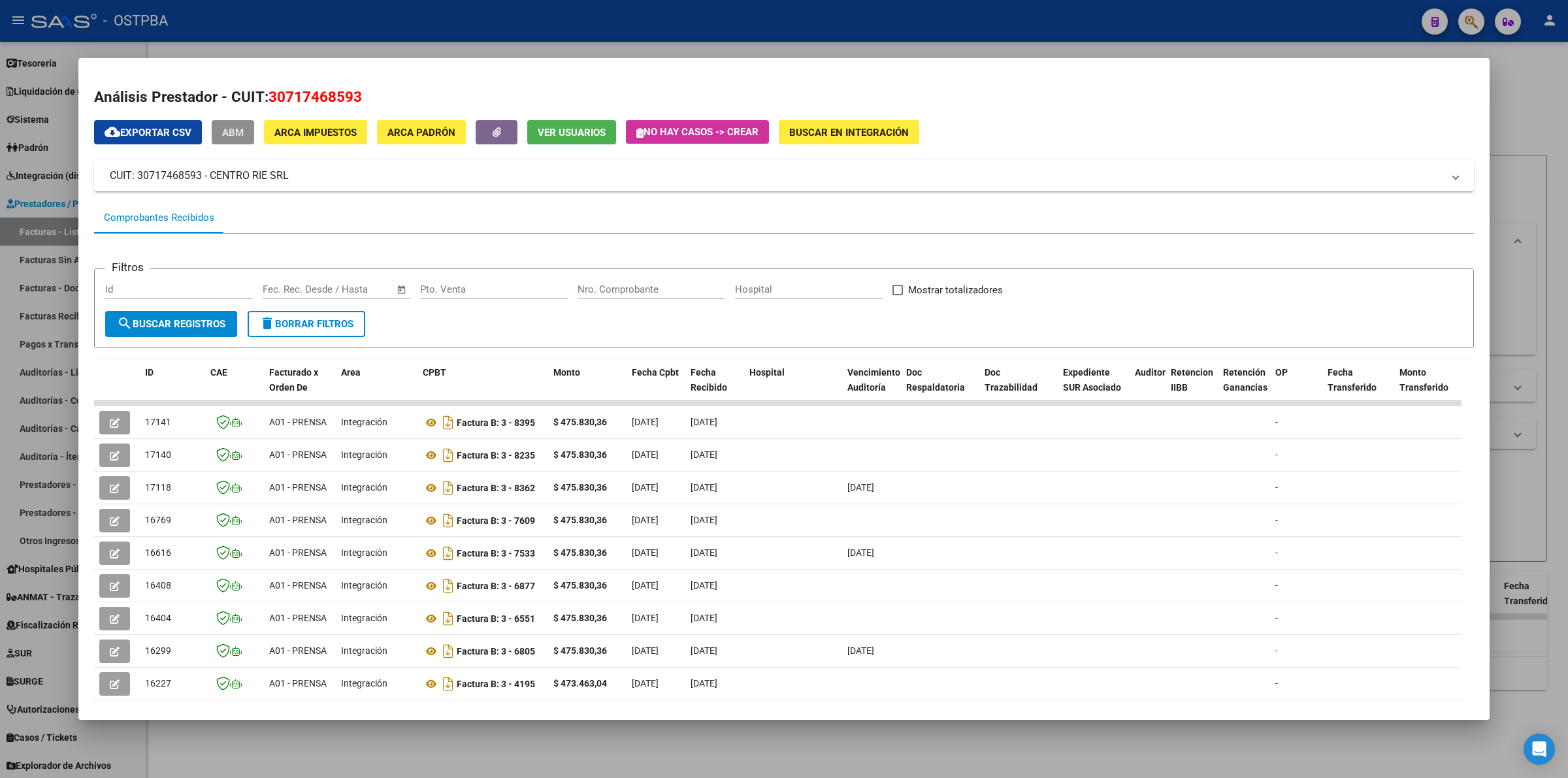
click at [228, 131] on span "ABM" at bounding box center [233, 132] width 21 height 12
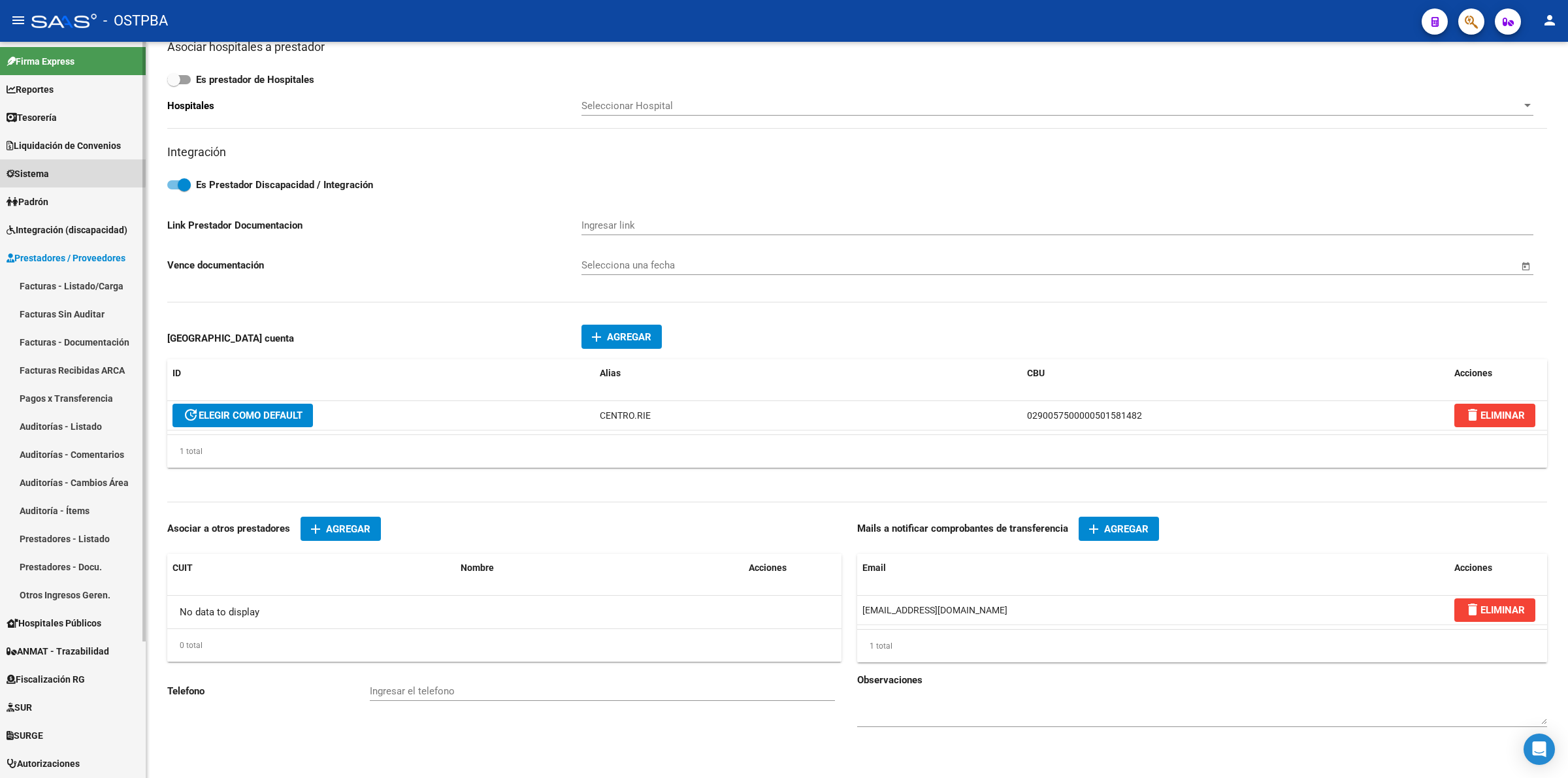
click at [66, 171] on link "Sistema" at bounding box center [73, 173] width 146 height 28
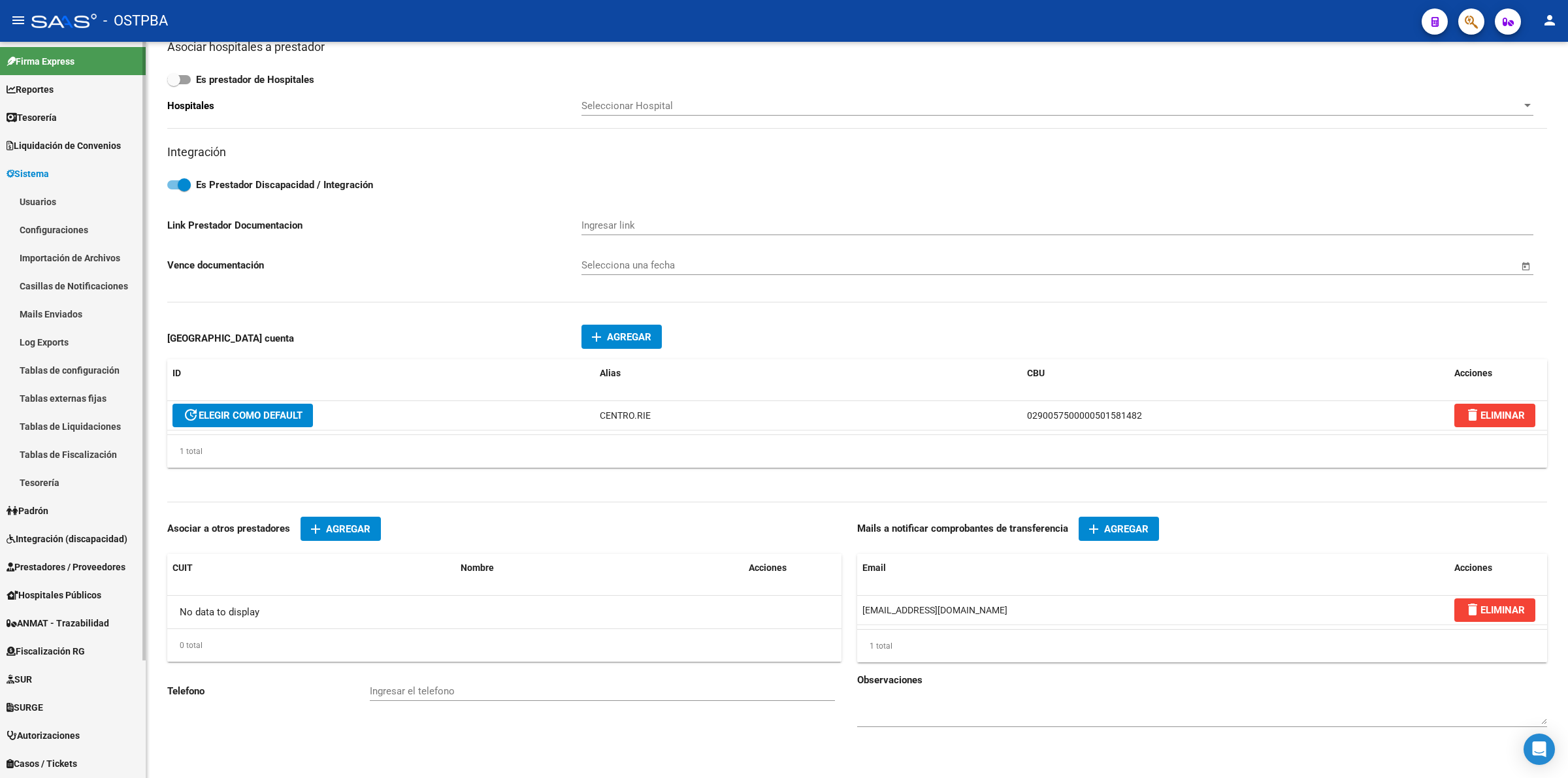
click at [76, 199] on link "Usuarios" at bounding box center [73, 201] width 146 height 28
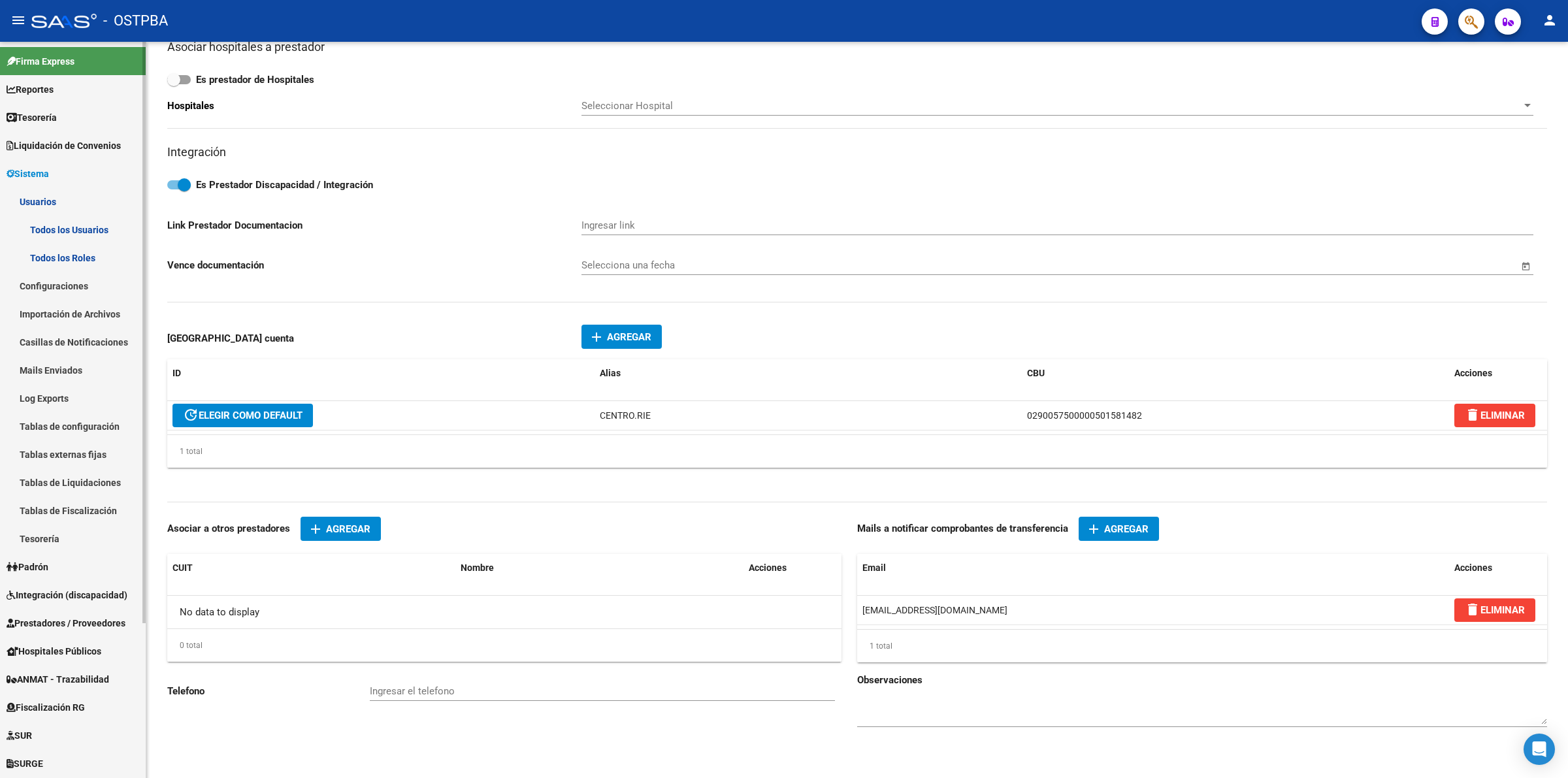
click at [91, 223] on link "Todos los Usuarios" at bounding box center [73, 230] width 146 height 28
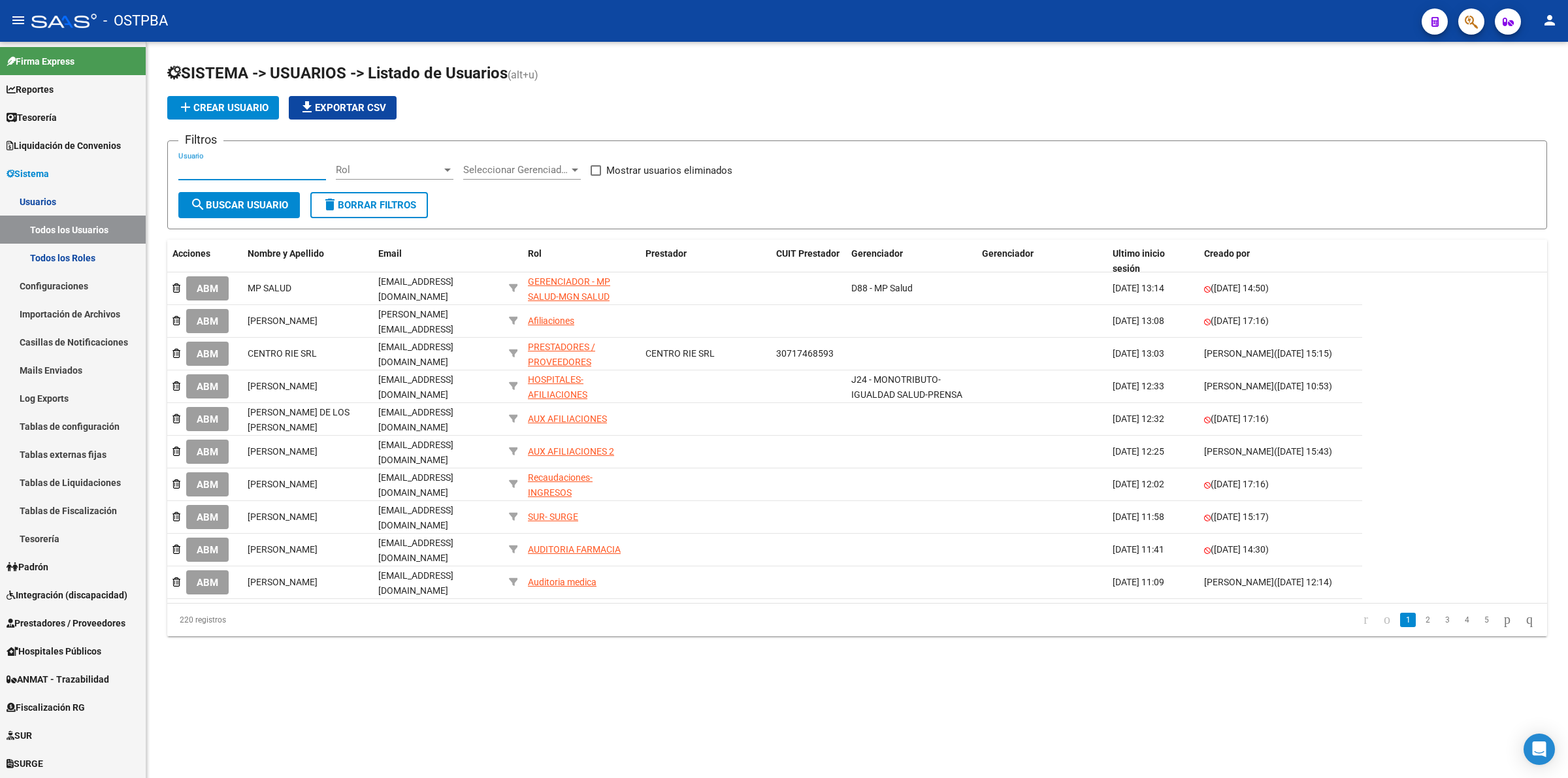
click at [302, 167] on input "Usuario" at bounding box center [252, 170] width 148 height 12
click at [481, 166] on span "Seleccionar Gerenciador" at bounding box center [516, 170] width 106 height 12
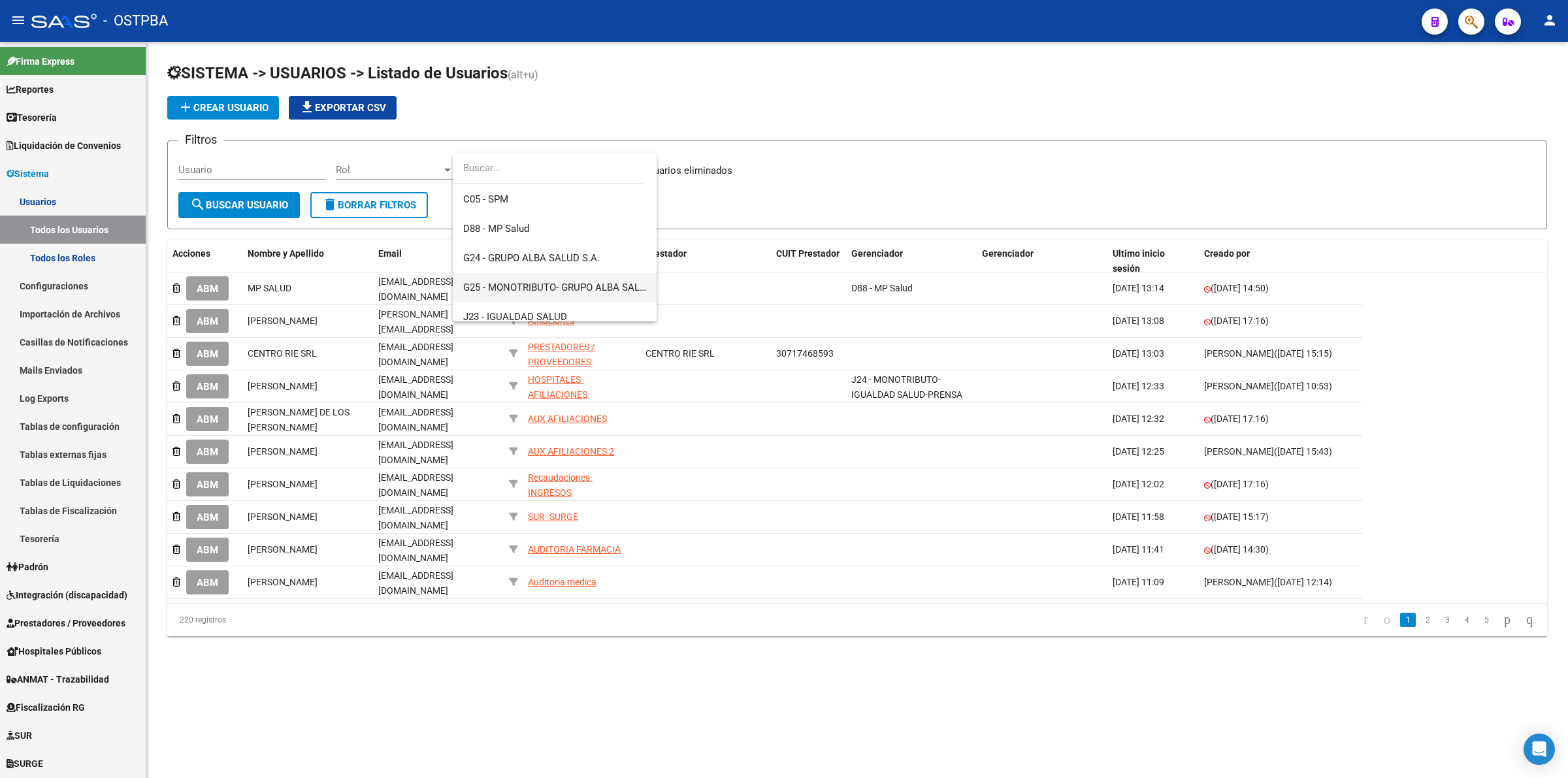
scroll to position [163, 0]
click at [544, 294] on span "J23 - IGUALDAD SALUD" at bounding box center [515, 300] width 104 height 12
click at [286, 206] on span "search Buscar Usuario" at bounding box center [239, 205] width 98 height 12
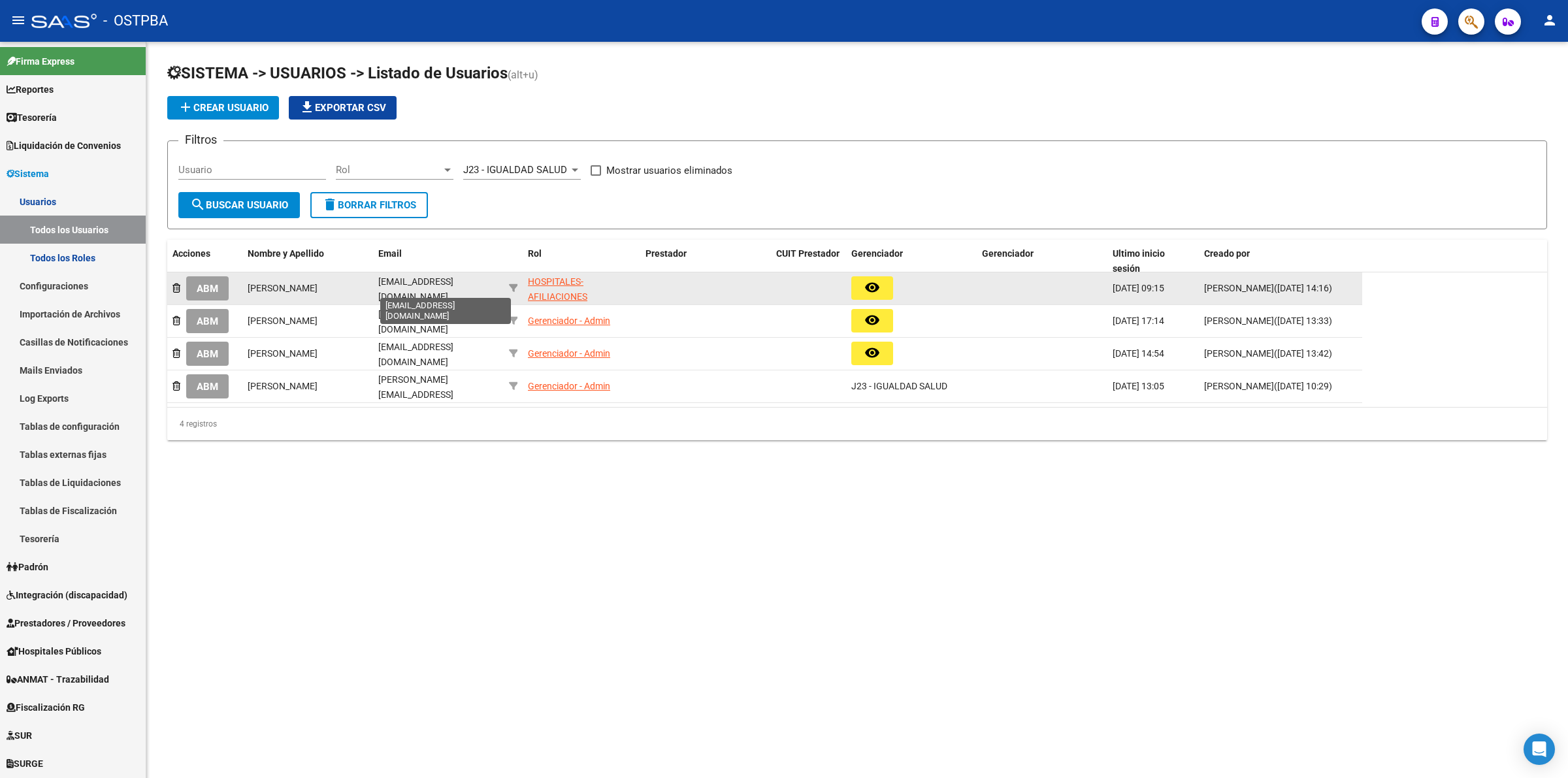
scroll to position [0, 14]
drag, startPoint x: 375, startPoint y: 288, endPoint x: 485, endPoint y: 282, distance: 110.2
click at [500, 284] on datatable-body-cell "[EMAIL_ADDRESS][DOMAIN_NAME]" at bounding box center [438, 288] width 130 height 32
copy span "[EMAIL_ADDRESS][DOMAIN_NAME]"
